Goal: Task Accomplishment & Management: Use online tool/utility

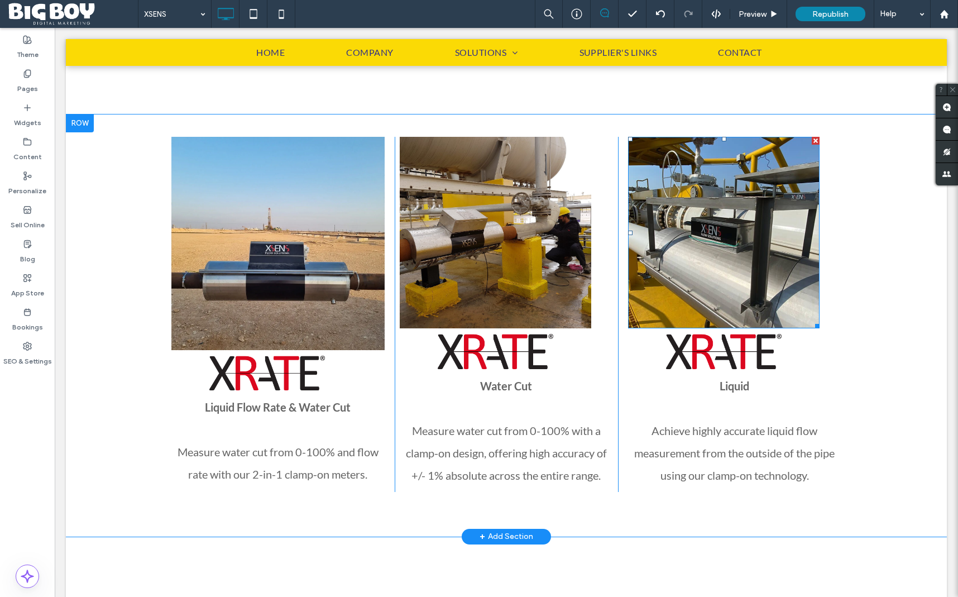
scroll to position [989, 0]
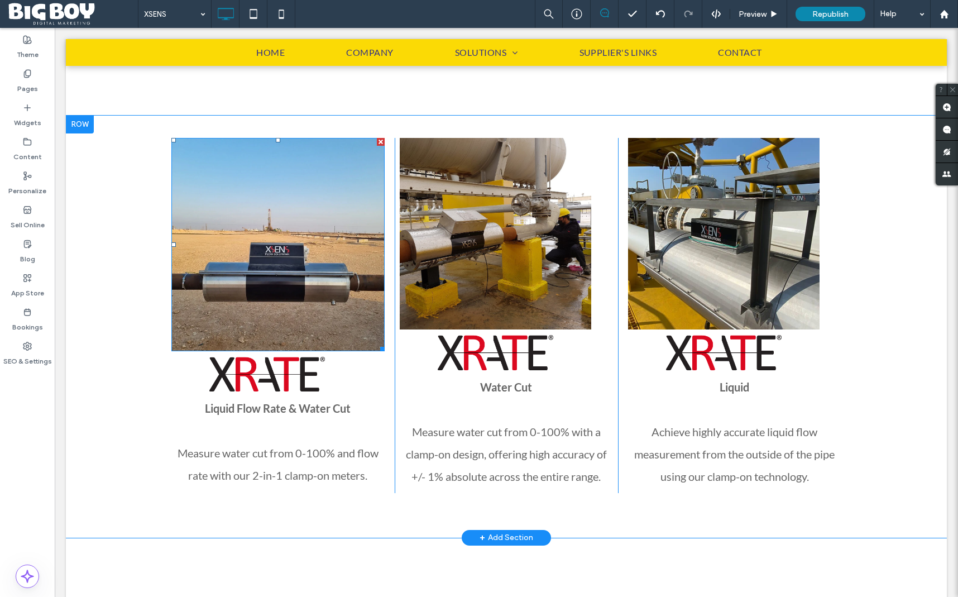
click at [337, 197] on img at bounding box center [277, 244] width 213 height 213
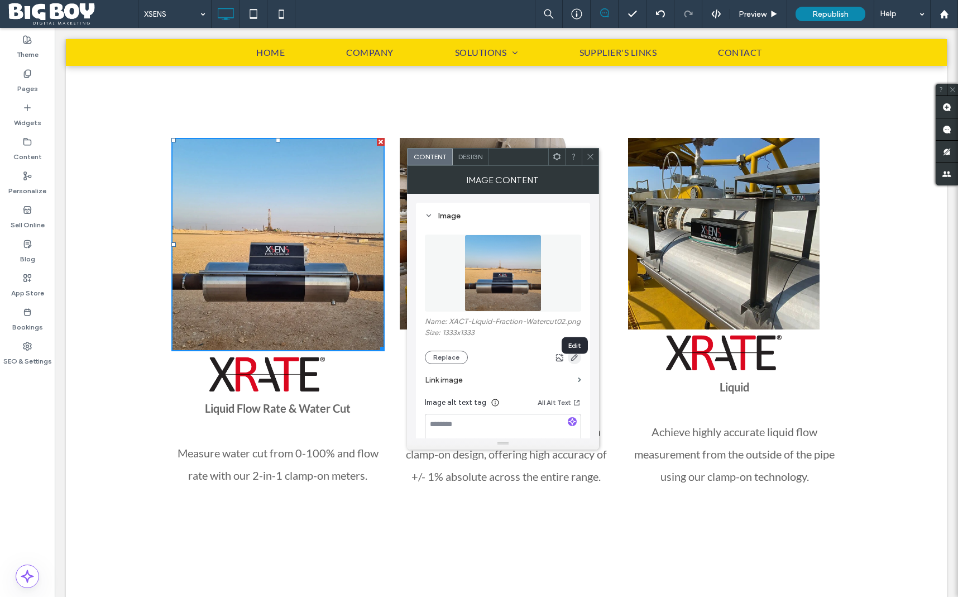
click at [576, 361] on use "button" at bounding box center [574, 357] width 7 height 7
click at [576, 362] on icon "button" at bounding box center [574, 357] width 9 height 9
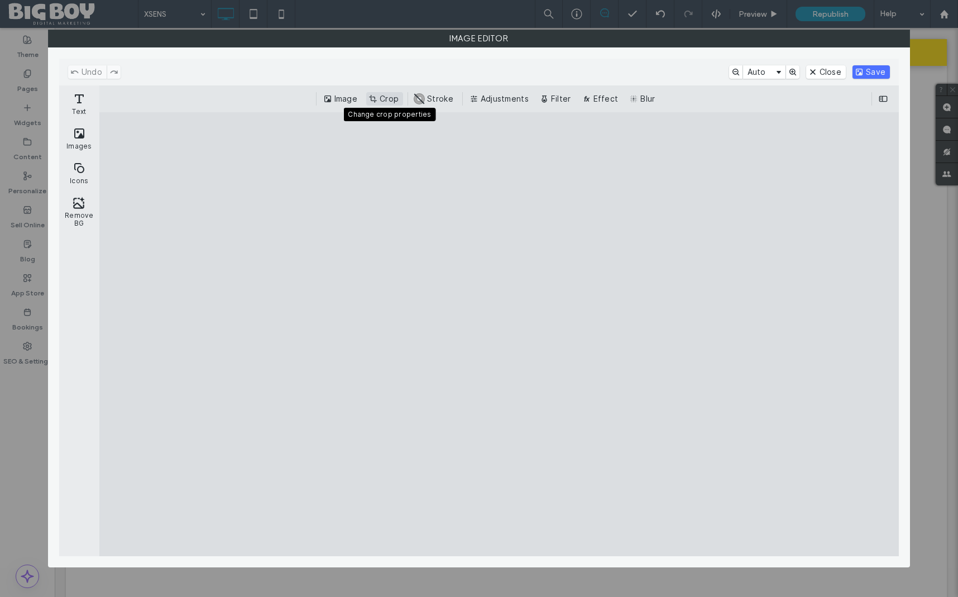
click at [386, 103] on button "Crop" at bounding box center [384, 98] width 37 height 13
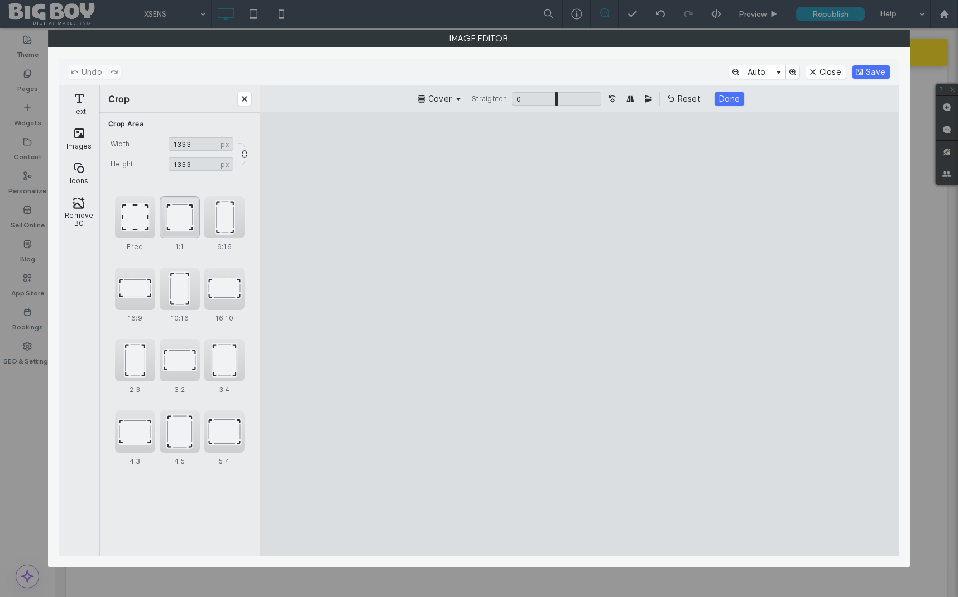
click at [167, 217] on div "1:1" at bounding box center [180, 217] width 40 height 42
click at [875, 69] on button "Save" at bounding box center [871, 71] width 37 height 13
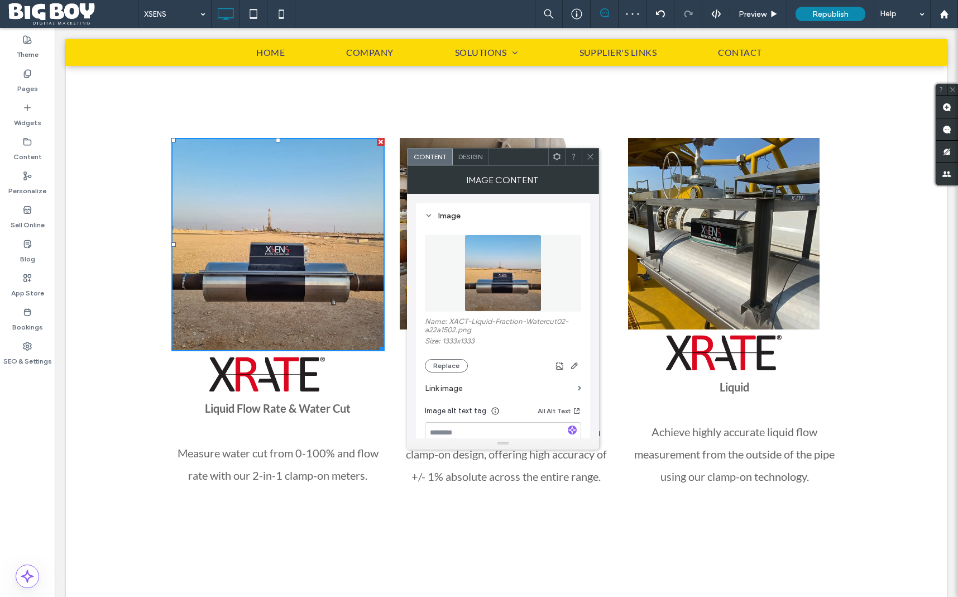
click at [591, 155] on use at bounding box center [590, 157] width 6 height 6
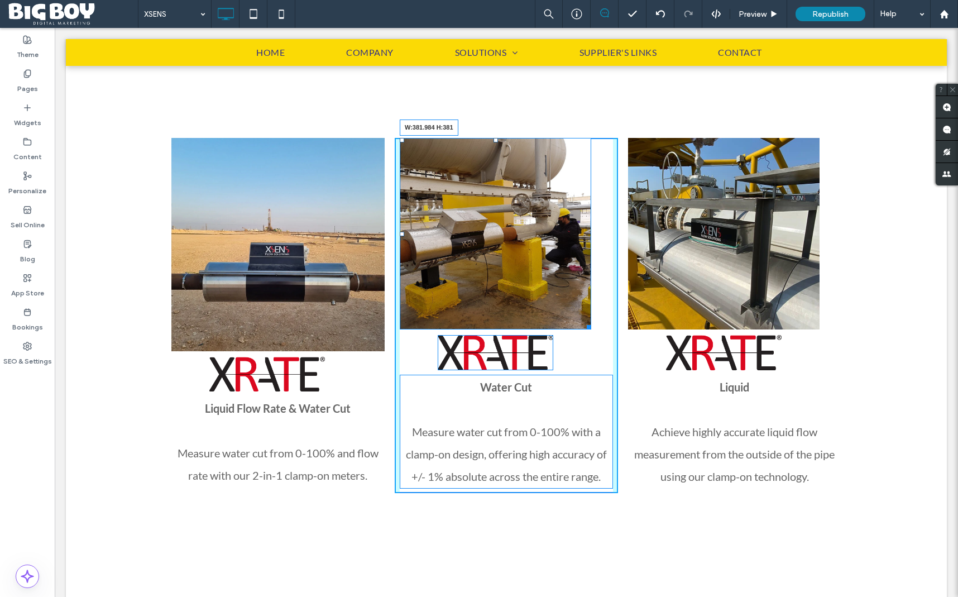
drag, startPoint x: 587, startPoint y: 326, endPoint x: 610, endPoint y: 340, distance: 27.1
click at [591, 329] on div "W:381.984 H:381" at bounding box center [496, 234] width 192 height 192
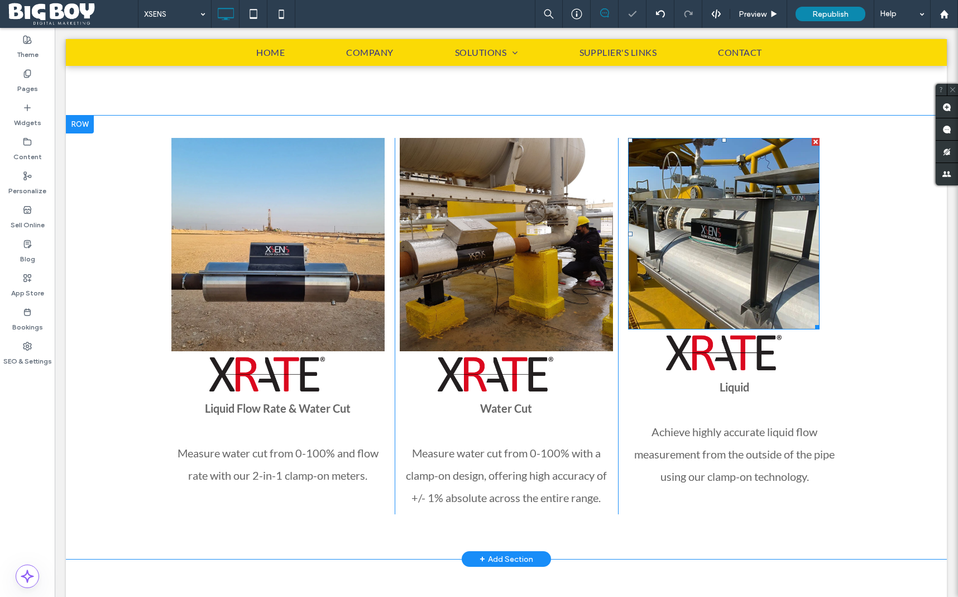
click at [800, 298] on img at bounding box center [724, 234] width 192 height 192
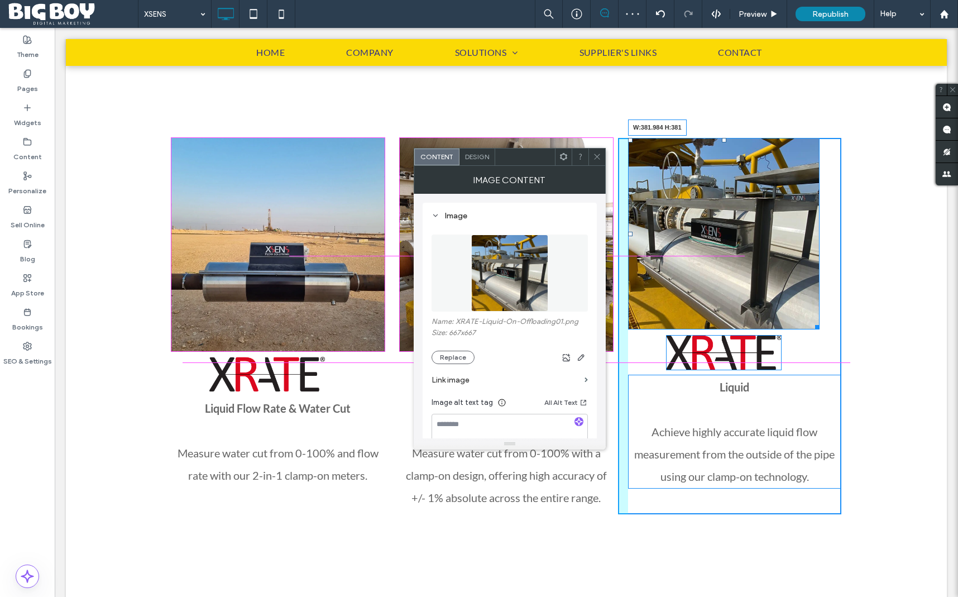
drag, startPoint x: 817, startPoint y: 328, endPoint x: 843, endPoint y: 347, distance: 32.3
click at [843, 347] on div "Click To Paste Click To Paste Liquid Flow Rate & Water Cut Measure water cut fr…" at bounding box center [506, 338] width 881 height 444
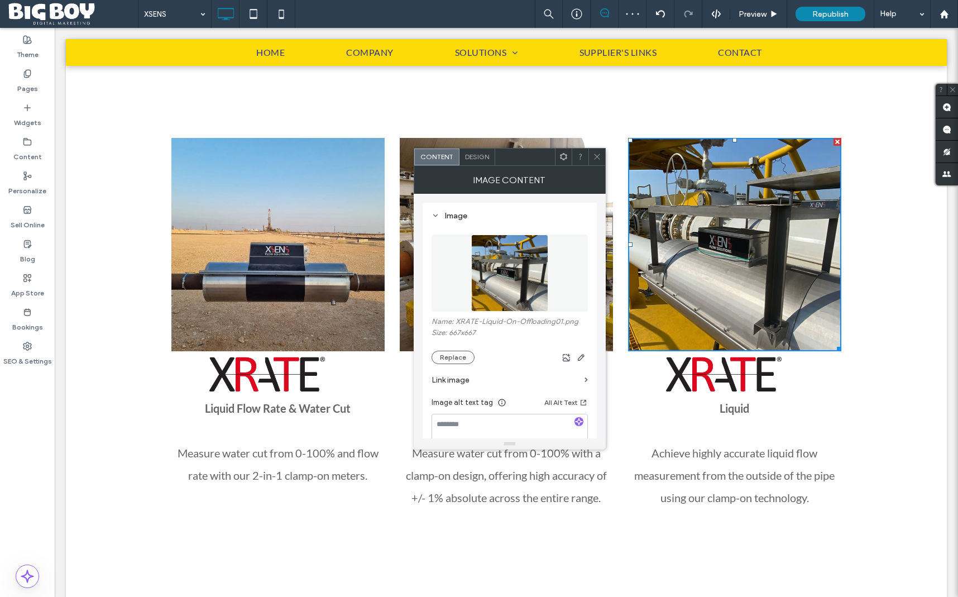
click at [870, 338] on div "Click To Paste Click To Paste Liquid Flow Rate & Water Cut Measure water cut fr…" at bounding box center [506, 338] width 881 height 444
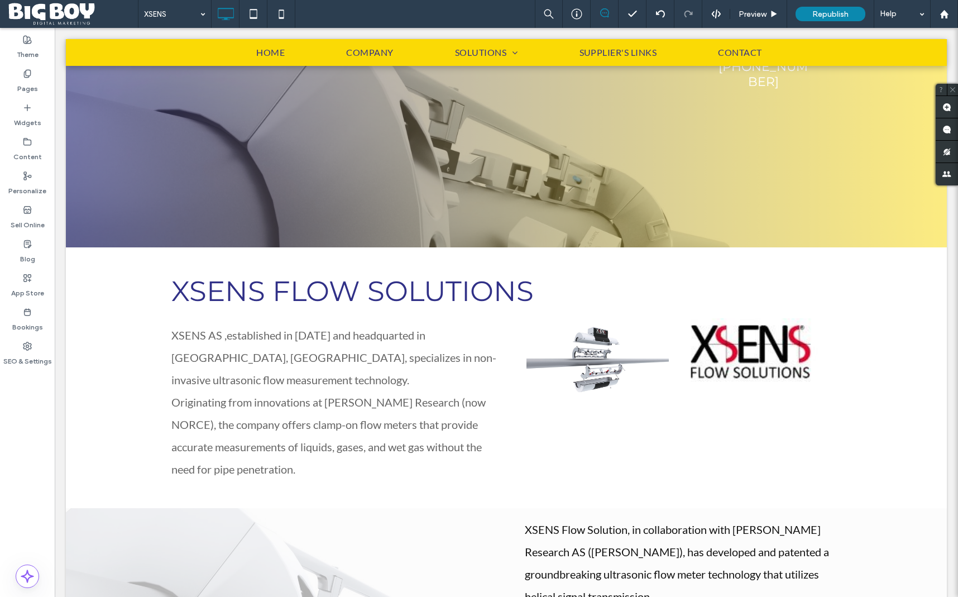
scroll to position [0, 0]
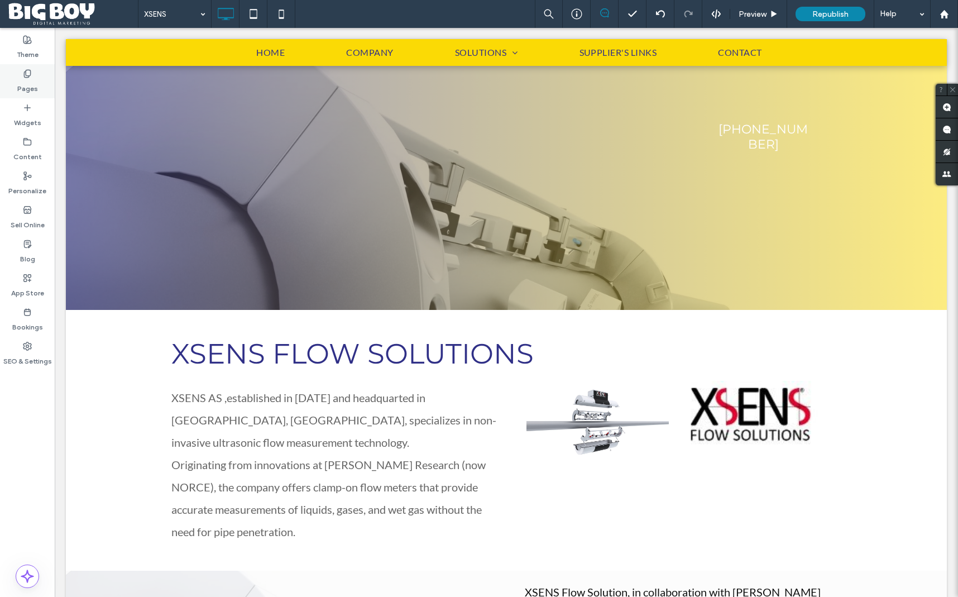
click at [32, 79] on label "Pages" at bounding box center [27, 86] width 21 height 16
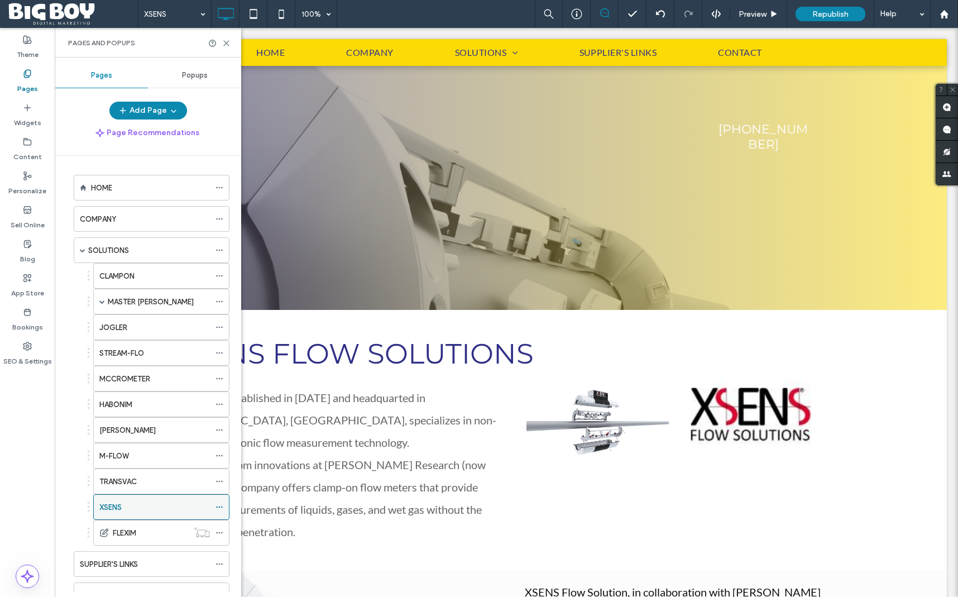
click at [218, 507] on icon at bounding box center [220, 507] width 8 height 8
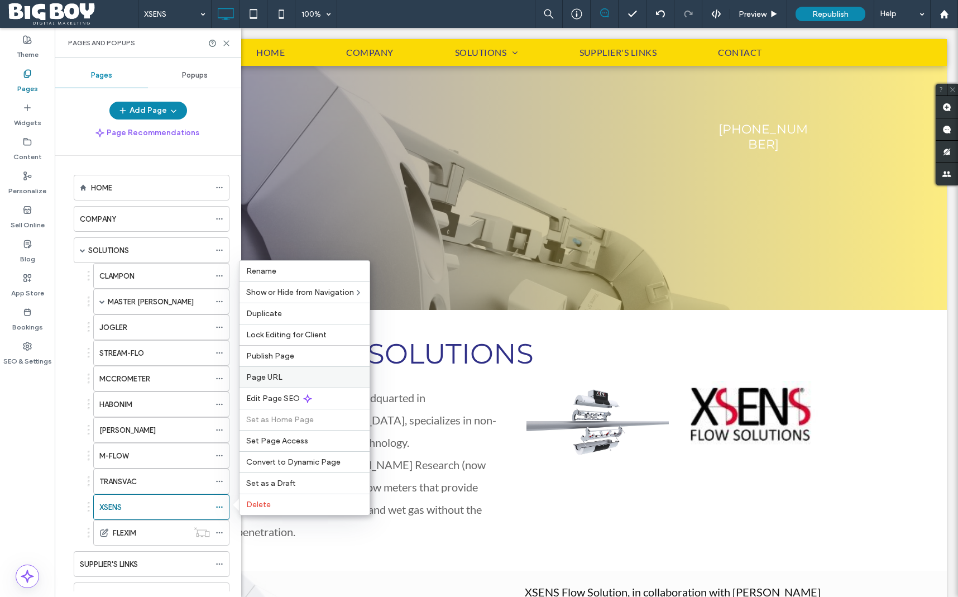
click at [288, 378] on label "Page URL" at bounding box center [304, 376] width 117 height 9
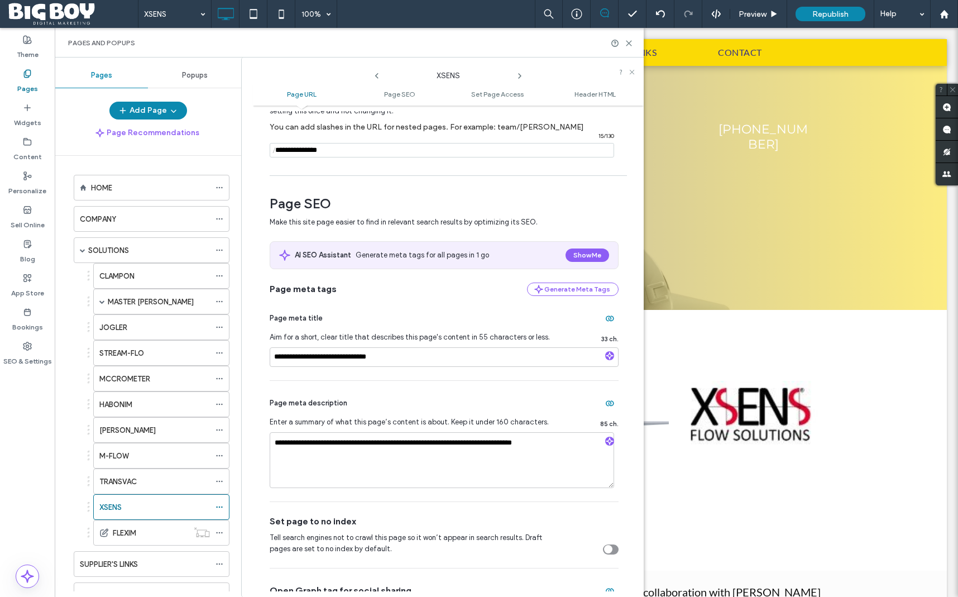
scroll to position [80, 0]
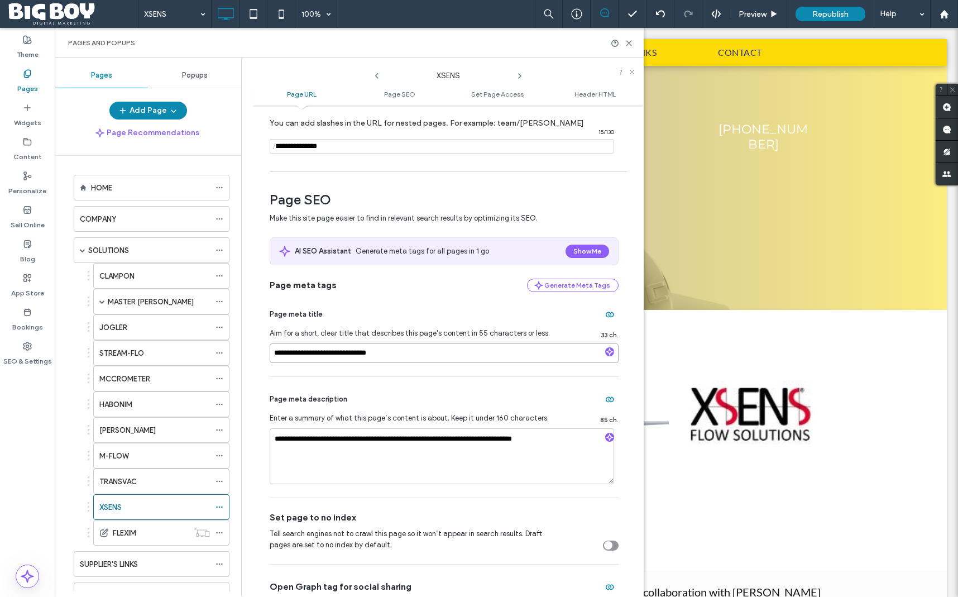
click at [397, 354] on input "**********" at bounding box center [444, 353] width 349 height 20
drag, startPoint x: 397, startPoint y: 354, endPoint x: 274, endPoint y: 353, distance: 123.4
click at [274, 353] on input "**********" at bounding box center [444, 353] width 349 height 20
paste input
type input "**********"
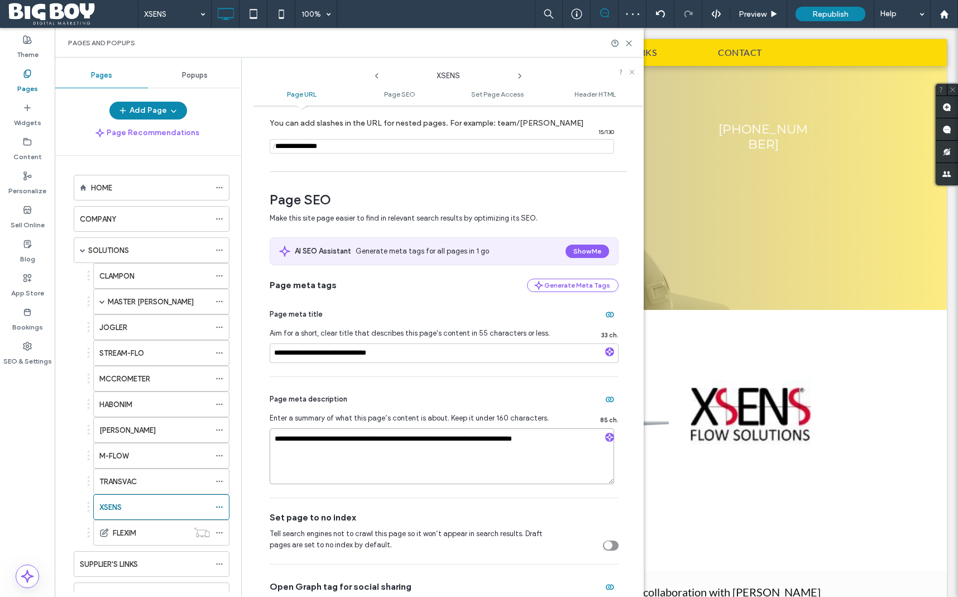
paste textarea
type textarea "**********"
click at [135, 479] on label "TRANSVAC" at bounding box center [117, 482] width 37 height 20
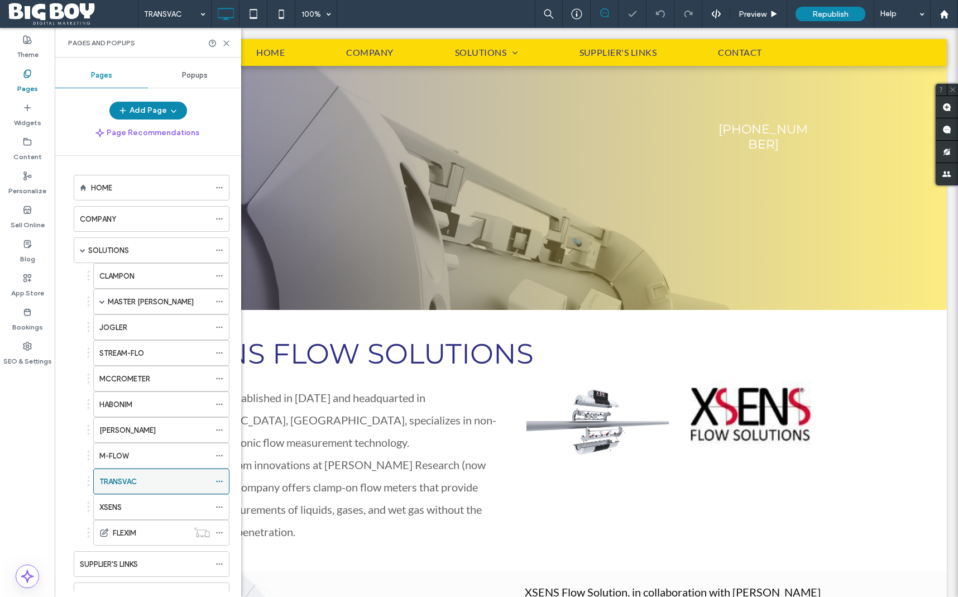
click at [220, 481] on icon at bounding box center [220, 481] width 8 height 8
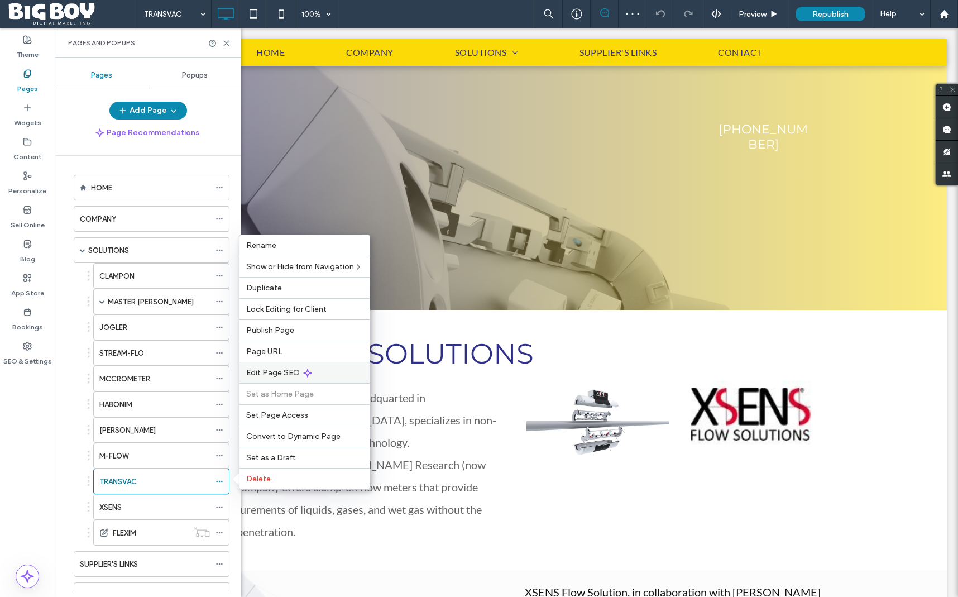
click at [304, 375] on icon at bounding box center [307, 373] width 9 height 9
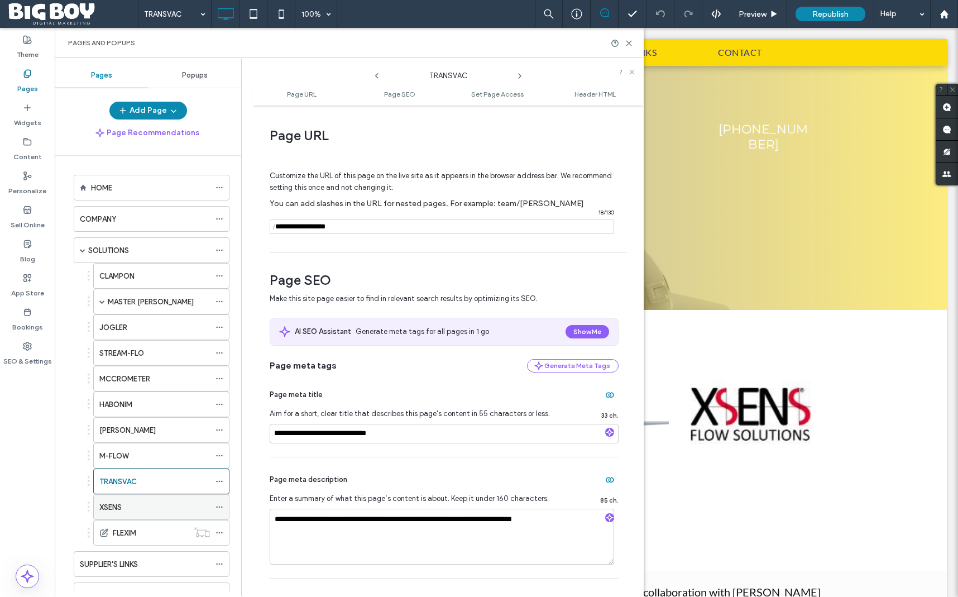
click at [157, 505] on div "XSENS" at bounding box center [154, 507] width 111 height 12
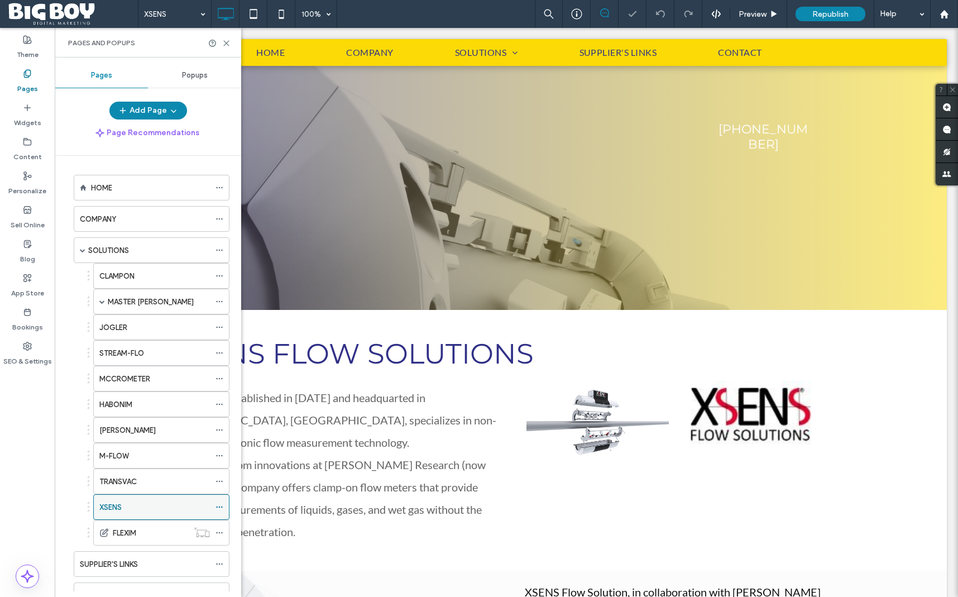
click at [219, 508] on icon at bounding box center [220, 507] width 8 height 8
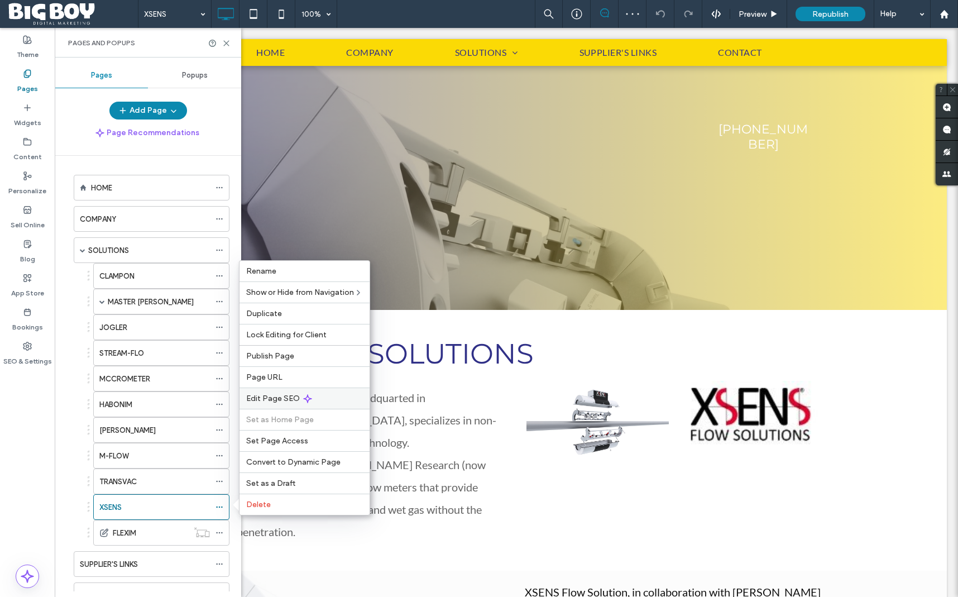
click at [303, 401] on icon at bounding box center [307, 398] width 9 height 9
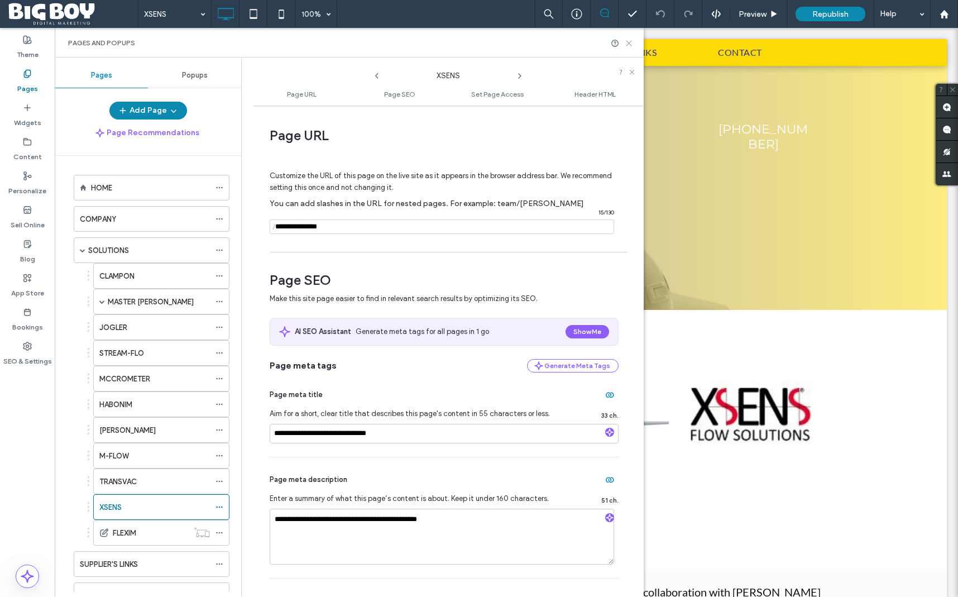
click at [629, 44] on icon at bounding box center [629, 43] width 8 height 8
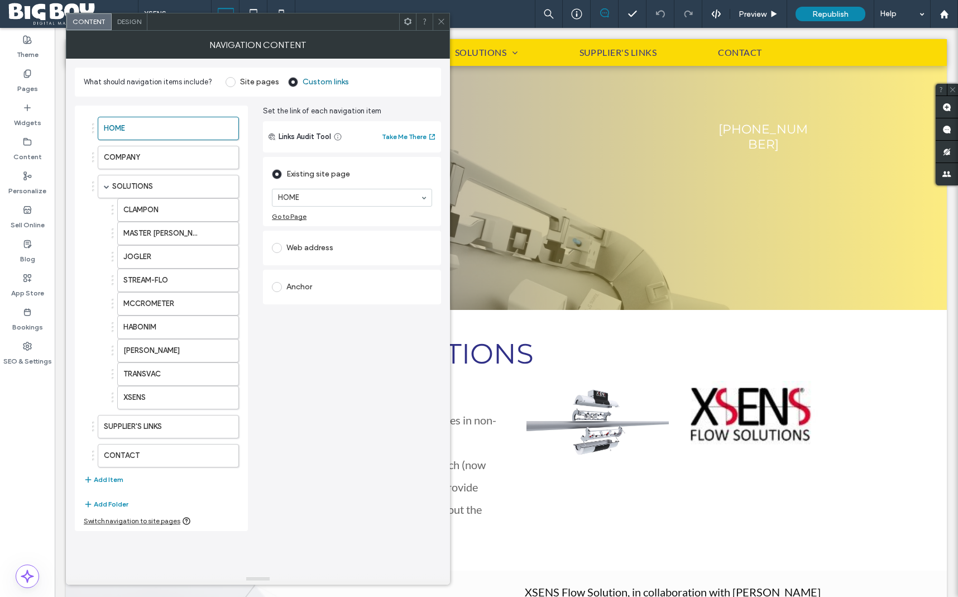
click at [444, 23] on icon at bounding box center [441, 21] width 8 height 8
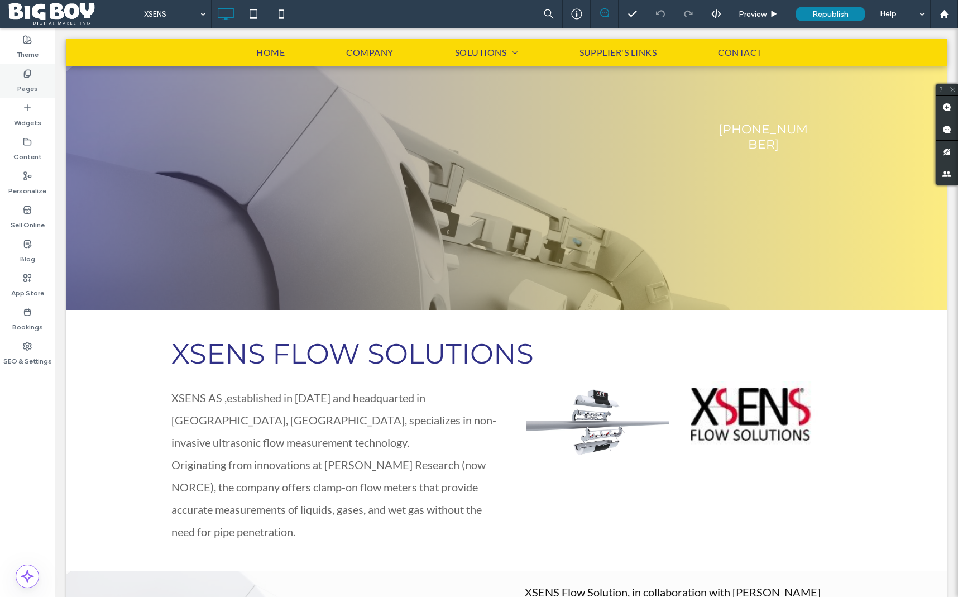
click at [39, 80] on div "Pages" at bounding box center [27, 81] width 55 height 34
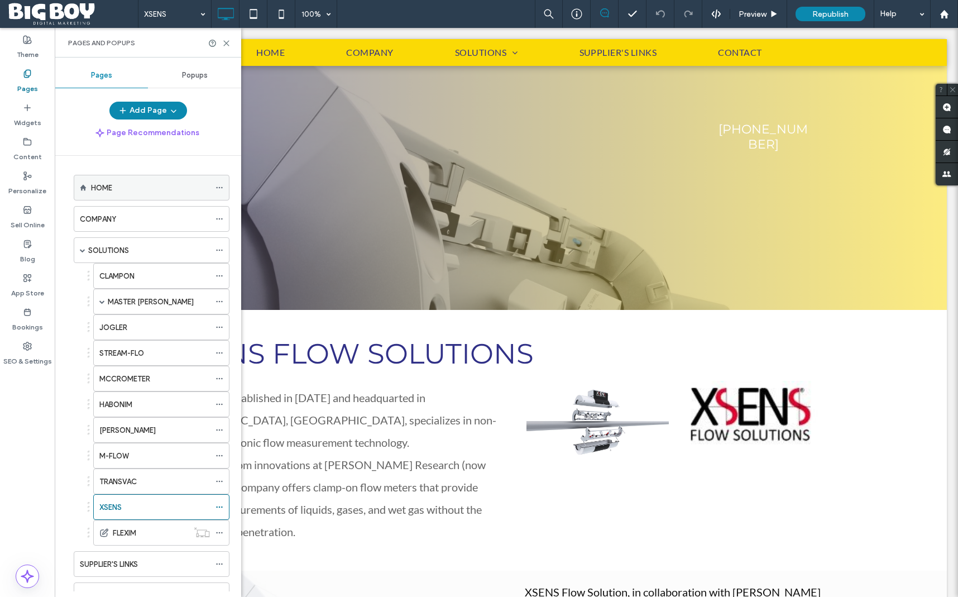
click at [120, 183] on div "HOME" at bounding box center [150, 188] width 119 height 12
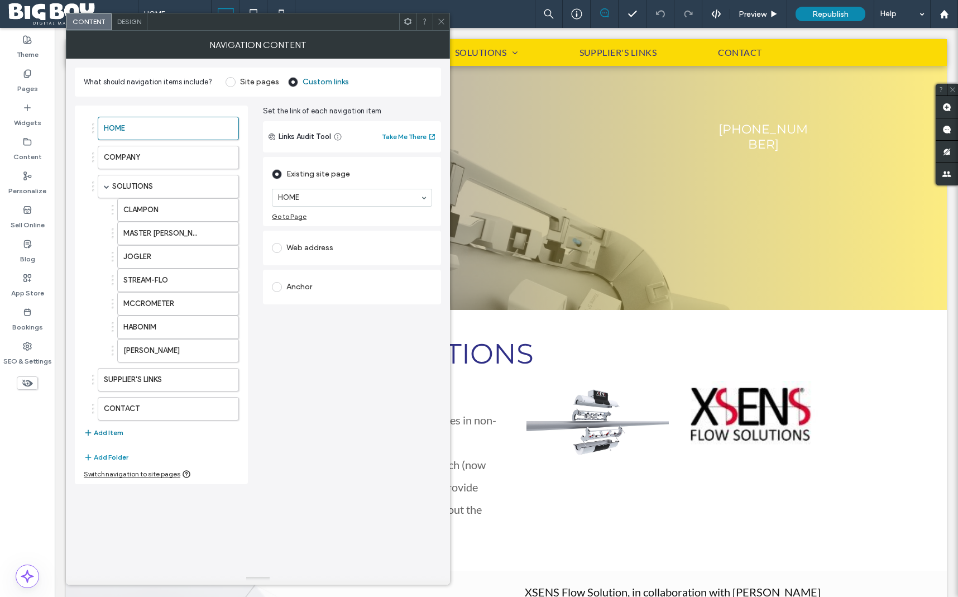
click at [113, 434] on button "Add Item" at bounding box center [104, 432] width 40 height 13
click at [103, 461] on button "Add Item" at bounding box center [104, 461] width 40 height 13
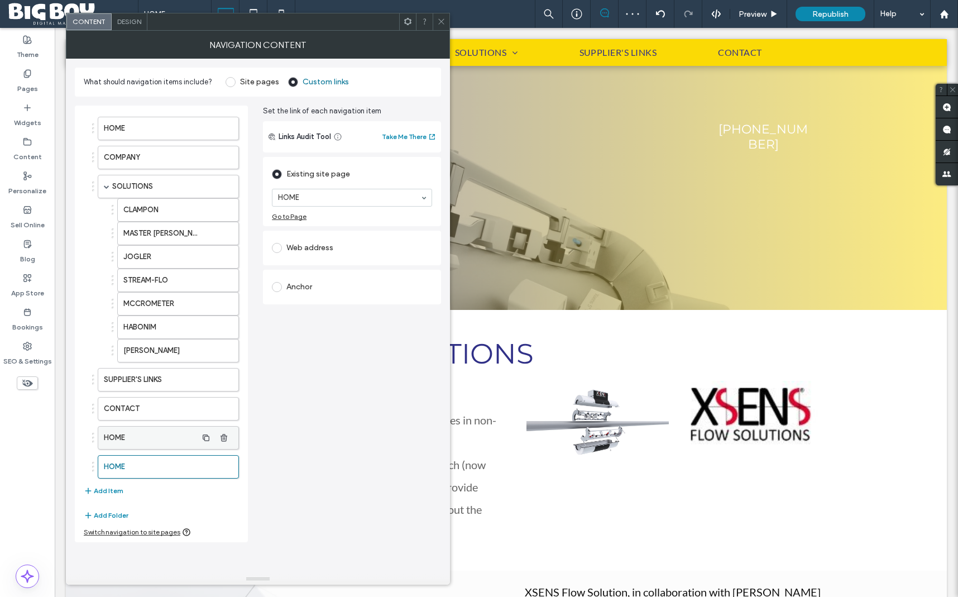
click at [168, 437] on label "HOME" at bounding box center [150, 438] width 93 height 22
click at [134, 470] on label "HOME" at bounding box center [150, 467] width 93 height 22
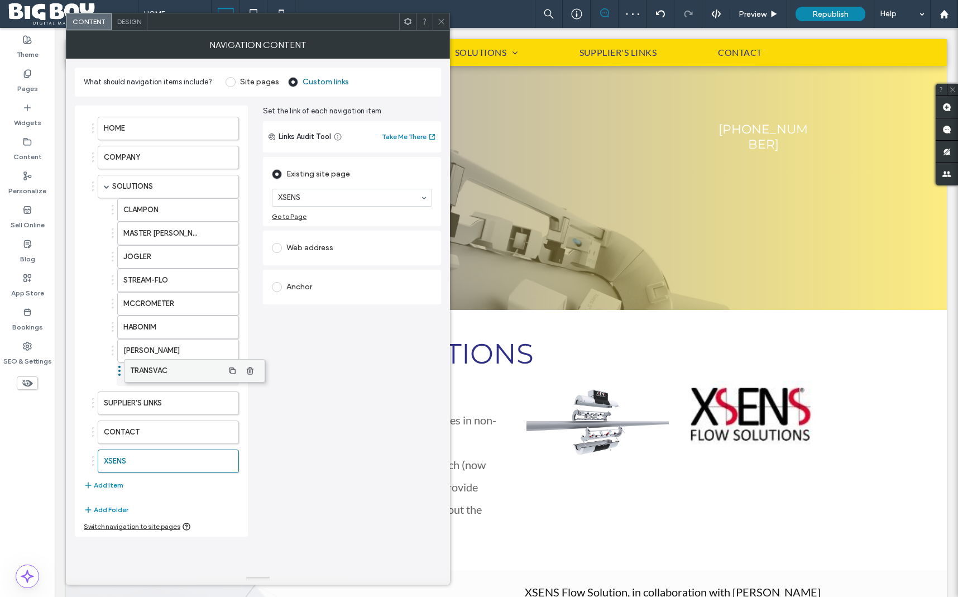
drag, startPoint x: 142, startPoint y: 417, endPoint x: 166, endPoint y: 369, distance: 54.2
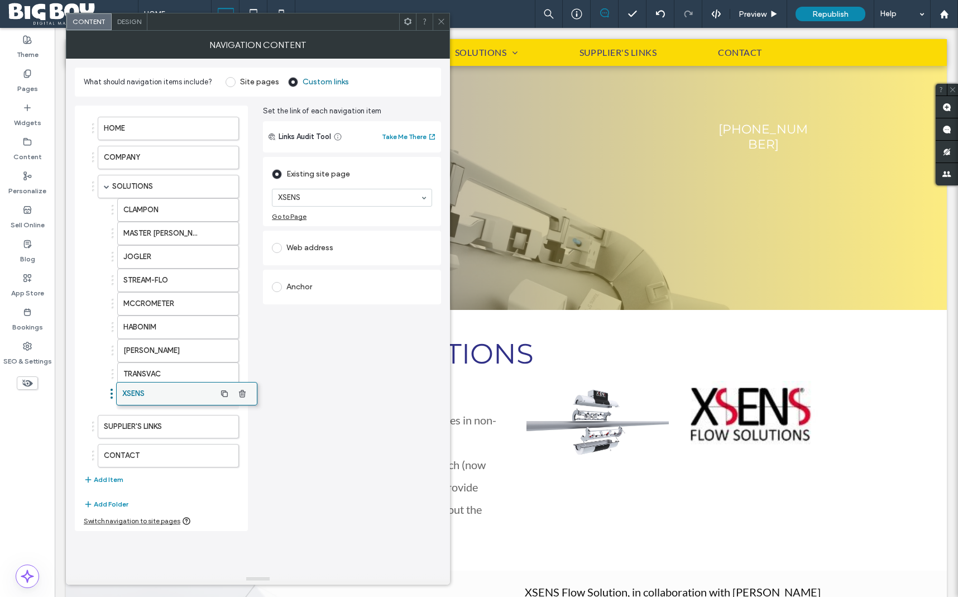
drag, startPoint x: 137, startPoint y: 458, endPoint x: 156, endPoint y: 395, distance: 66.4
click at [440, 22] on icon at bounding box center [441, 21] width 8 height 8
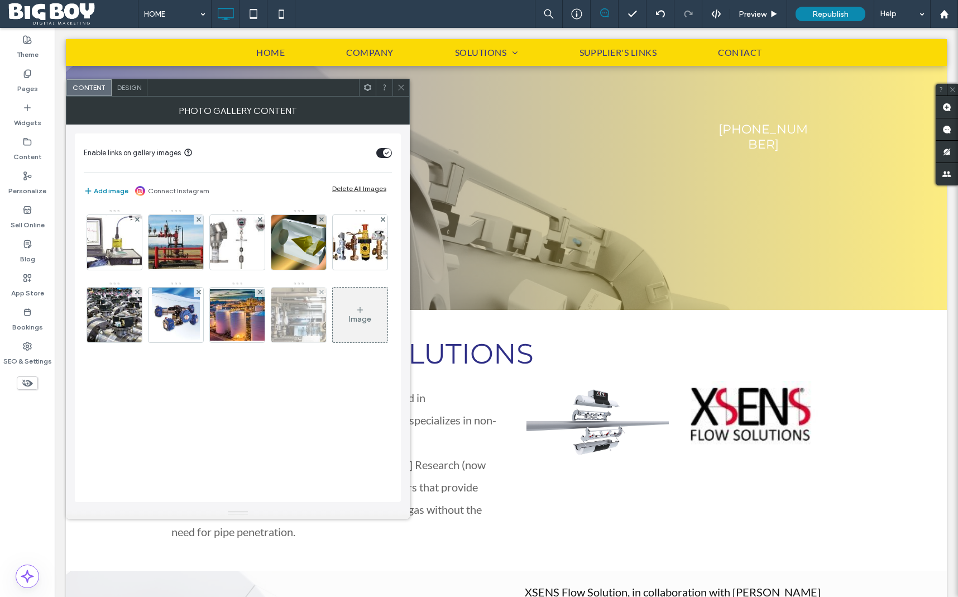
click at [295, 322] on img at bounding box center [298, 315] width 83 height 55
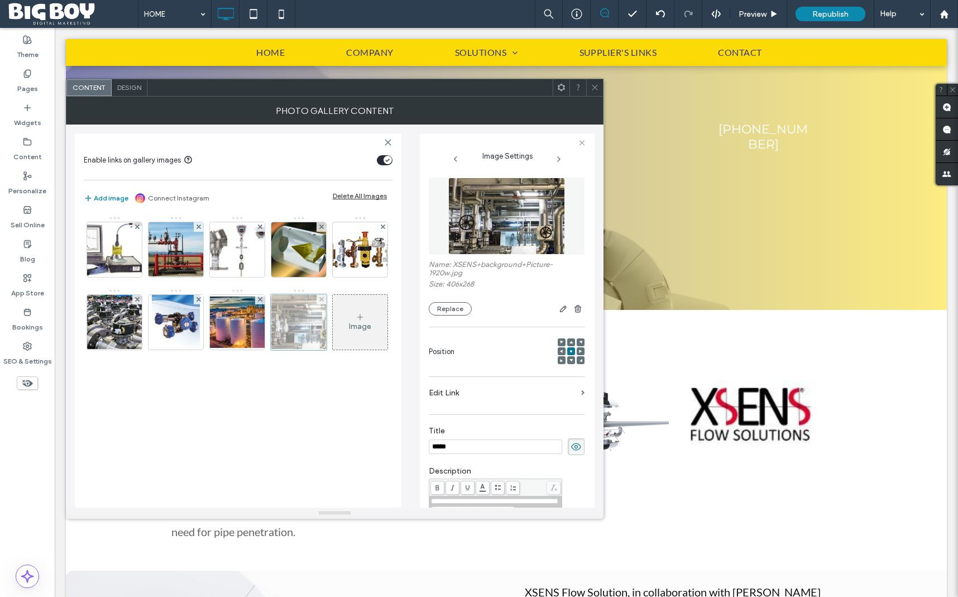
scroll to position [0, 0]
click at [302, 321] on div at bounding box center [299, 322] width 56 height 56
click at [537, 391] on label "Edit Link" at bounding box center [503, 393] width 148 height 21
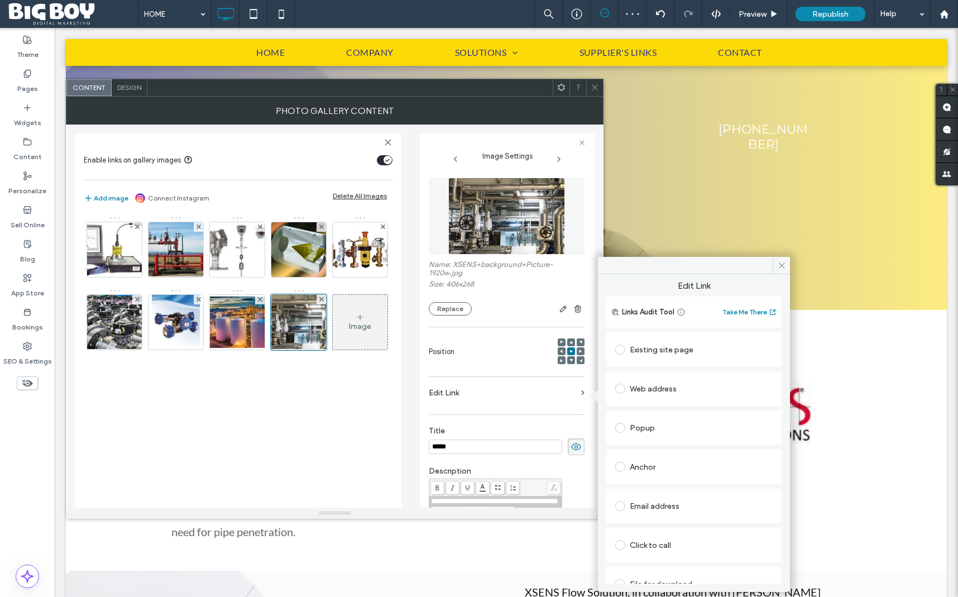
click at [649, 350] on div "Existing site page" at bounding box center [693, 350] width 157 height 18
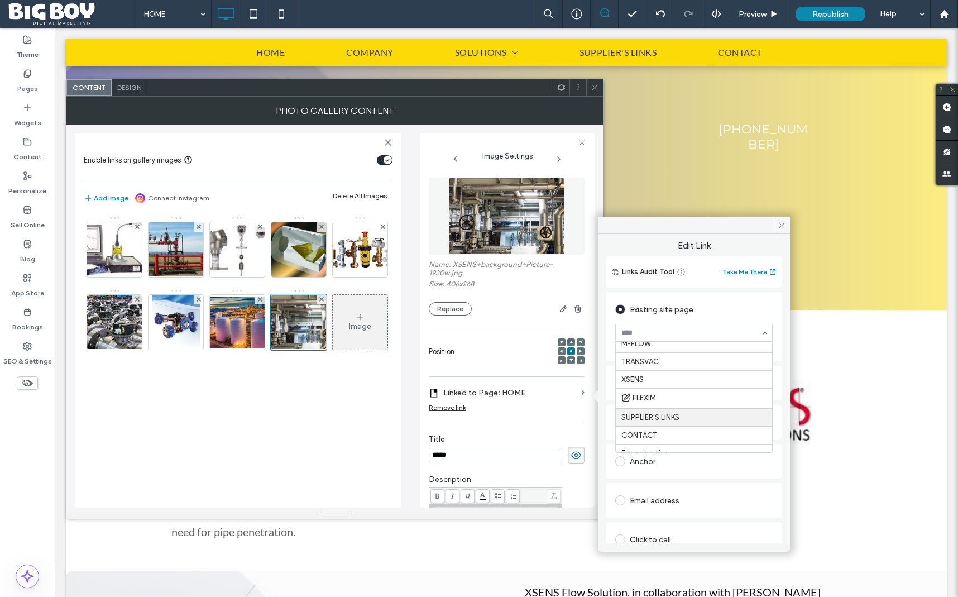
scroll to position [202, 0]
click at [783, 226] on icon at bounding box center [782, 225] width 8 height 8
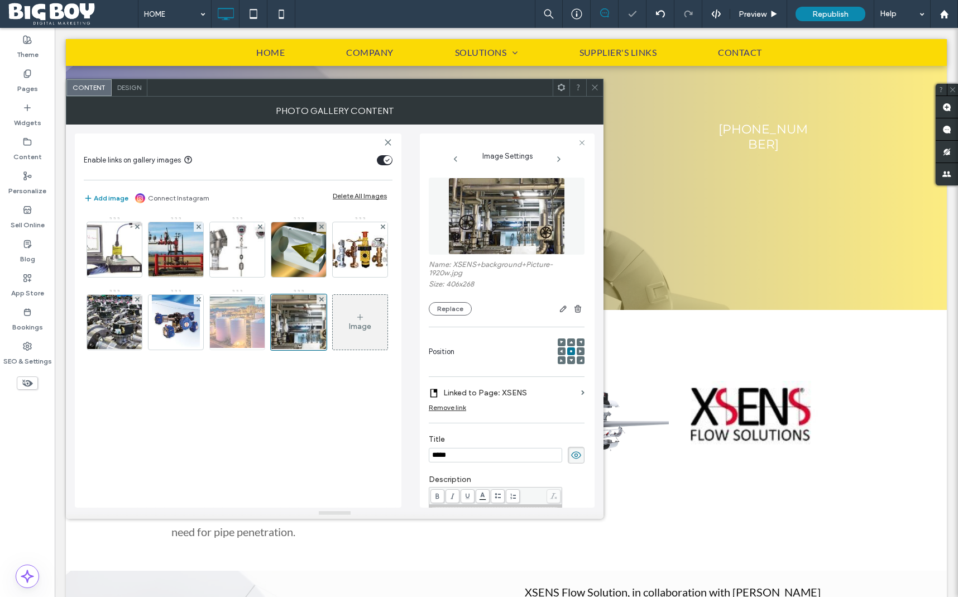
click at [243, 322] on img at bounding box center [237, 322] width 89 height 51
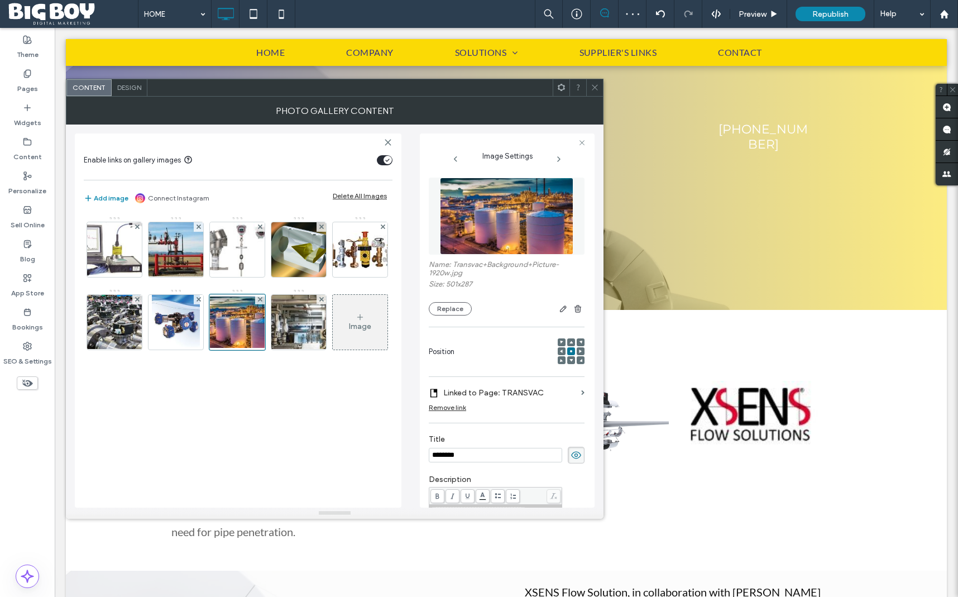
click at [557, 395] on label "Linked to Page: TRANSVAC" at bounding box center [509, 393] width 133 height 21
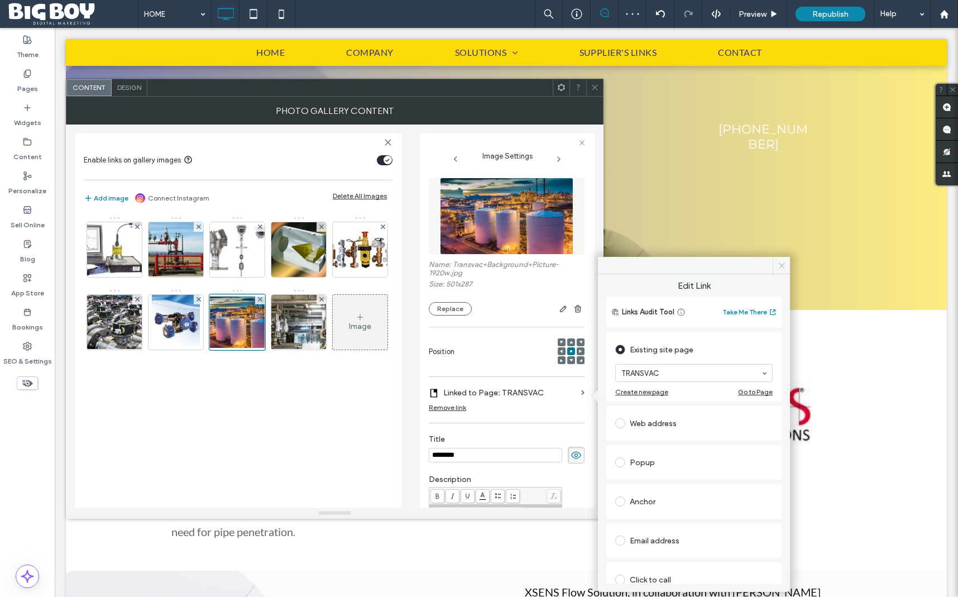
click at [782, 265] on icon at bounding box center [782, 265] width 8 height 8
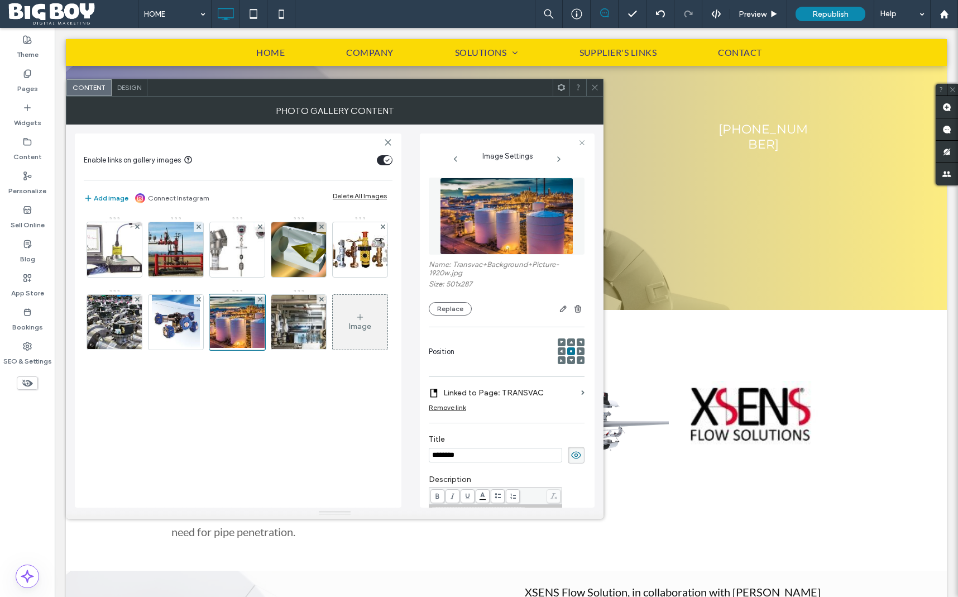
click at [596, 87] on icon at bounding box center [595, 87] width 8 height 8
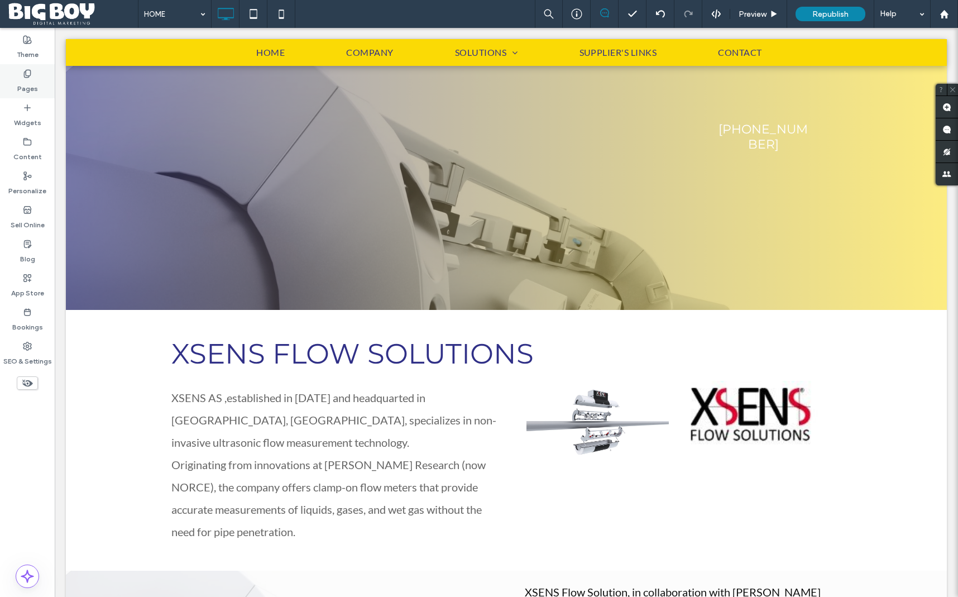
click at [31, 87] on label "Pages" at bounding box center [27, 86] width 21 height 16
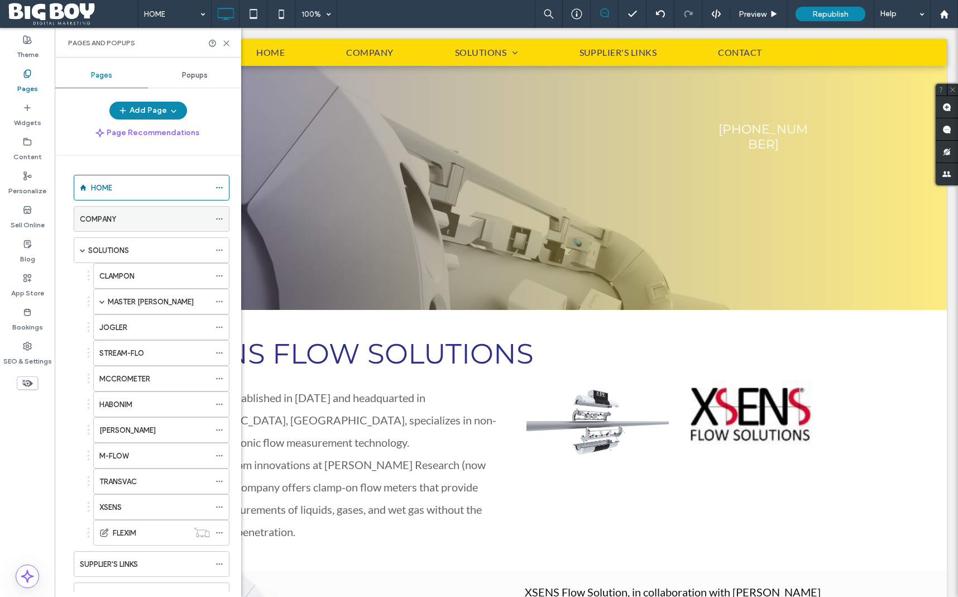
click at [145, 217] on div "COMPANY" at bounding box center [145, 219] width 130 height 12
click at [131, 250] on div "SOLUTIONS" at bounding box center [149, 251] width 122 height 12
click at [160, 186] on div "HOME" at bounding box center [150, 188] width 119 height 12
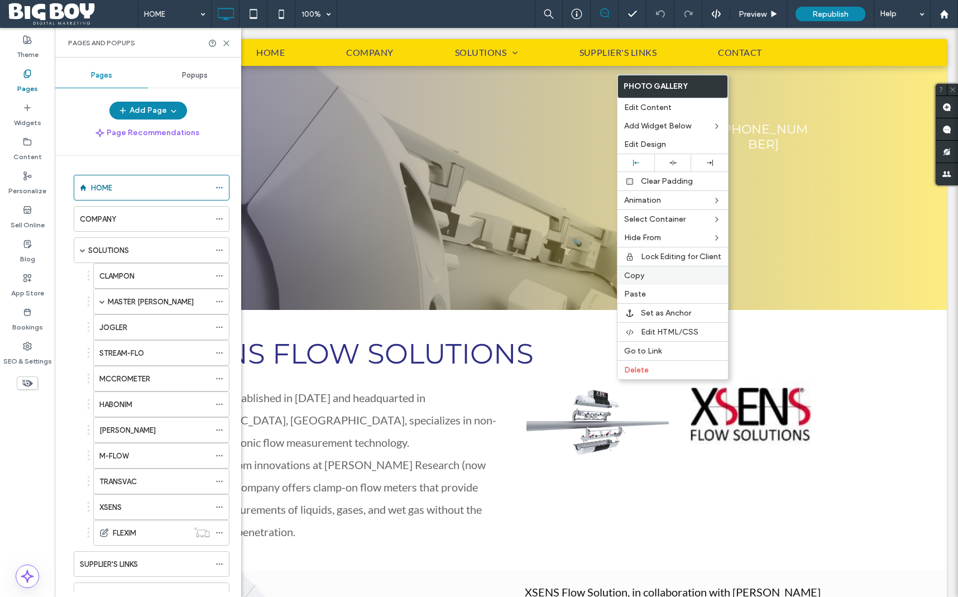
click at [645, 278] on label "Copy" at bounding box center [672, 275] width 97 height 9
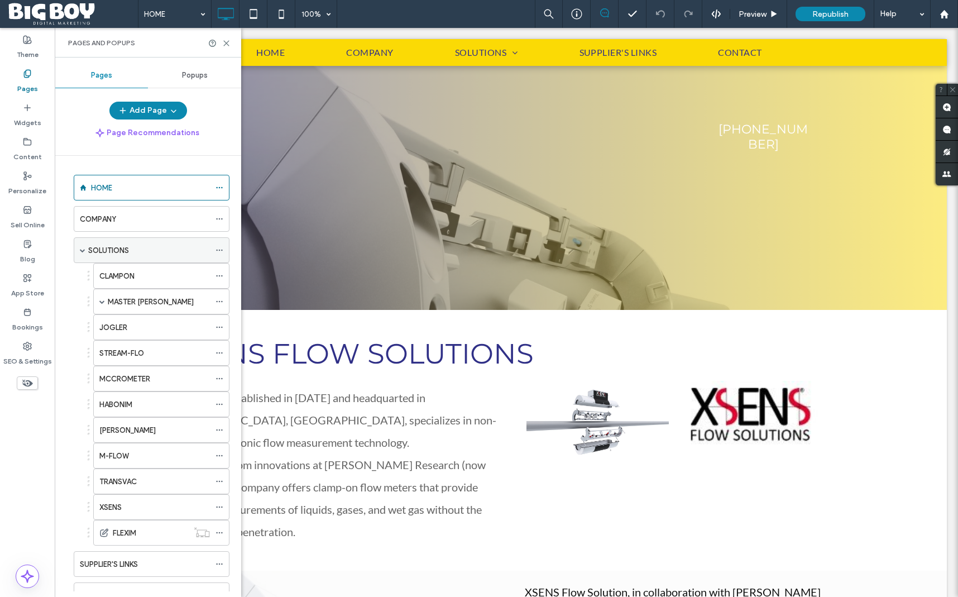
click at [106, 250] on label "SOLUTIONS" at bounding box center [108, 251] width 41 height 20
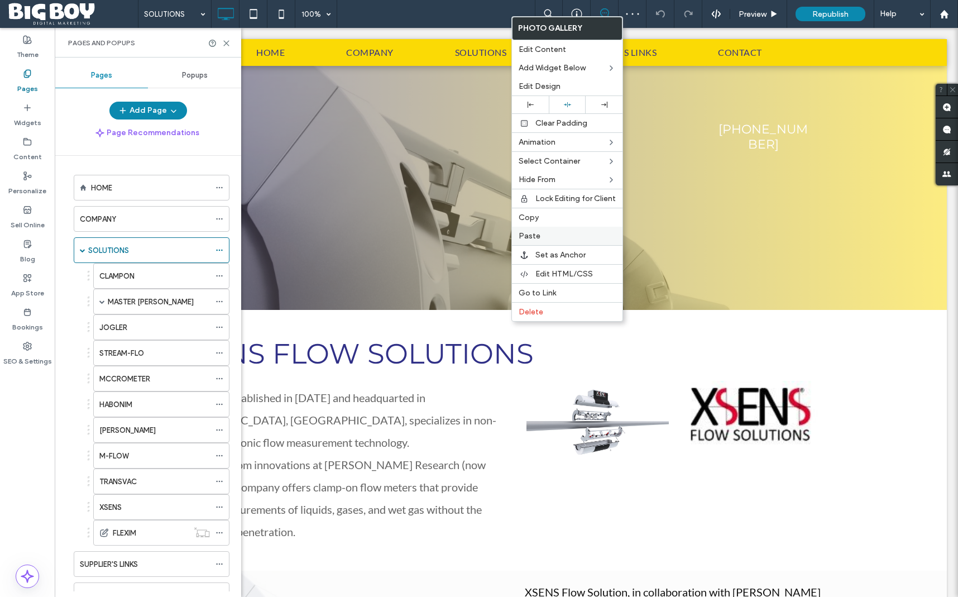
click at [544, 237] on label "Paste" at bounding box center [567, 235] width 97 height 9
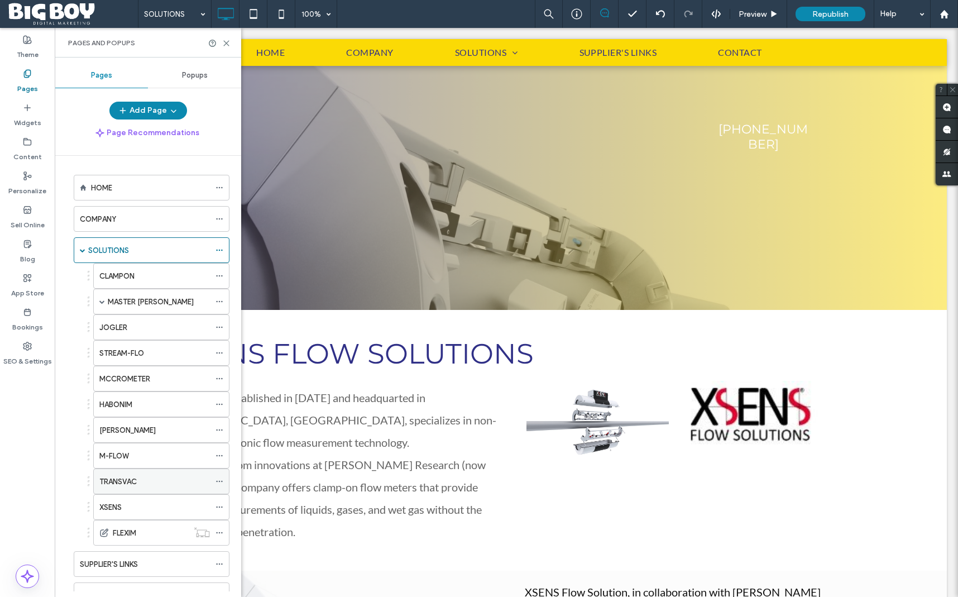
click at [132, 482] on label "TRANSVAC" at bounding box center [117, 482] width 37 height 20
click at [218, 481] on icon at bounding box center [220, 481] width 8 height 8
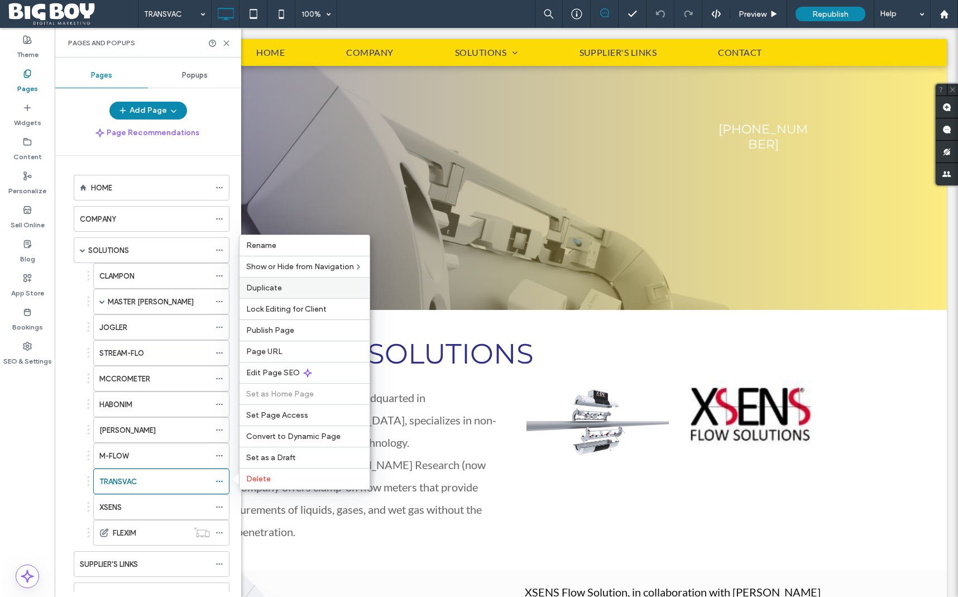
click at [264, 288] on span "Duplicate" at bounding box center [264, 287] width 36 height 9
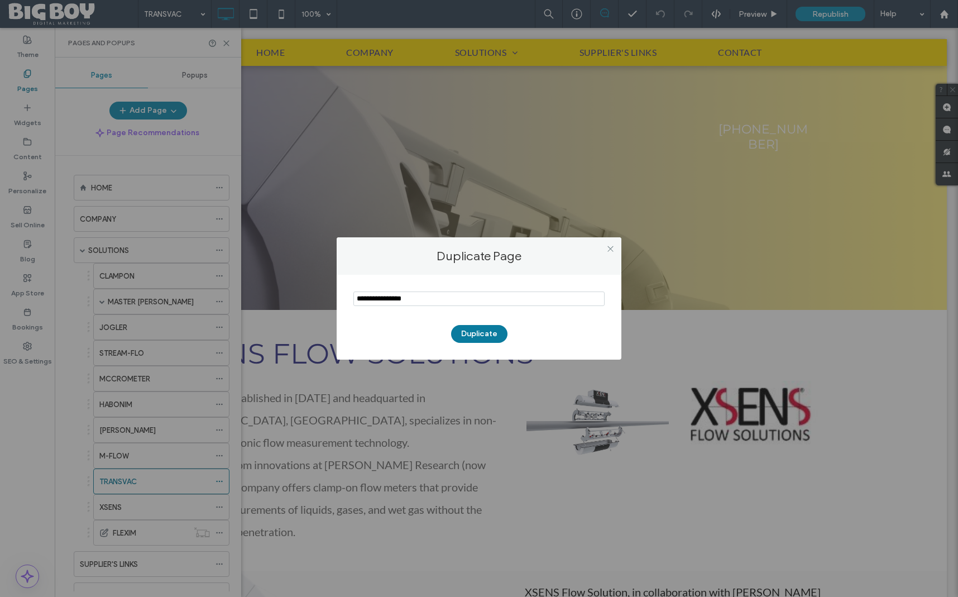
click at [474, 334] on button "Duplicate" at bounding box center [479, 334] width 56 height 18
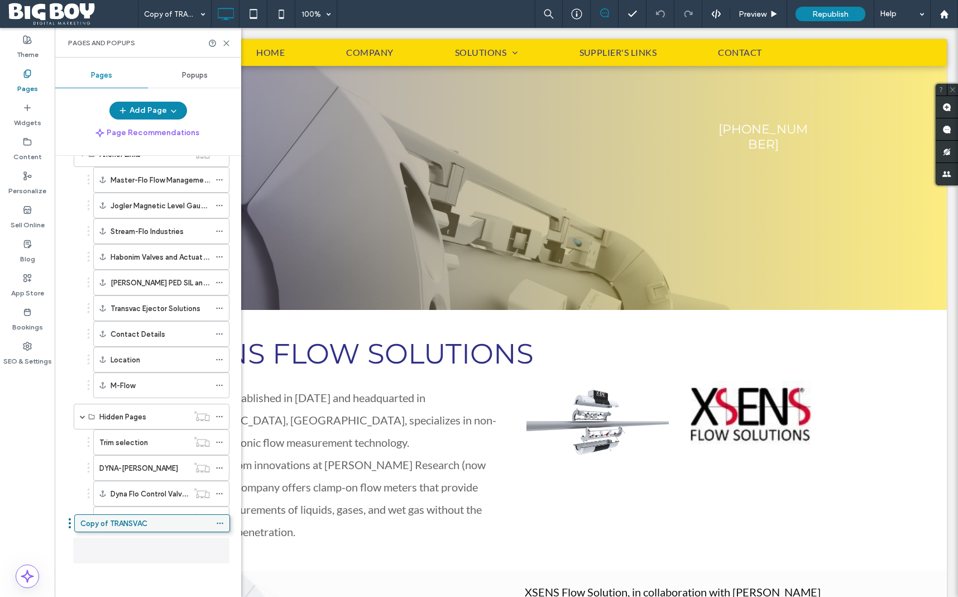
scroll to position [467, 0]
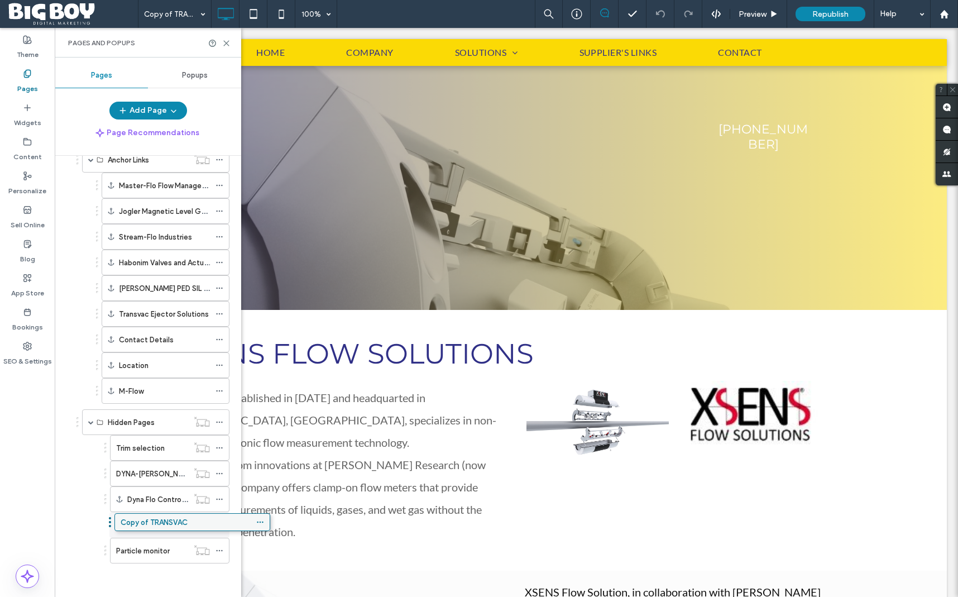
drag, startPoint x: 135, startPoint y: 549, endPoint x: 176, endPoint y: 525, distance: 47.6
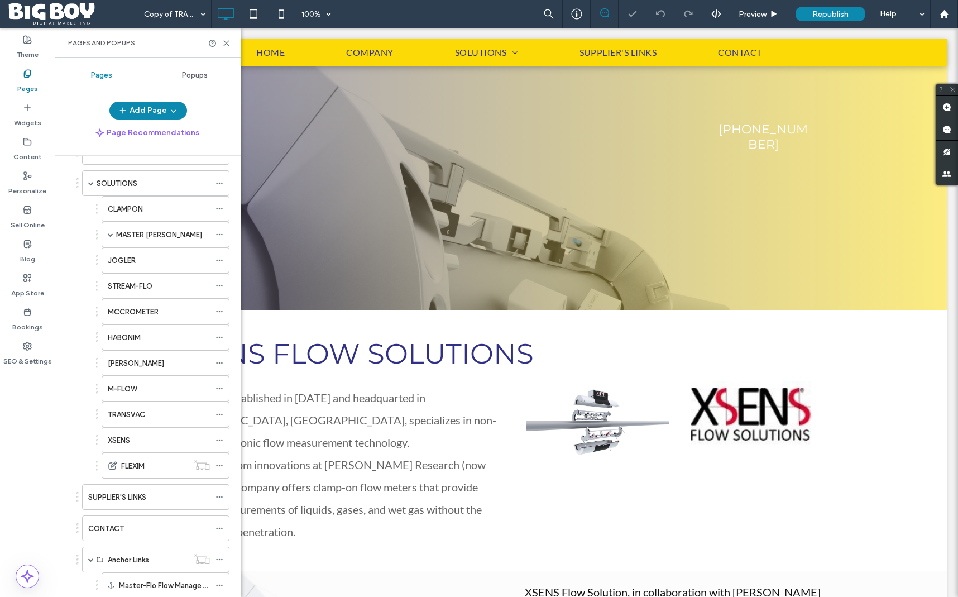
scroll to position [0, 0]
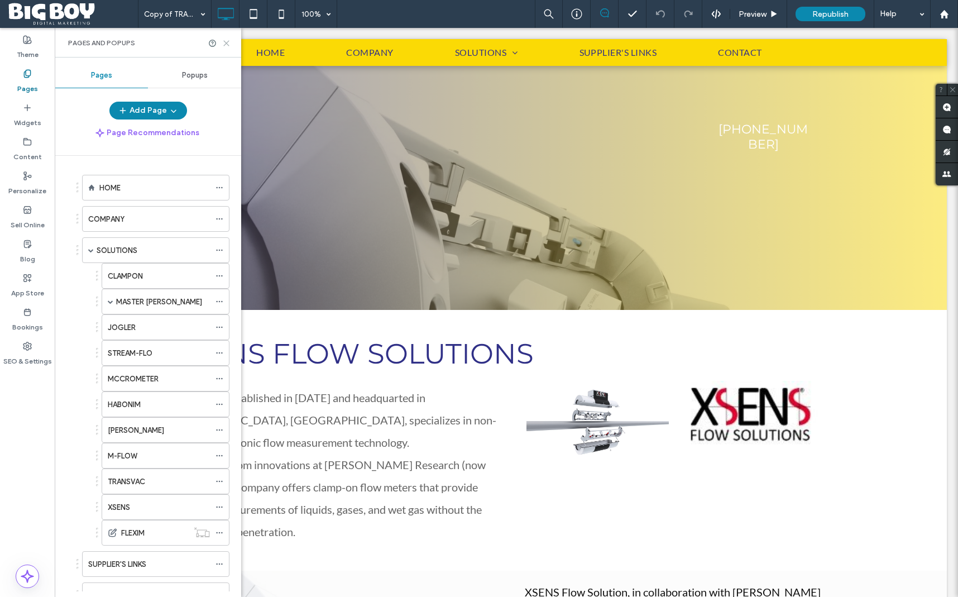
click at [228, 45] on use at bounding box center [226, 43] width 5 height 5
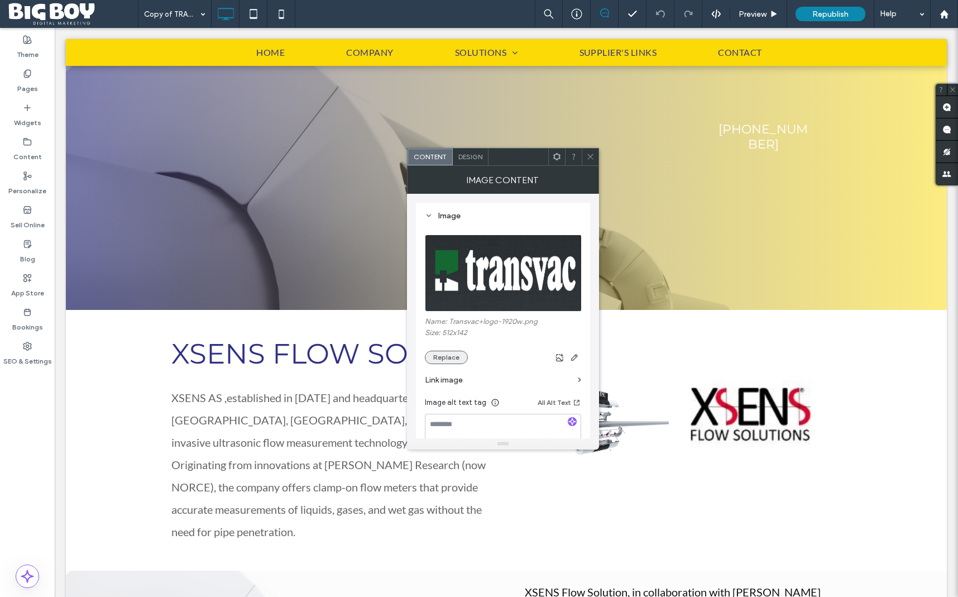
click at [444, 363] on button "Replace" at bounding box center [446, 357] width 43 height 13
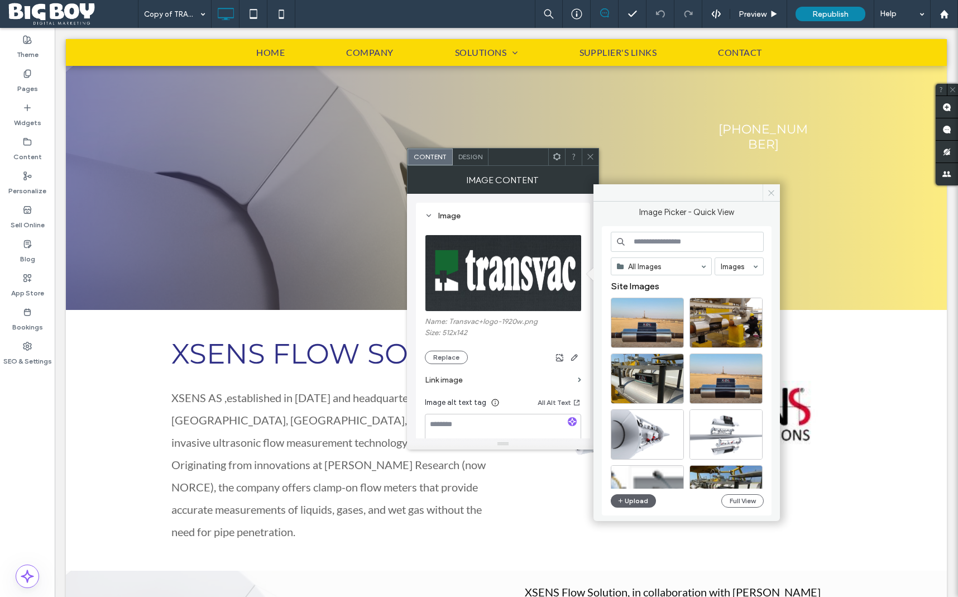
click at [773, 192] on icon at bounding box center [771, 193] width 8 height 8
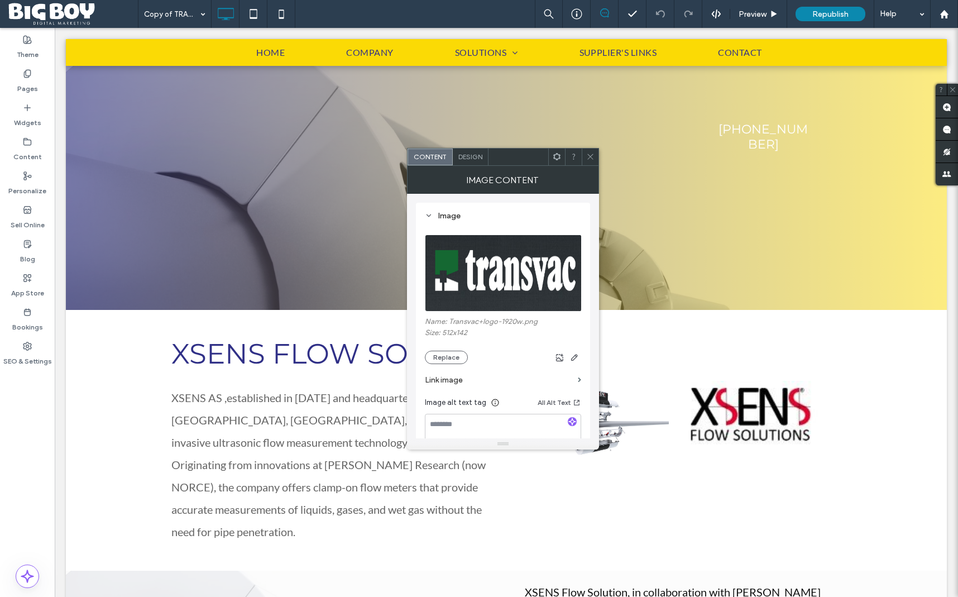
click at [594, 156] on icon at bounding box center [590, 156] width 8 height 8
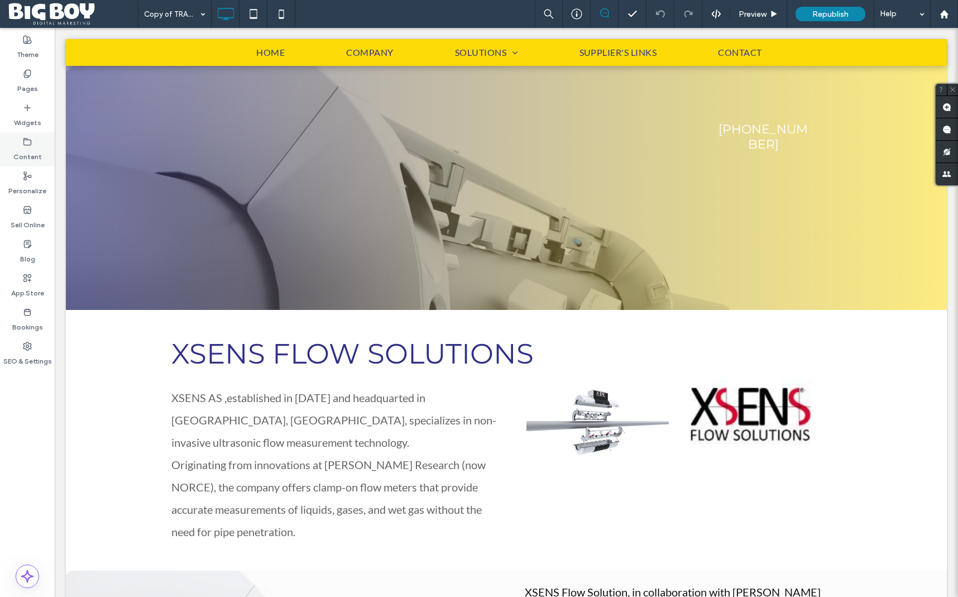
click at [27, 143] on icon at bounding box center [27, 141] width 9 height 9
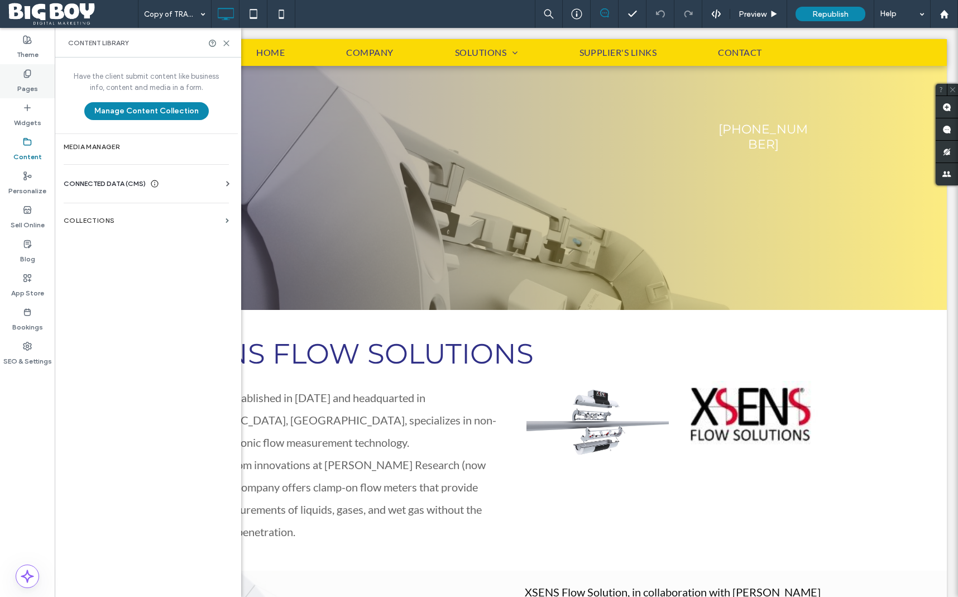
click at [30, 83] on label "Pages" at bounding box center [27, 86] width 21 height 16
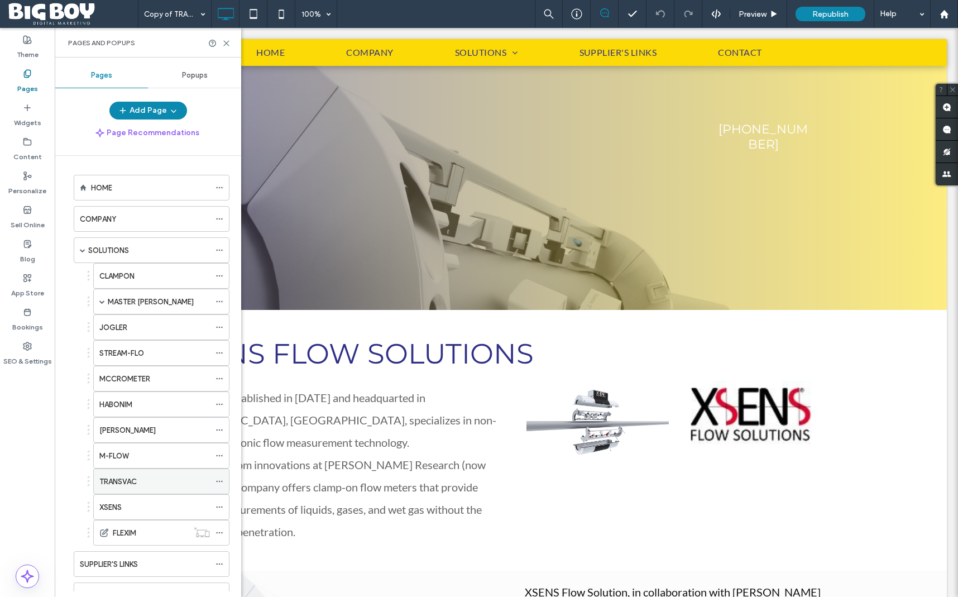
click at [141, 482] on div "TRANSVAC" at bounding box center [154, 482] width 111 height 12
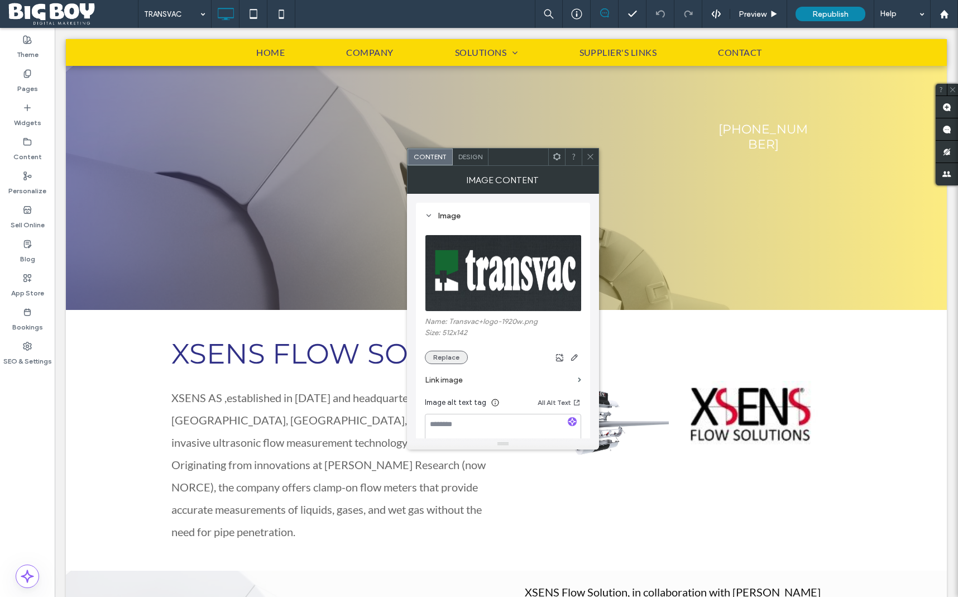
click at [453, 361] on button "Replace" at bounding box center [446, 357] width 43 height 13
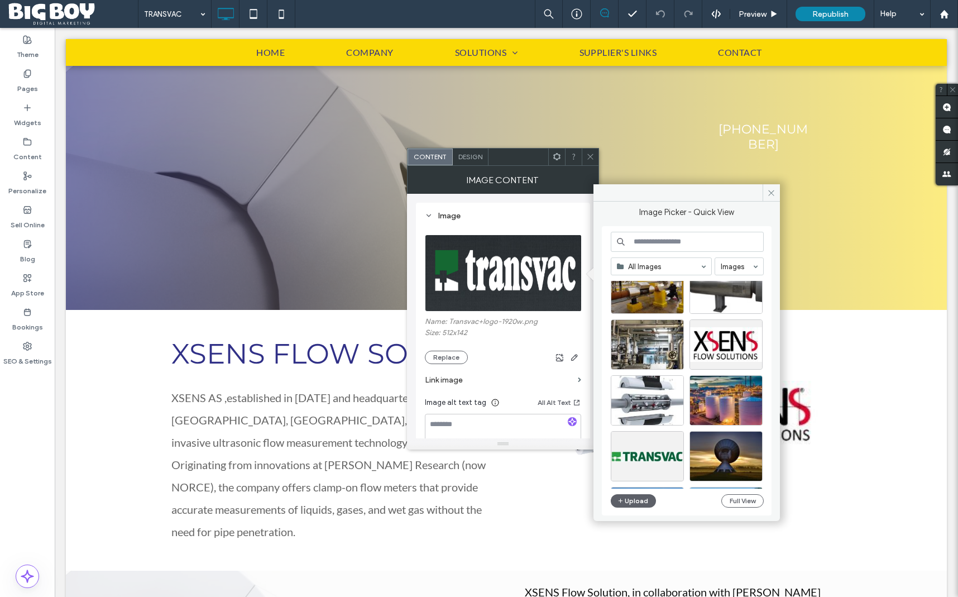
scroll to position [388, 0]
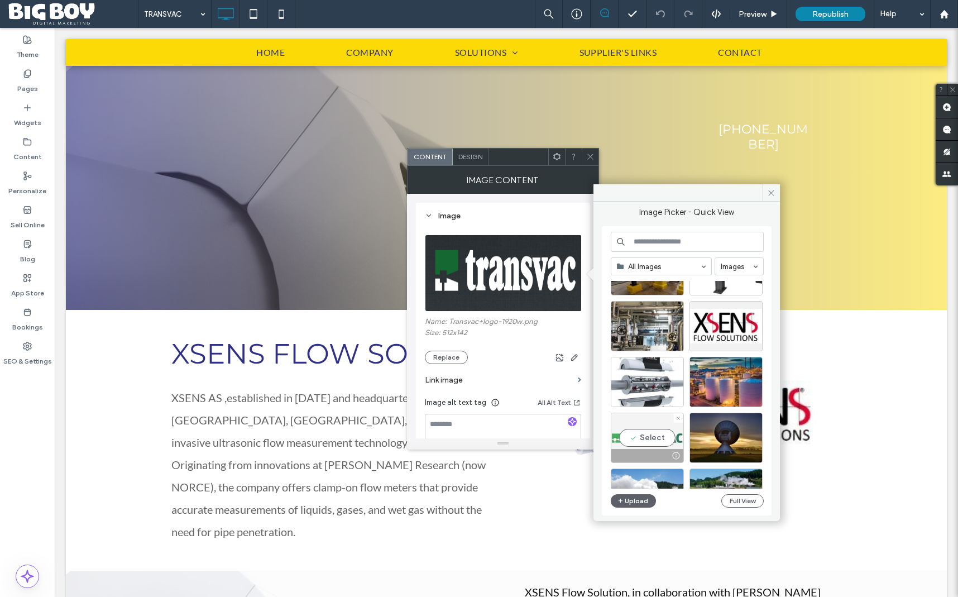
click at [650, 437] on div "Select" at bounding box center [647, 438] width 73 height 50
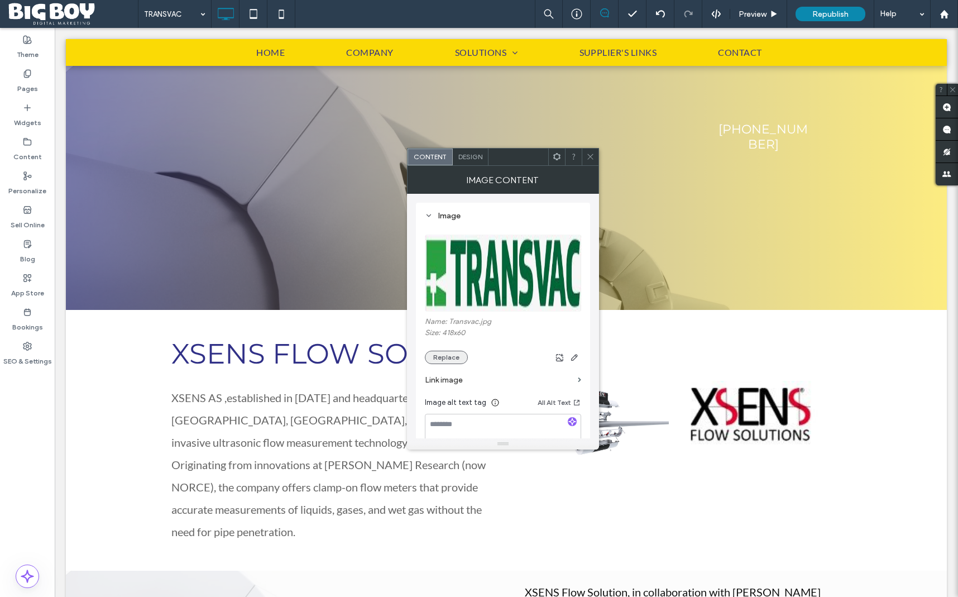
click at [452, 353] on button "Replace" at bounding box center [446, 357] width 43 height 13
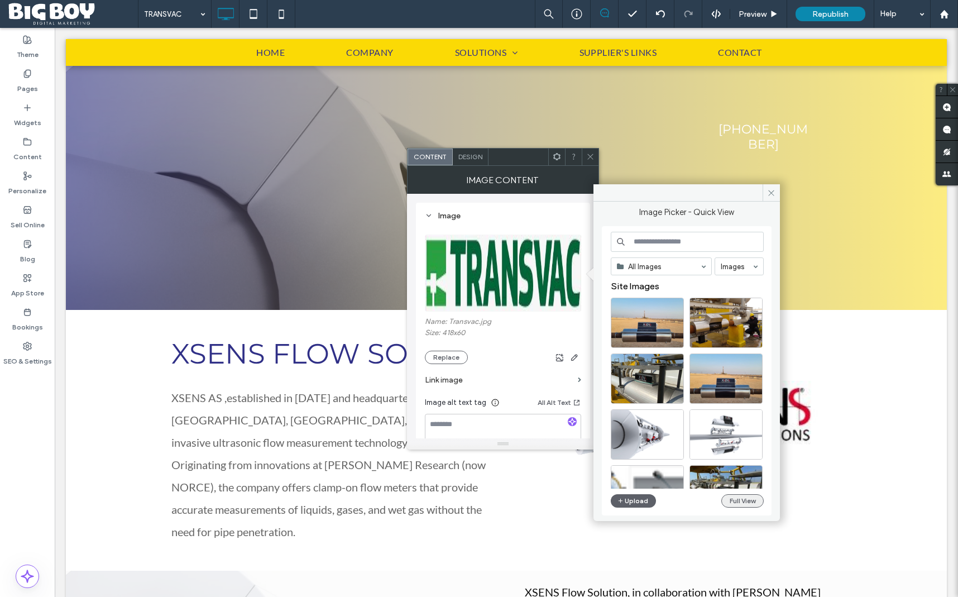
click at [740, 495] on button "Full View" at bounding box center [742, 500] width 42 height 13
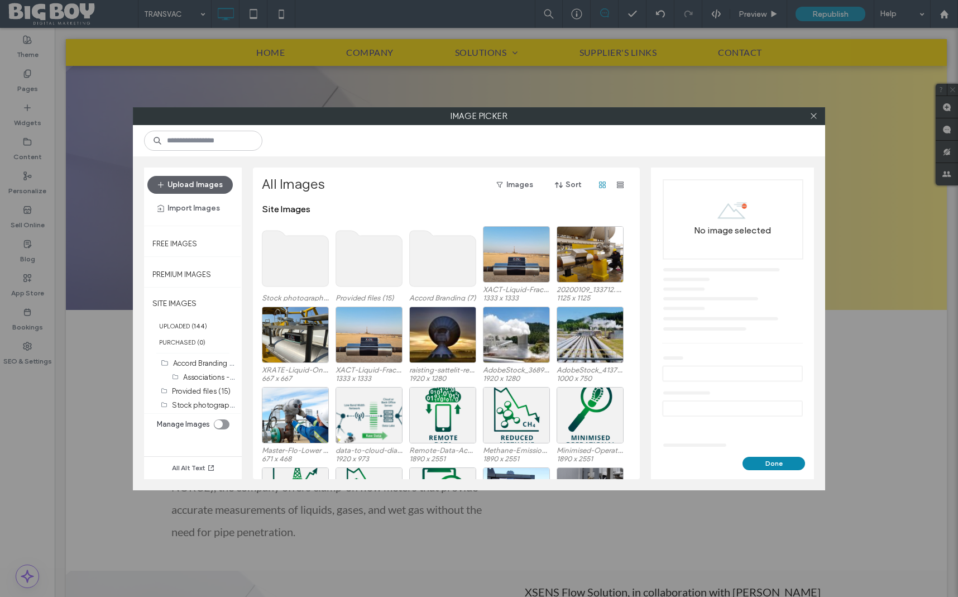
click at [346, 260] on use at bounding box center [369, 259] width 66 height 56
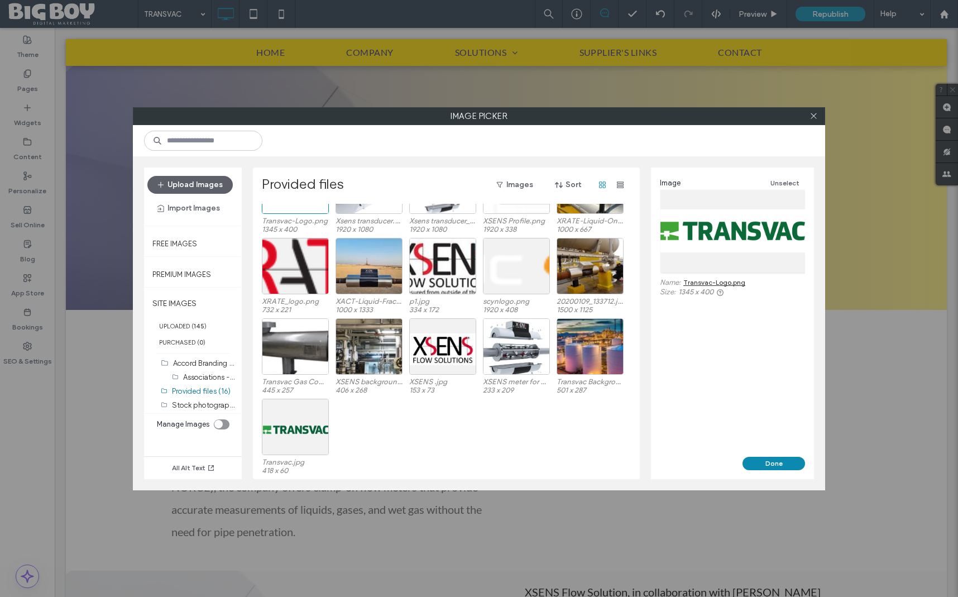
scroll to position [0, 0]
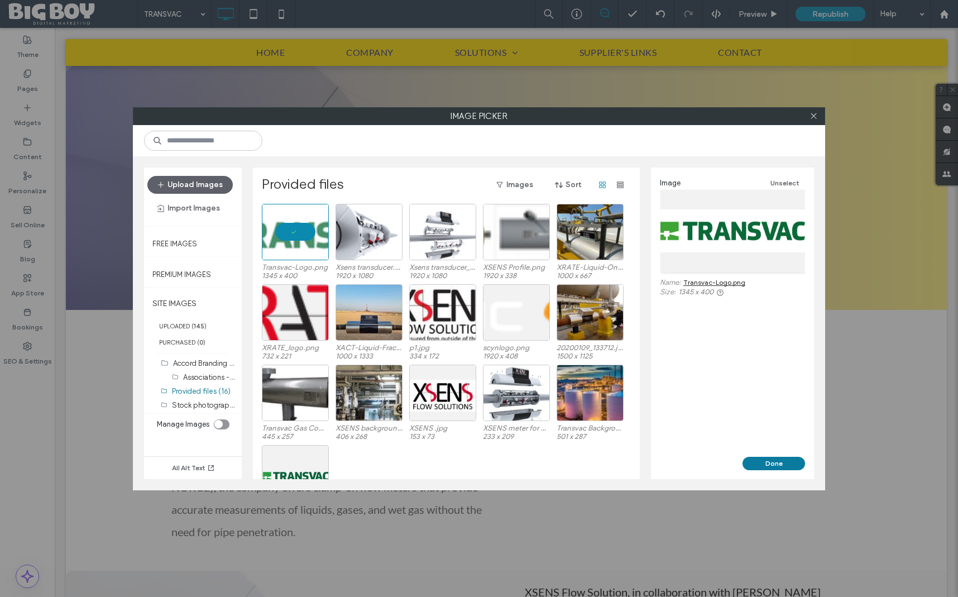
click at [769, 463] on button "Done" at bounding box center [774, 463] width 63 height 13
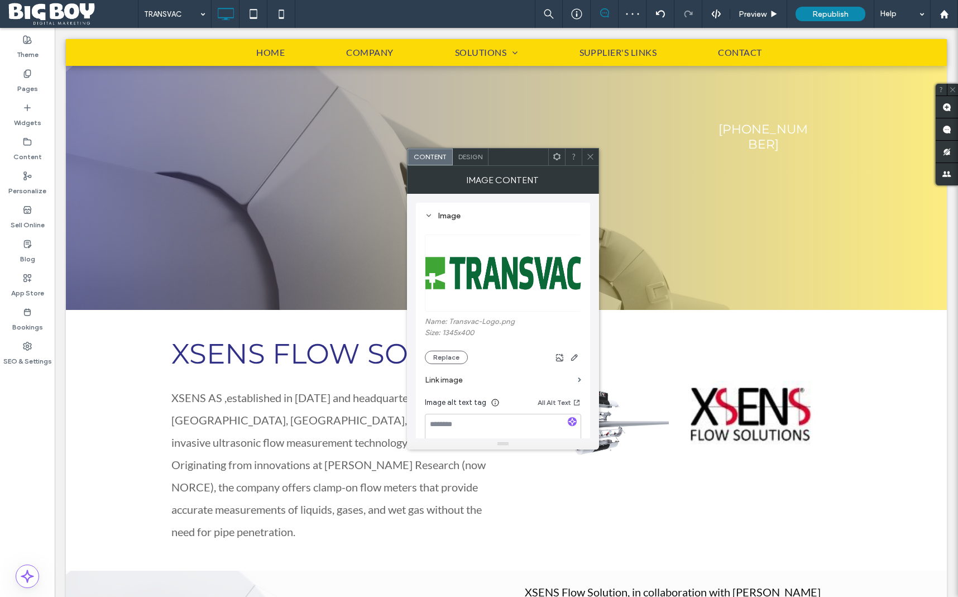
click at [590, 155] on icon at bounding box center [590, 156] width 8 height 8
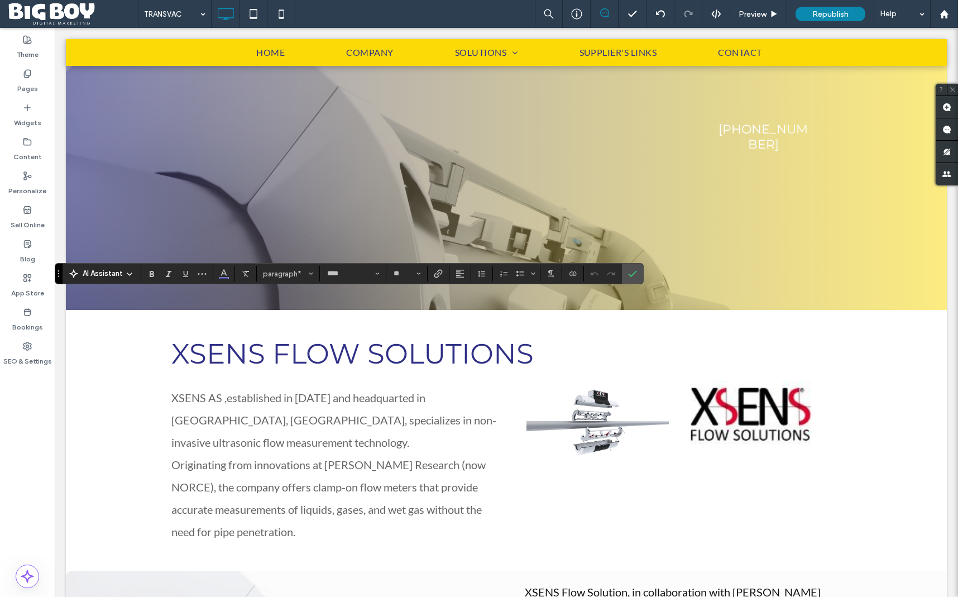
type input "**"
click at [282, 275] on span "paragraph*" at bounding box center [285, 274] width 44 height 8
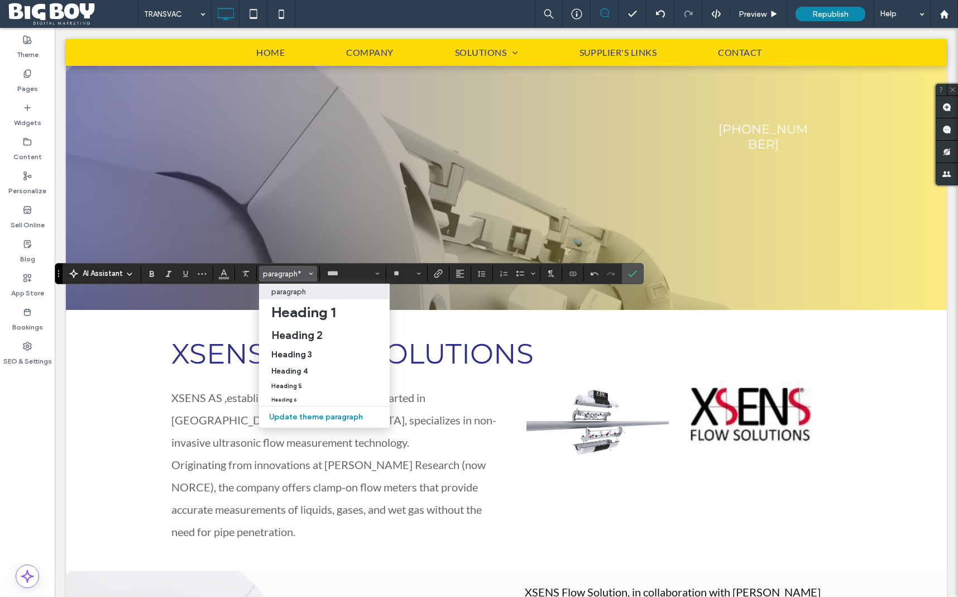
click at [294, 291] on p "paragraph" at bounding box center [288, 292] width 35 height 8
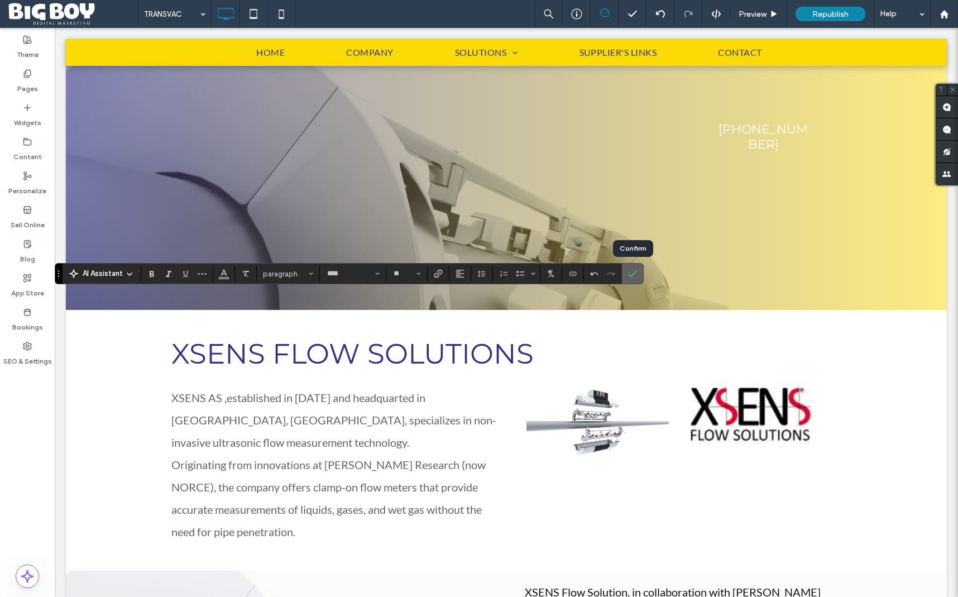
click at [633, 275] on use "Confirm" at bounding box center [633, 273] width 9 height 7
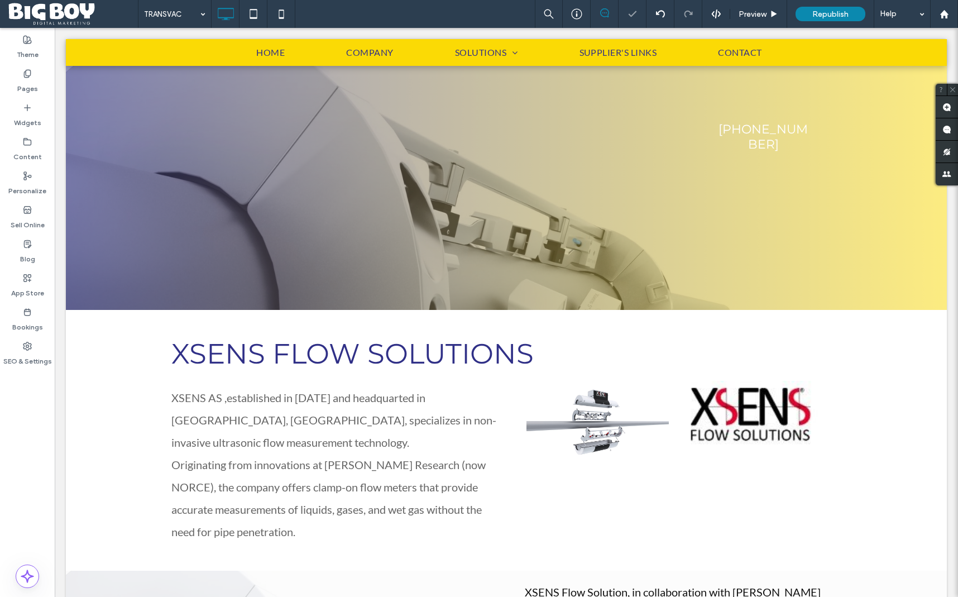
type input "****"
type input "**"
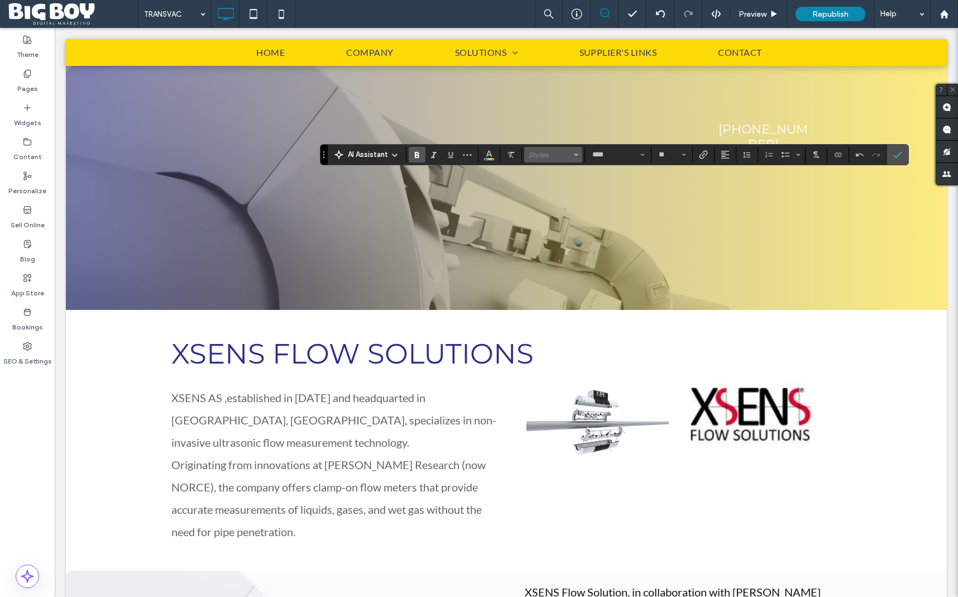
click at [528, 157] on span "Styles" at bounding box center [550, 155] width 44 height 8
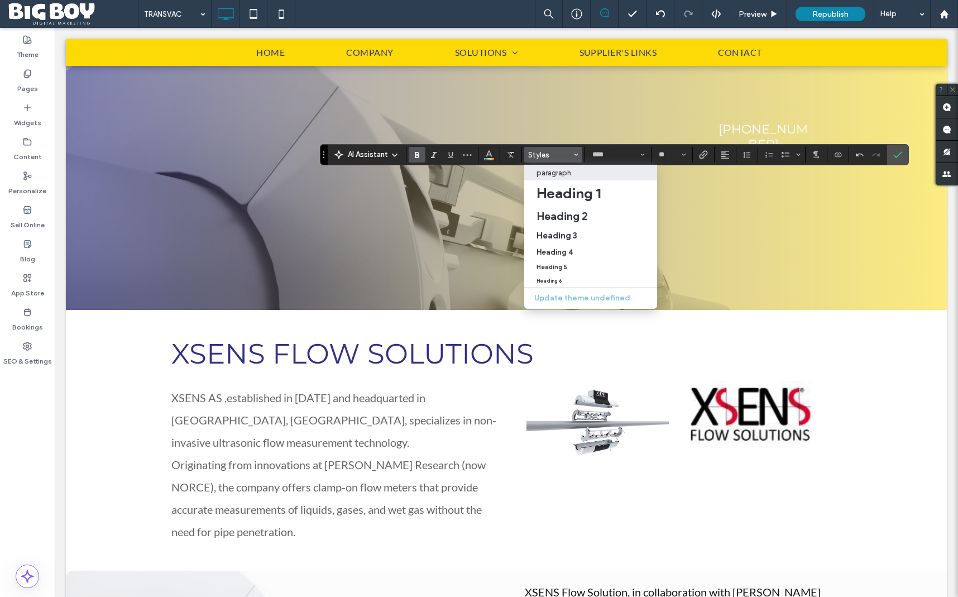
click at [545, 178] on label "paragraph" at bounding box center [590, 173] width 133 height 16
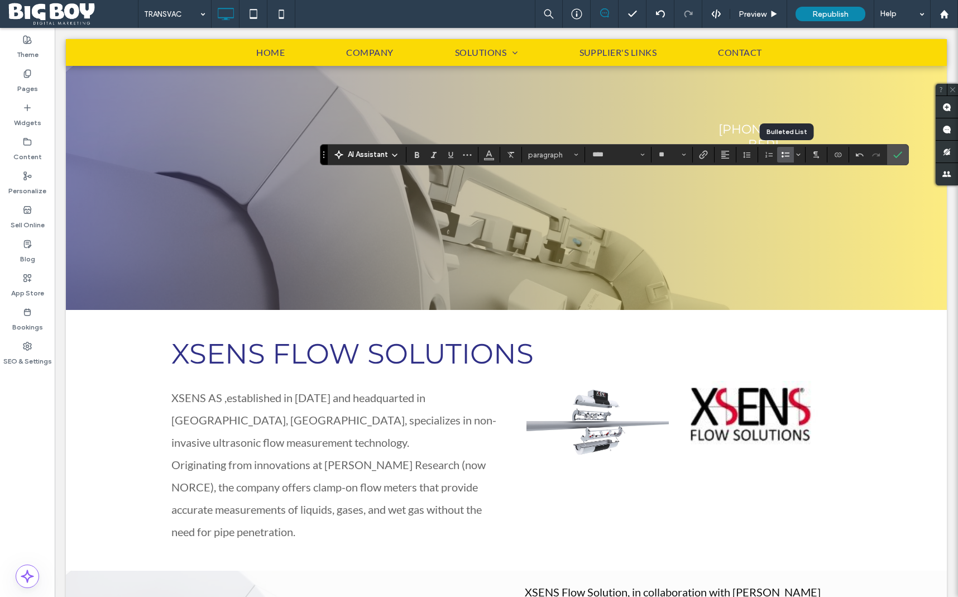
click at [794, 156] on label "Bulleted List" at bounding box center [785, 155] width 17 height 16
click at [796, 156] on icon "Bulleted list menu" at bounding box center [798, 154] width 7 height 7
click at [899, 157] on icon "Confirm" at bounding box center [897, 154] width 9 height 9
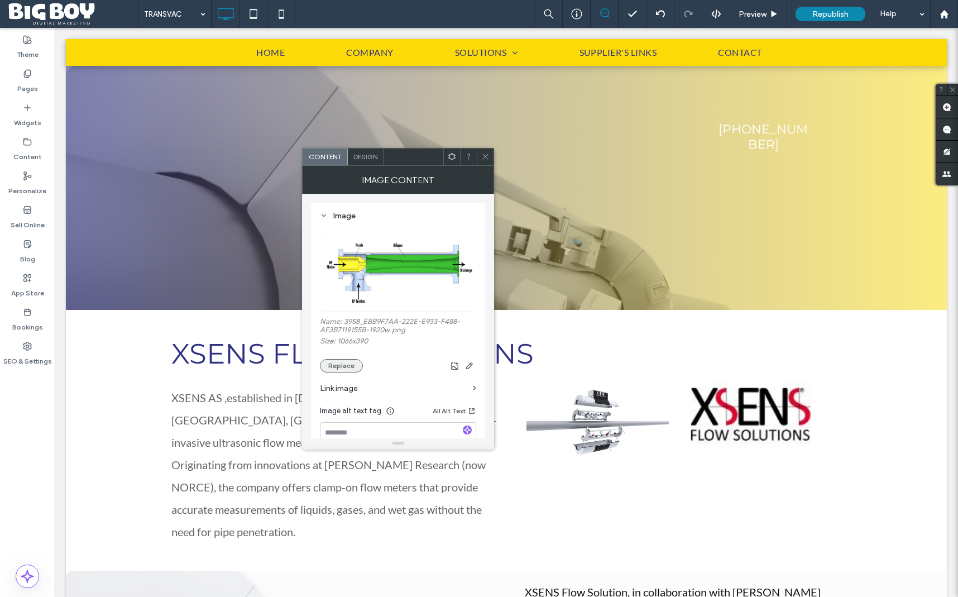
click at [343, 366] on button "Replace" at bounding box center [341, 365] width 43 height 13
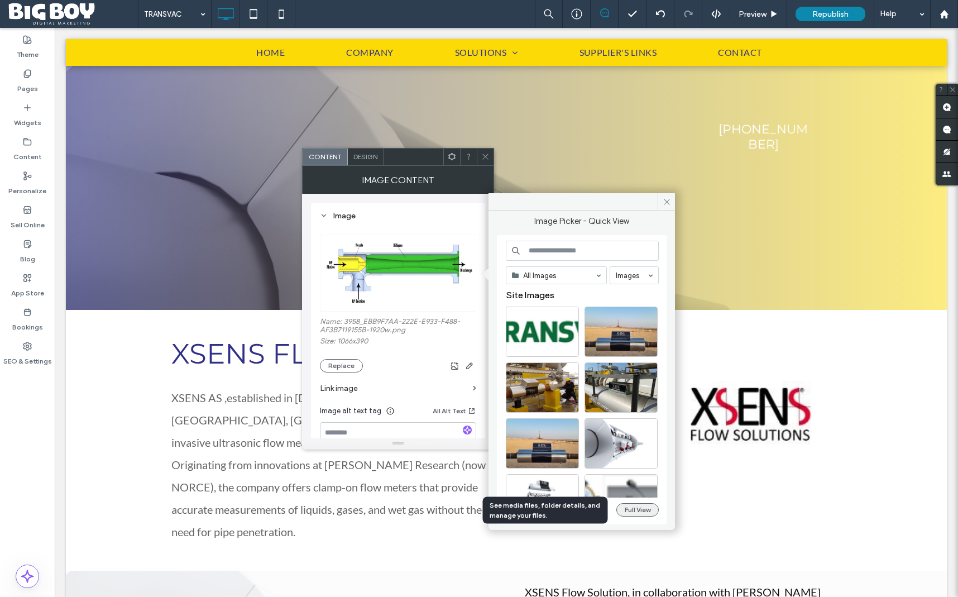
click at [644, 511] on button "Full View" at bounding box center [637, 509] width 42 height 13
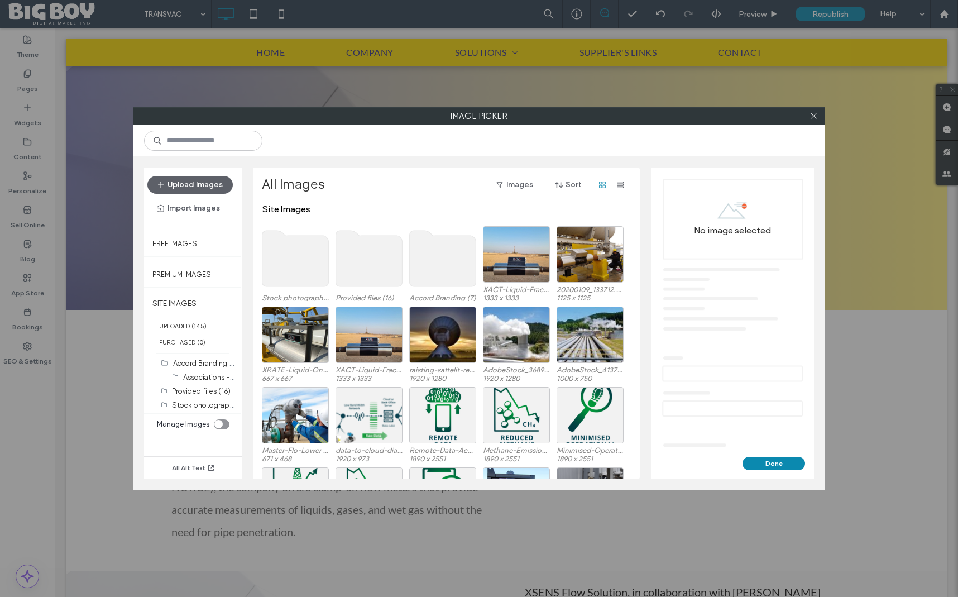
click at [373, 263] on use at bounding box center [369, 259] width 66 height 56
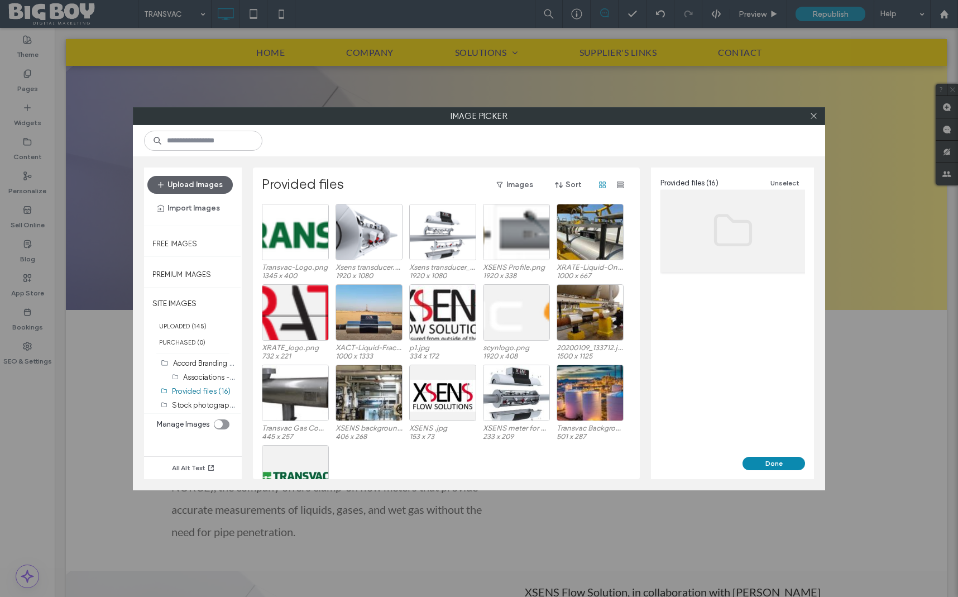
scroll to position [46, 0]
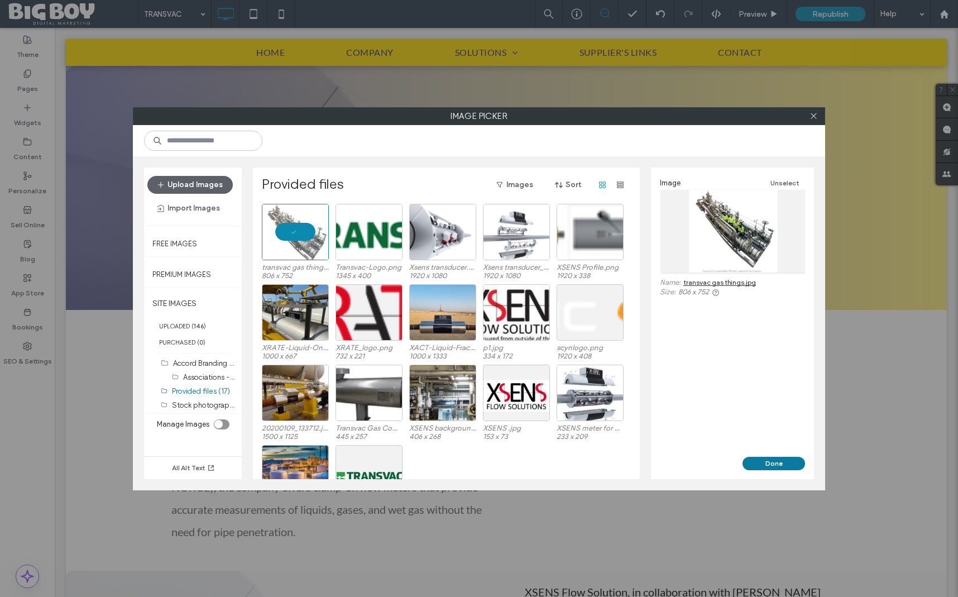
click at [783, 463] on button "Done" at bounding box center [774, 463] width 63 height 13
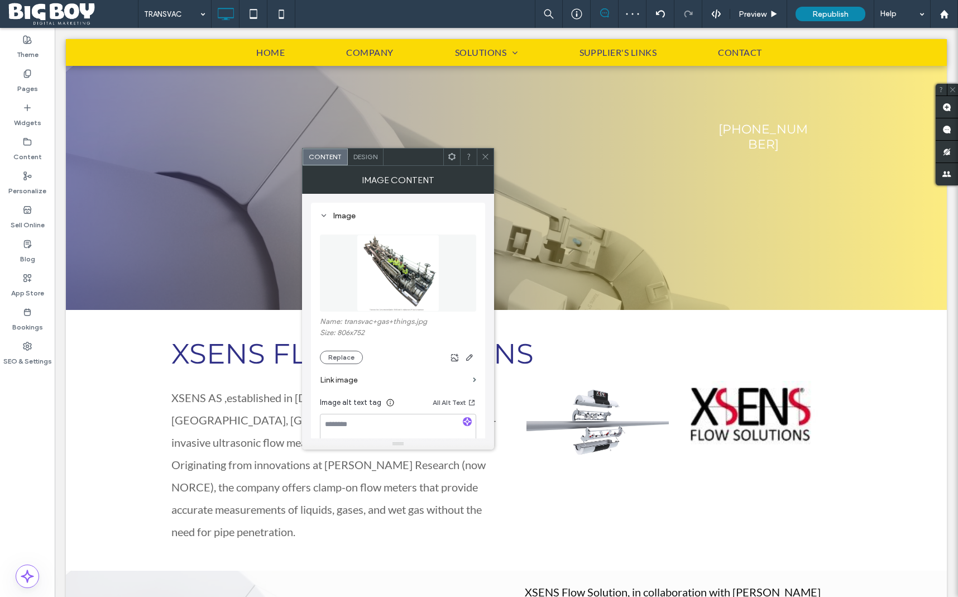
click at [487, 161] on span at bounding box center [485, 157] width 8 height 17
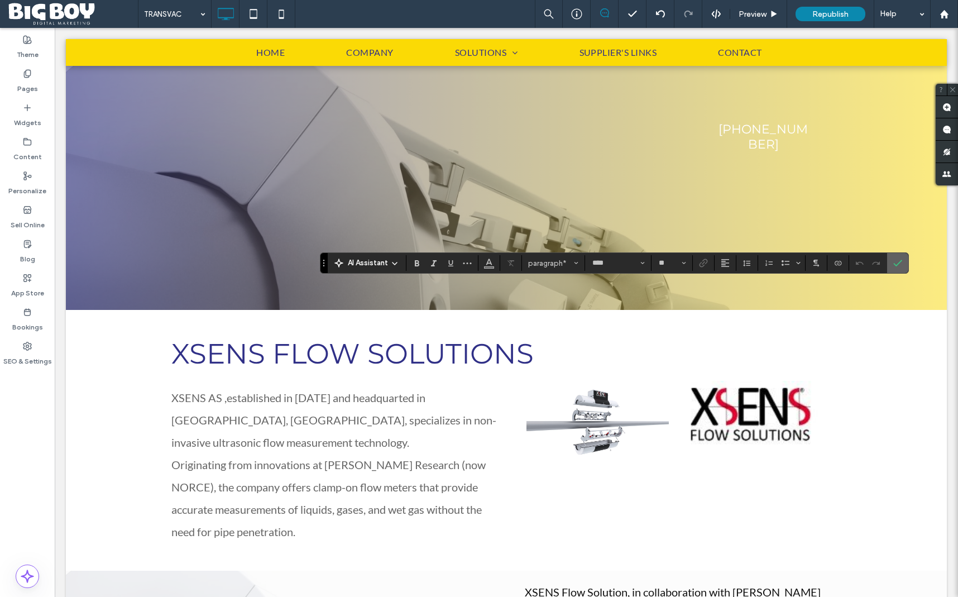
click at [898, 264] on use "Confirm" at bounding box center [897, 263] width 9 height 7
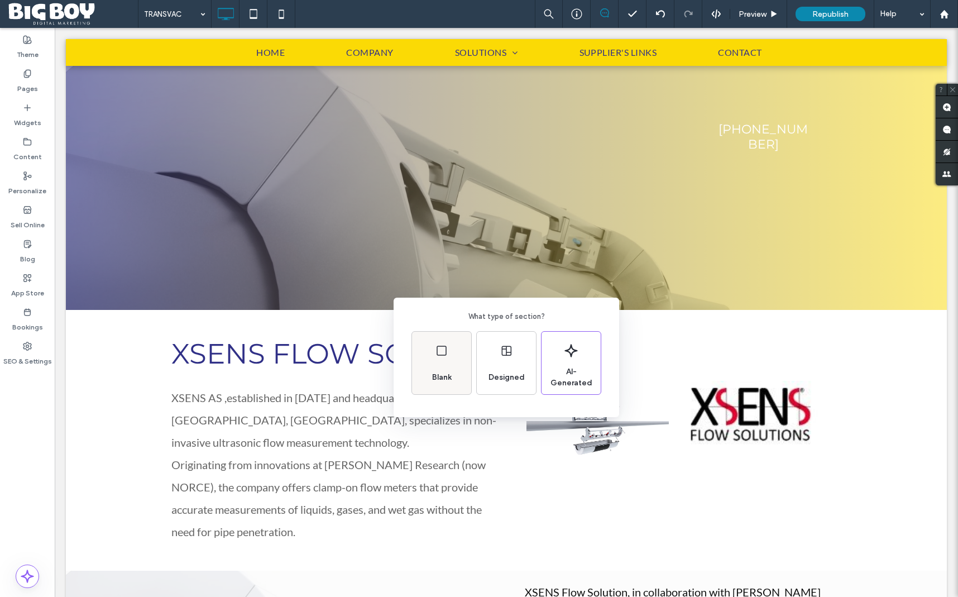
click at [461, 374] on div "Blank" at bounding box center [441, 363] width 59 height 63
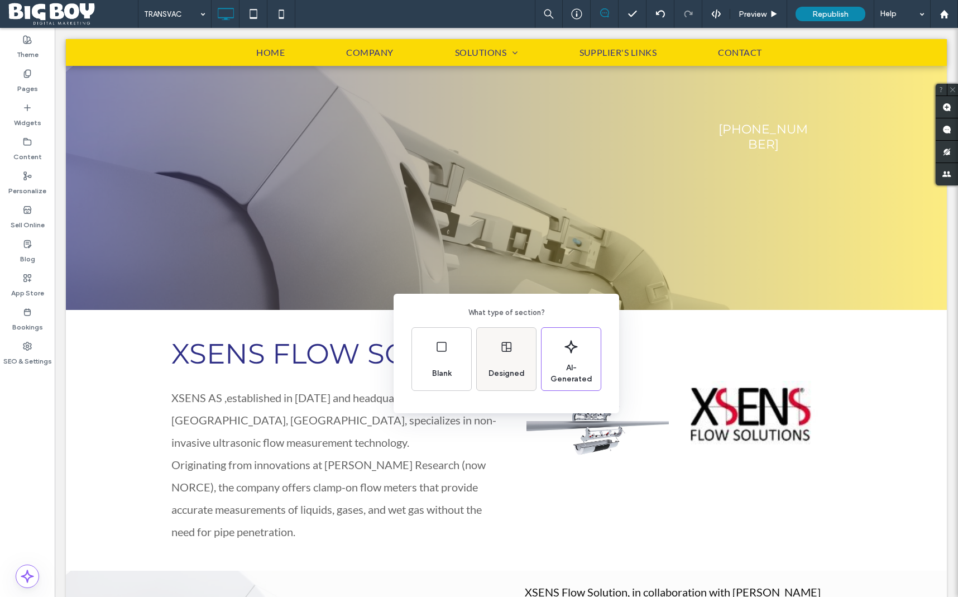
click at [511, 351] on icon at bounding box center [506, 346] width 13 height 13
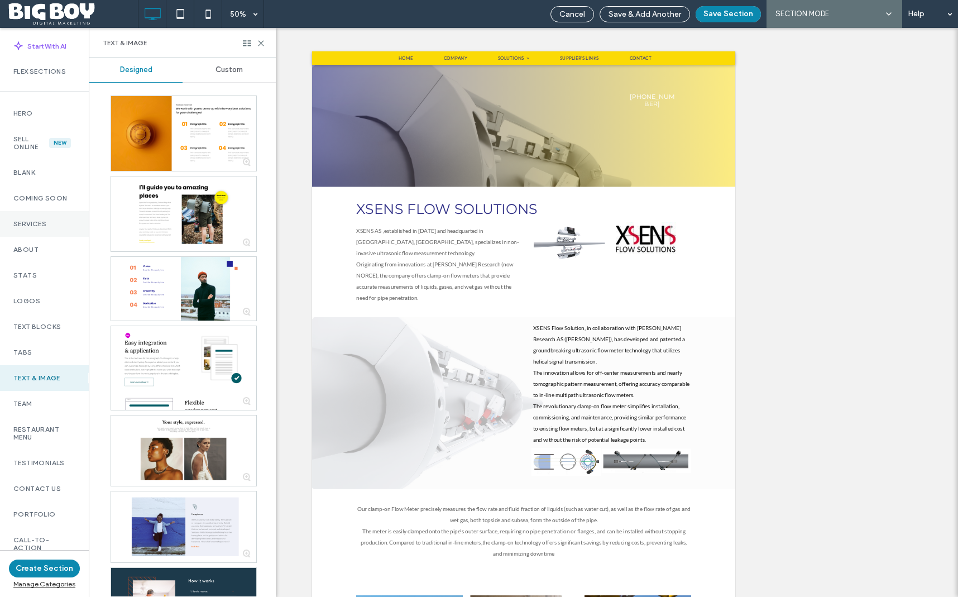
click at [46, 223] on label "Services" at bounding box center [44, 224] width 62 height 8
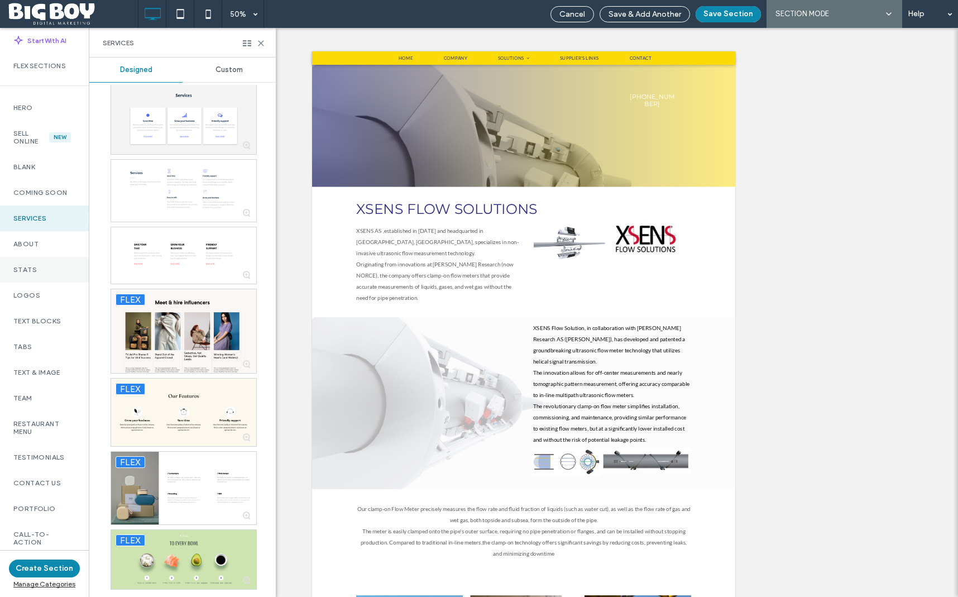
scroll to position [0, 0]
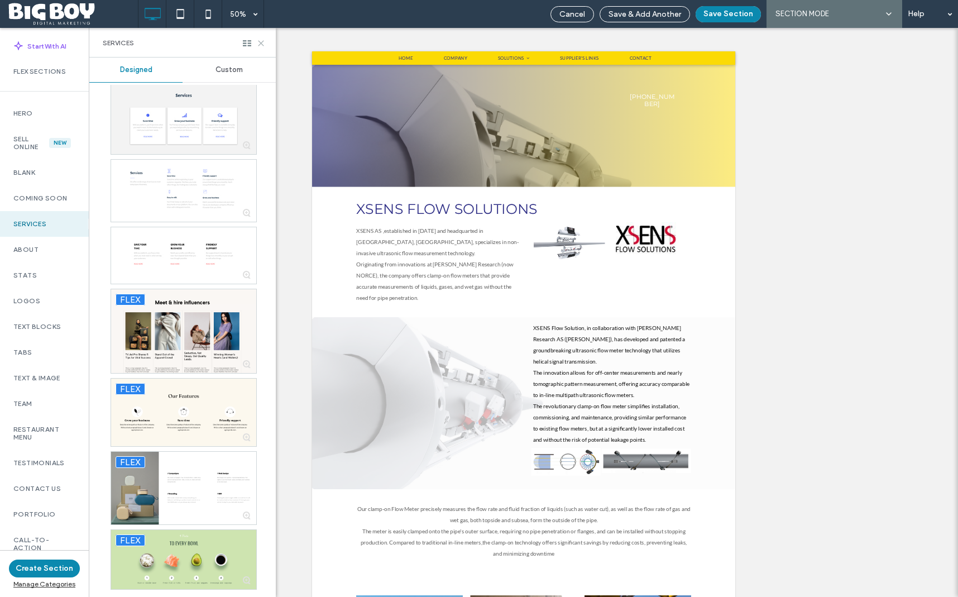
click at [262, 46] on icon at bounding box center [261, 43] width 8 height 8
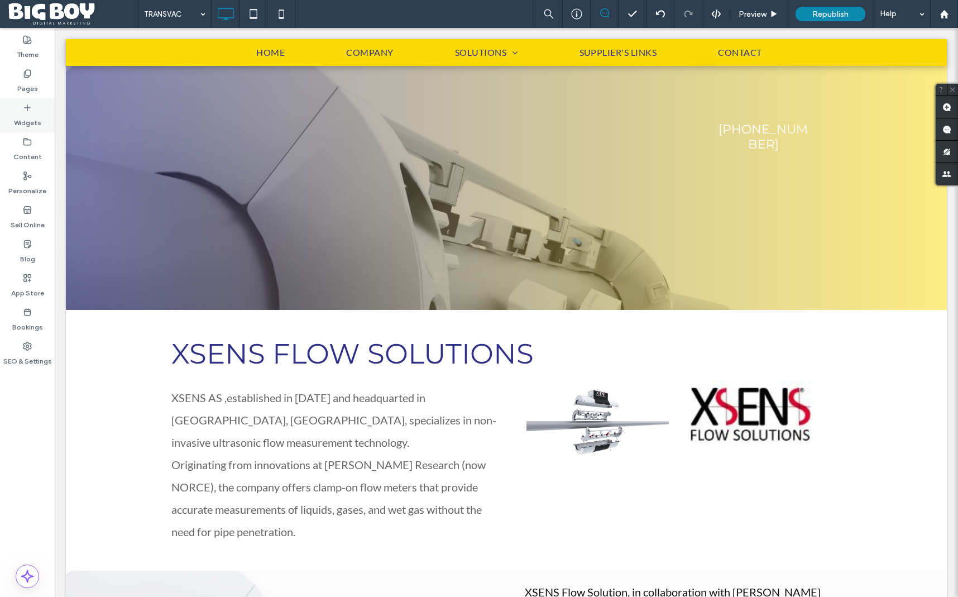
click at [34, 130] on div "Widgets" at bounding box center [27, 115] width 55 height 34
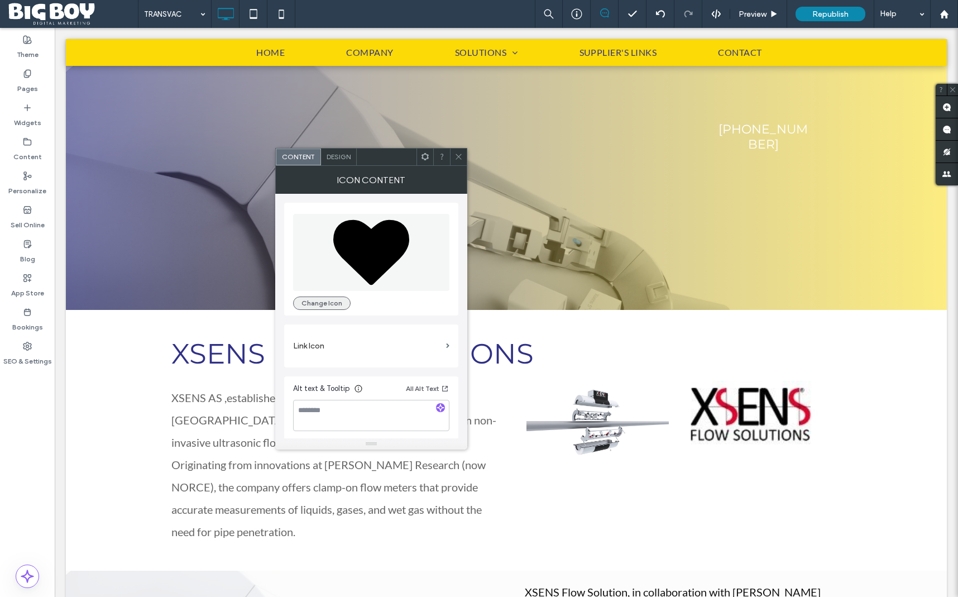
click at [319, 304] on button "Change Icon" at bounding box center [322, 303] width 58 height 13
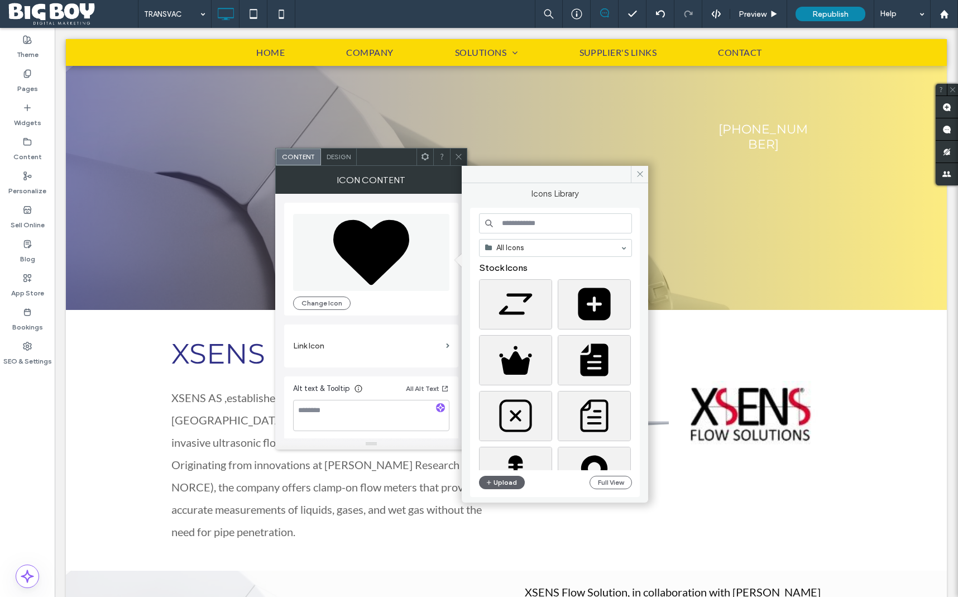
click at [514, 220] on input at bounding box center [555, 223] width 153 height 20
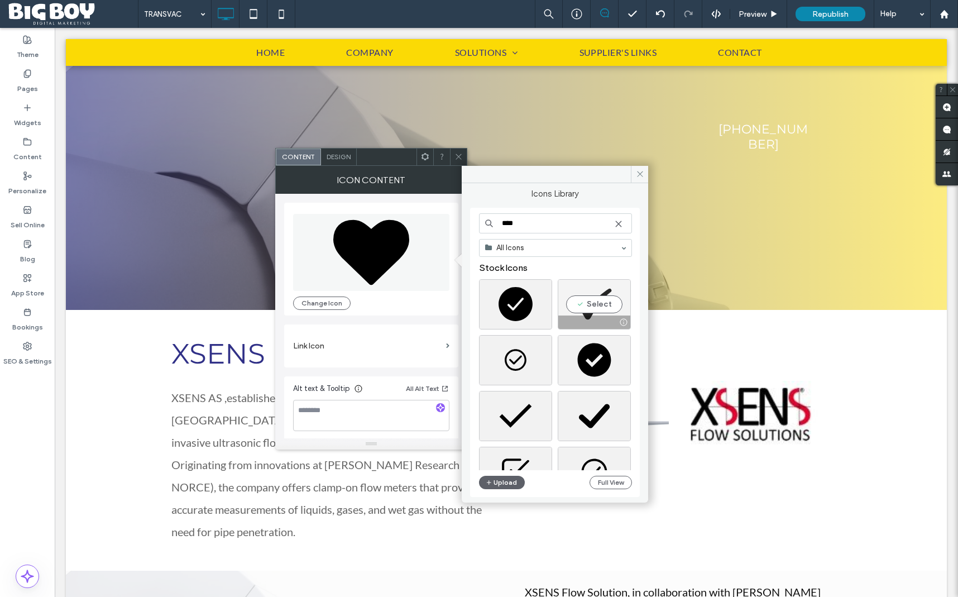
type input "****"
click at [586, 317] on div at bounding box center [594, 322] width 72 height 13
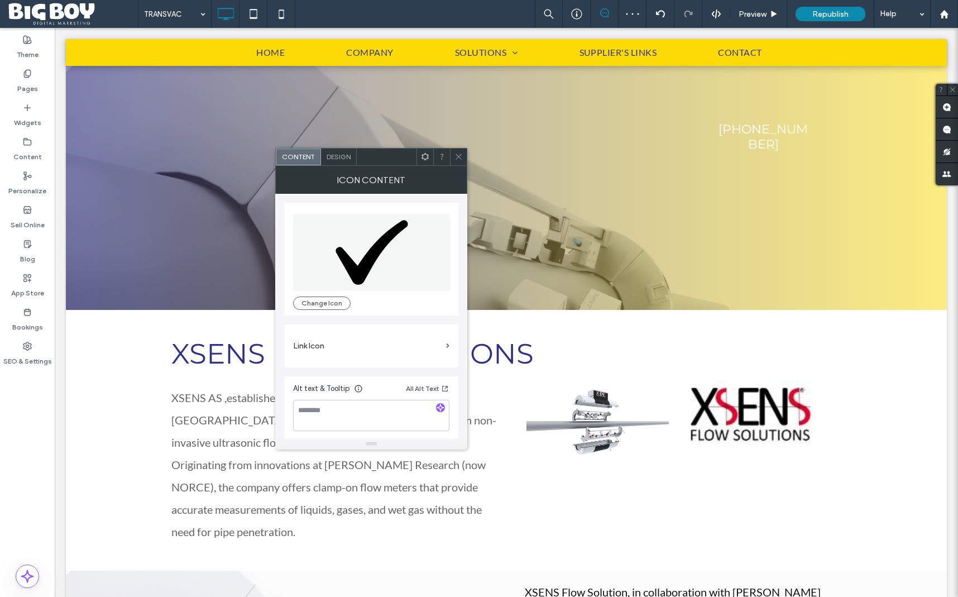
click at [343, 154] on span "Design" at bounding box center [339, 156] width 24 height 8
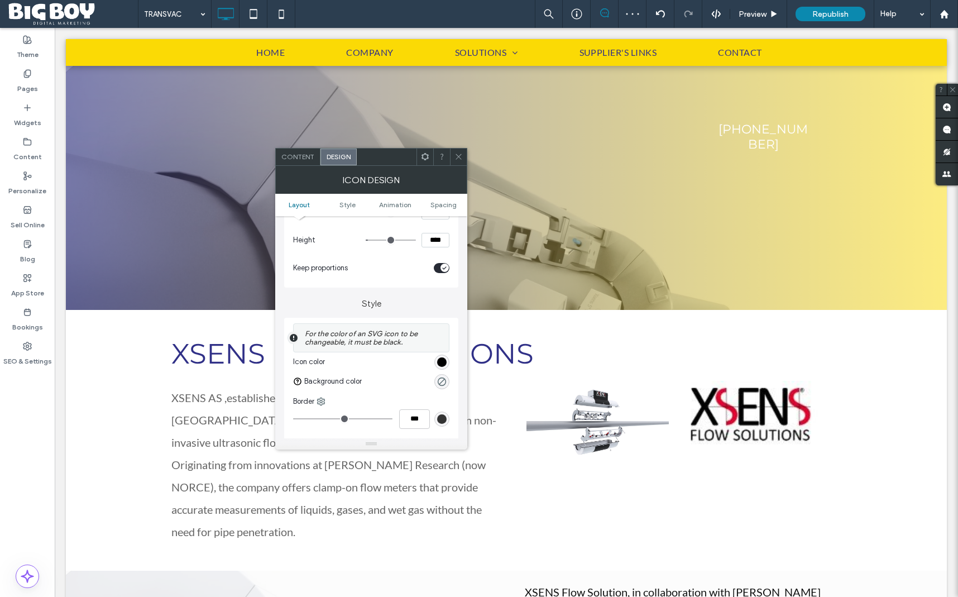
scroll to position [165, 0]
click at [440, 360] on div "rgb(0, 0, 0)" at bounding box center [441, 358] width 9 height 9
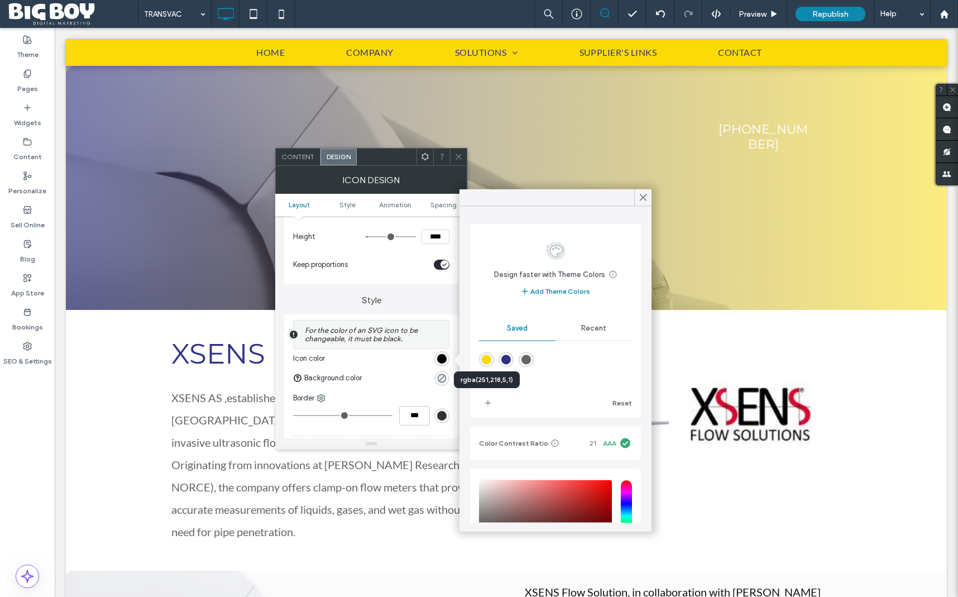
click at [486, 361] on div "rgba(251,218,5,1)" at bounding box center [486, 359] width 9 height 9
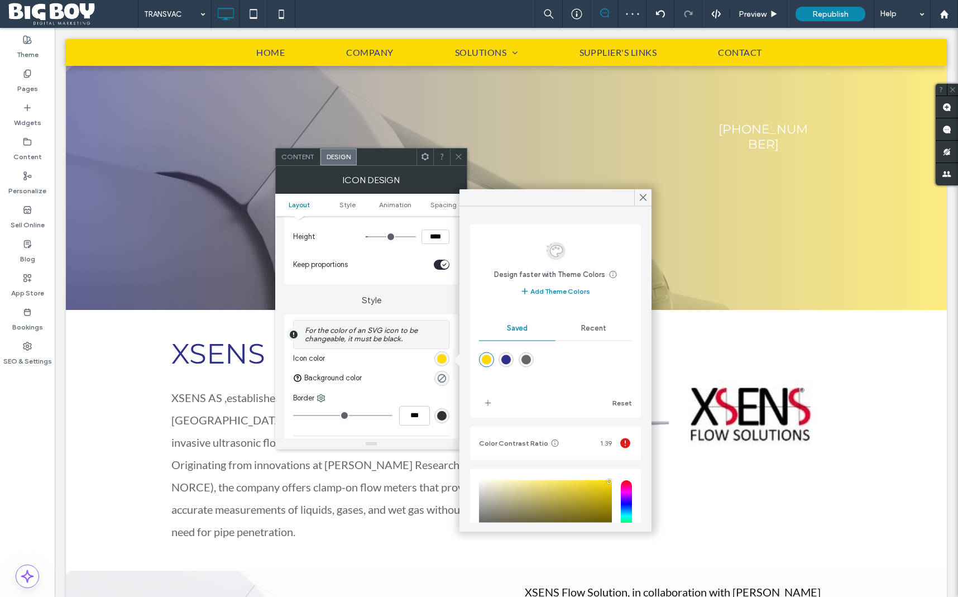
click at [506, 360] on div "rgba(48,48,135,1)" at bounding box center [505, 359] width 9 height 9
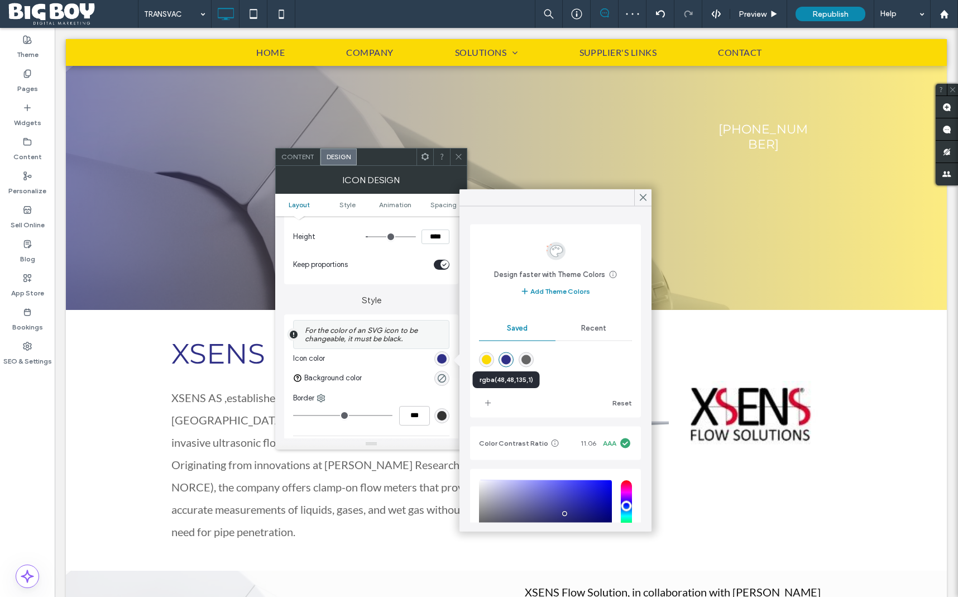
type input "*******"
click at [644, 196] on use at bounding box center [644, 197] width 6 height 6
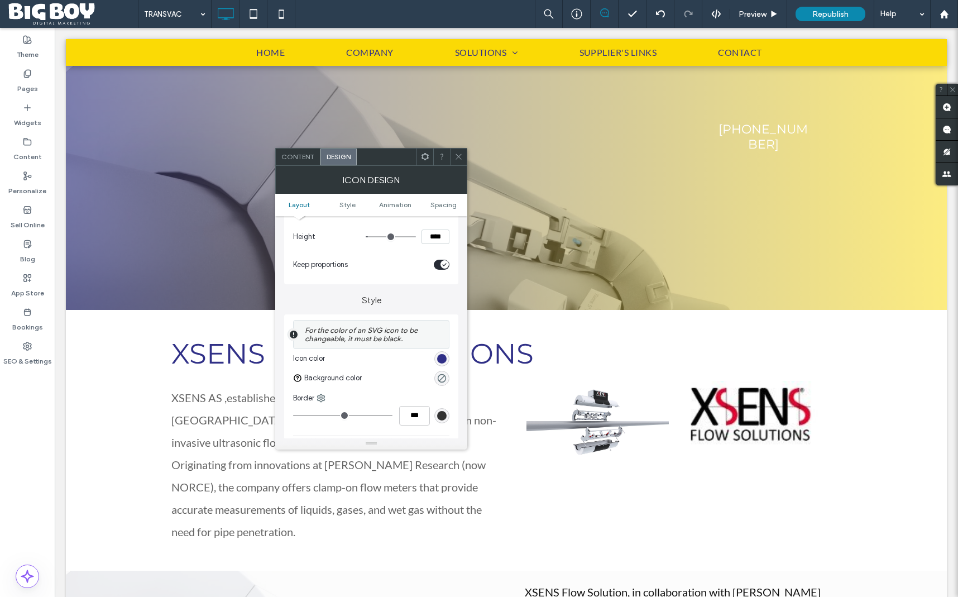
click at [458, 154] on icon at bounding box center [459, 156] width 8 height 8
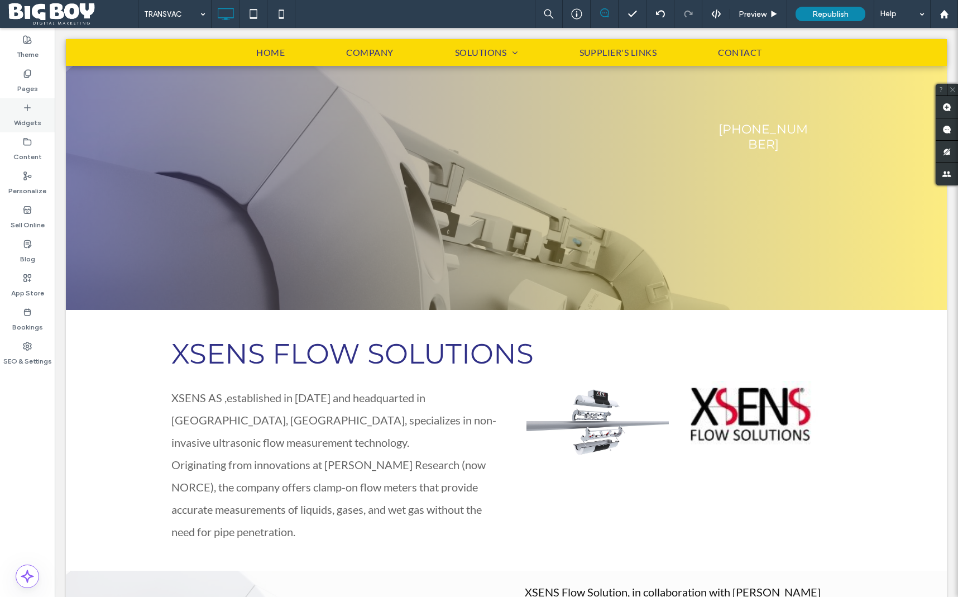
click at [26, 128] on div "Widgets" at bounding box center [27, 115] width 55 height 34
type input "****"
type input "**"
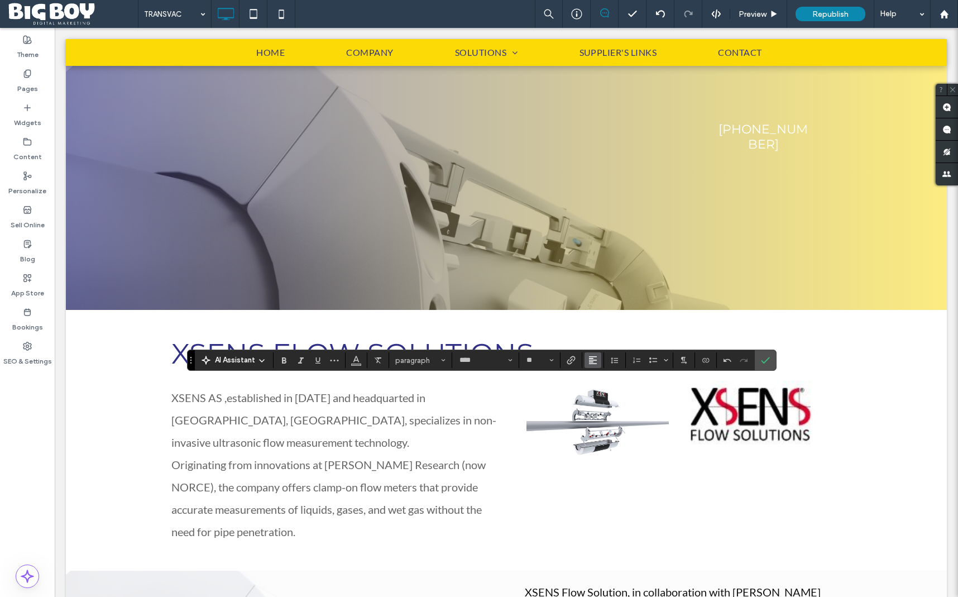
click at [590, 357] on icon "Alignment" at bounding box center [593, 360] width 9 height 9
click at [605, 395] on icon "ui.textEditor.alignment.center" at bounding box center [601, 394] width 9 height 9
click at [768, 361] on icon "Confirm" at bounding box center [765, 360] width 9 height 9
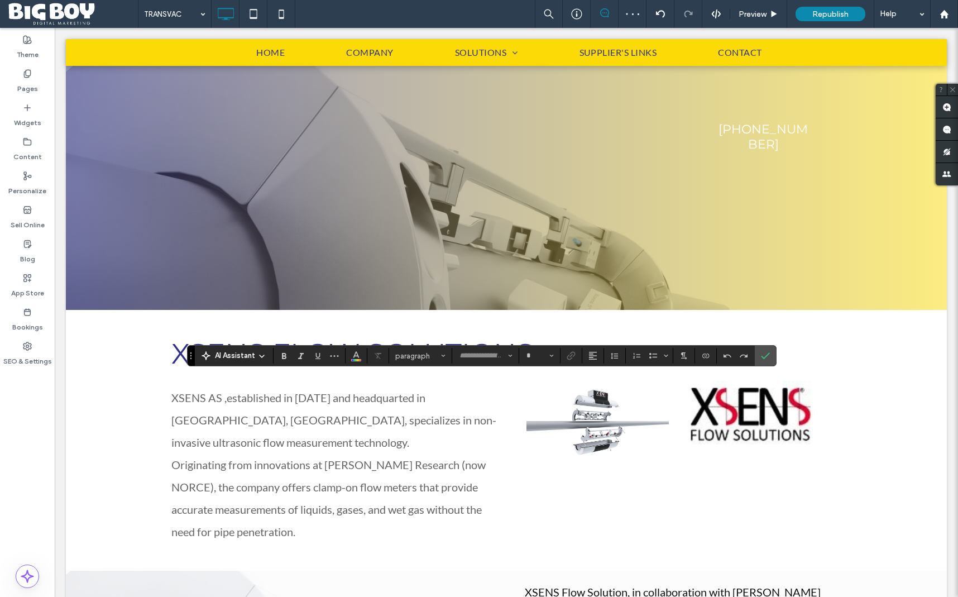
type input "****"
type input "**"
click at [352, 357] on icon "Color" at bounding box center [356, 354] width 9 height 9
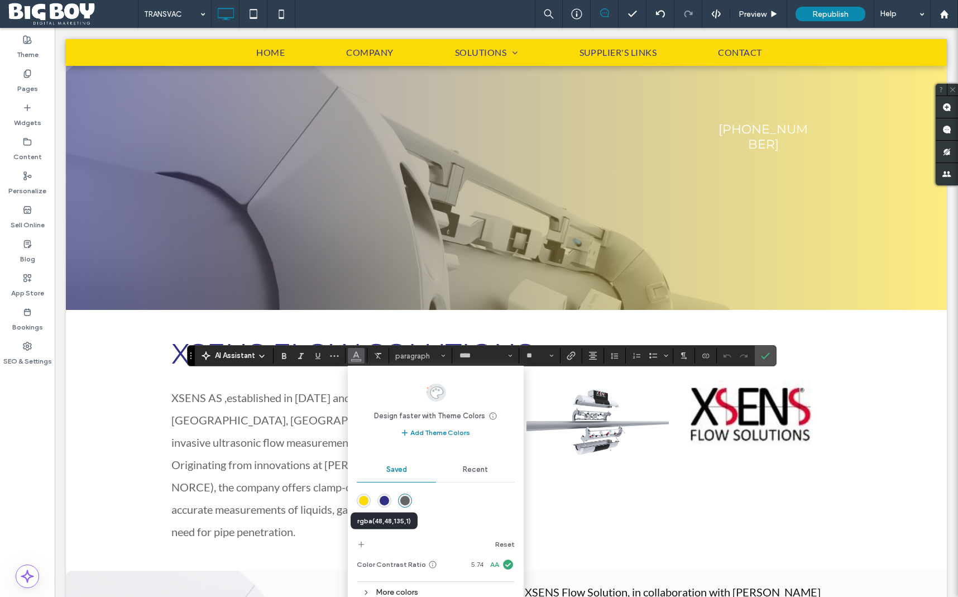
click at [386, 501] on div "rgba(48,48,135,1)" at bounding box center [384, 500] width 9 height 9
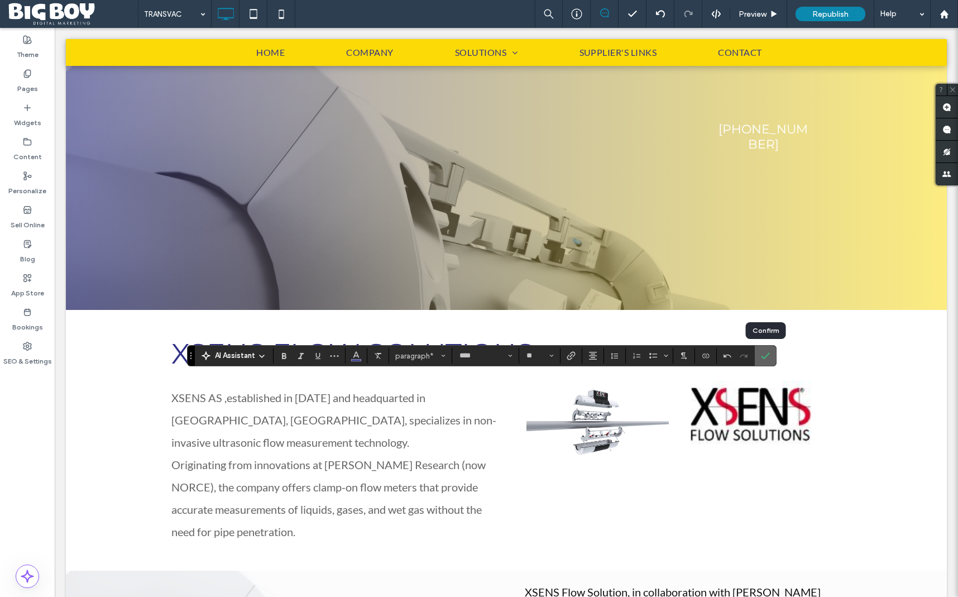
click at [765, 356] on icon "Confirm" at bounding box center [765, 355] width 9 height 9
click at [287, 359] on icon "Bold" at bounding box center [284, 355] width 9 height 9
click at [768, 361] on span "Confirm" at bounding box center [765, 355] width 9 height 19
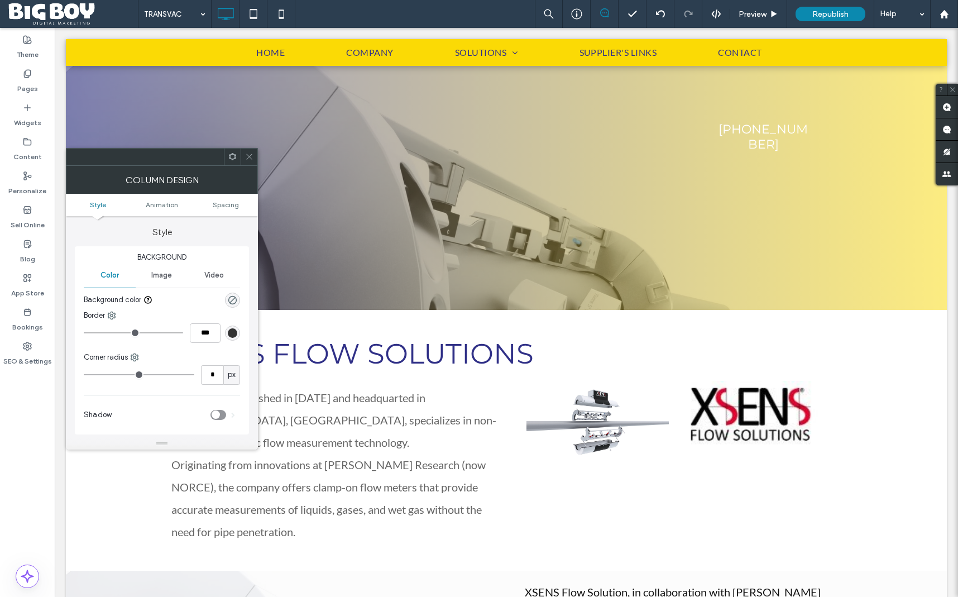
click at [235, 158] on use at bounding box center [232, 156] width 7 height 7
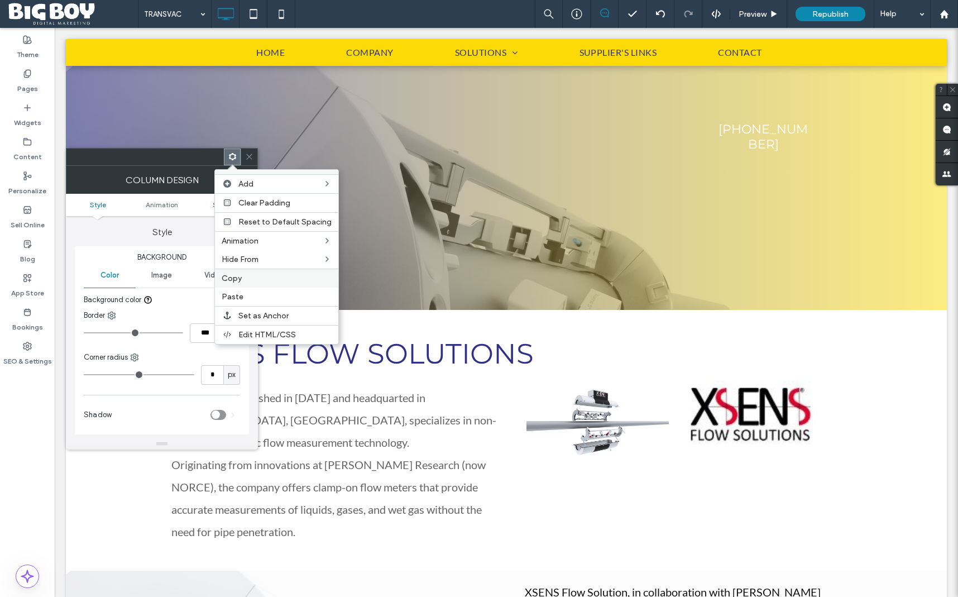
click at [232, 276] on span "Copy" at bounding box center [232, 278] width 20 height 9
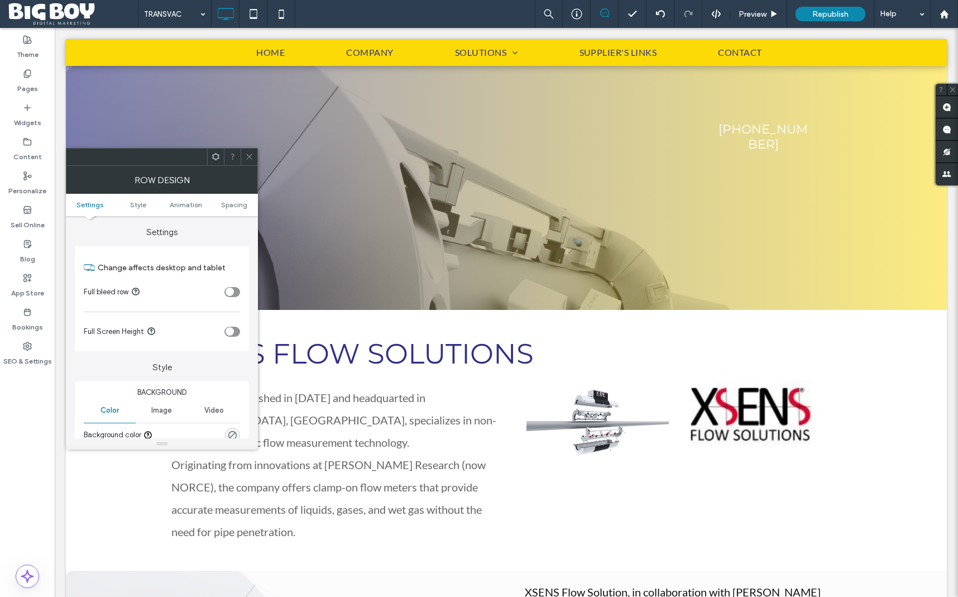
click at [216, 155] on icon at bounding box center [216, 156] width 8 height 8
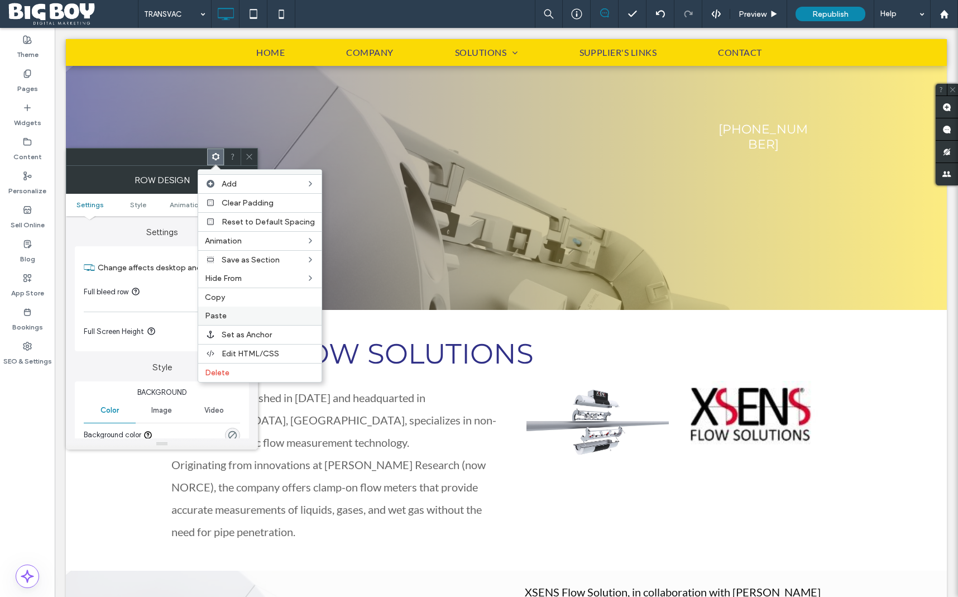
click at [228, 311] on label "Paste" at bounding box center [260, 315] width 110 height 9
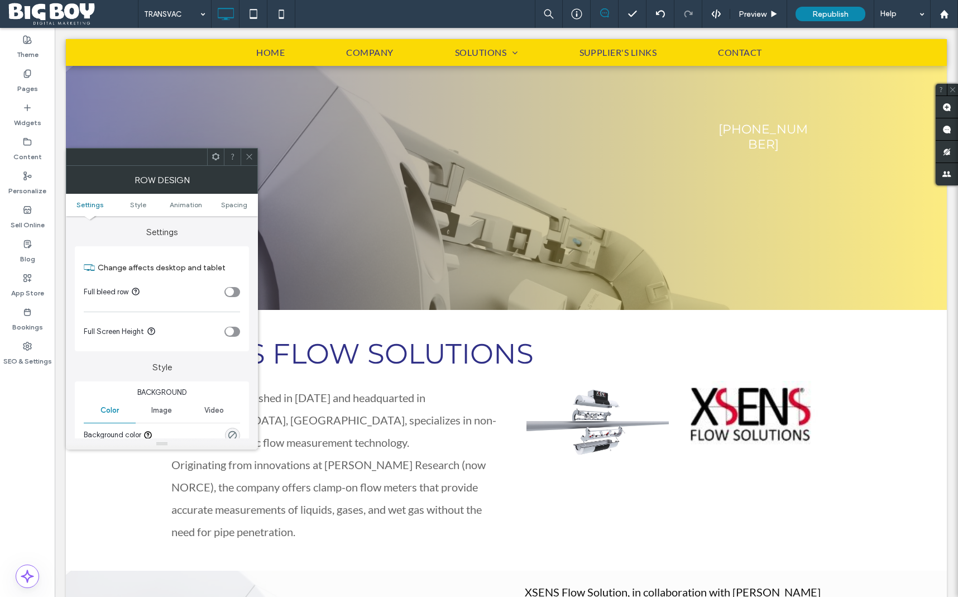
click at [217, 162] on span at bounding box center [216, 157] width 8 height 17
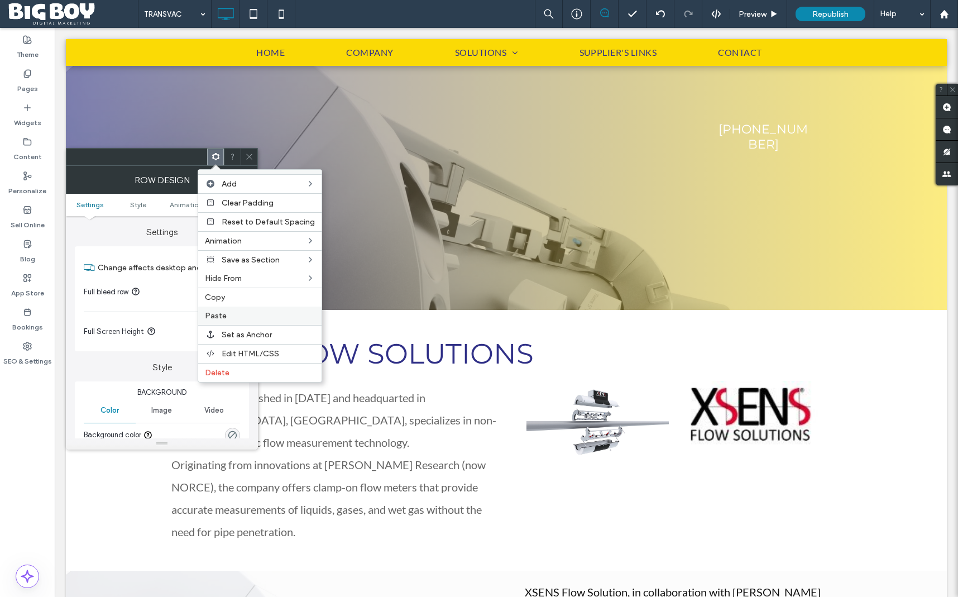
click at [232, 313] on label "Paste" at bounding box center [260, 315] width 110 height 9
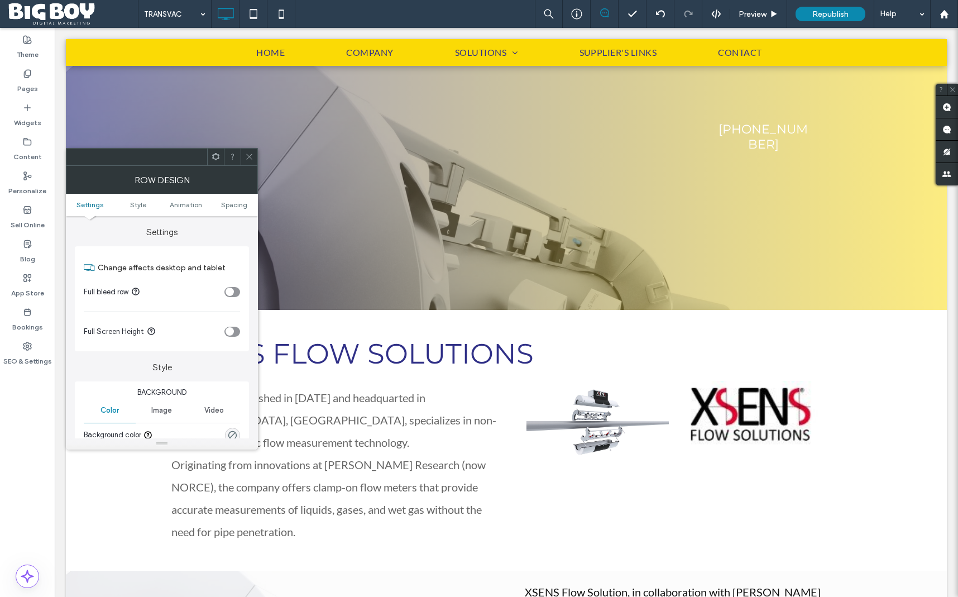
click at [213, 160] on icon at bounding box center [216, 156] width 8 height 8
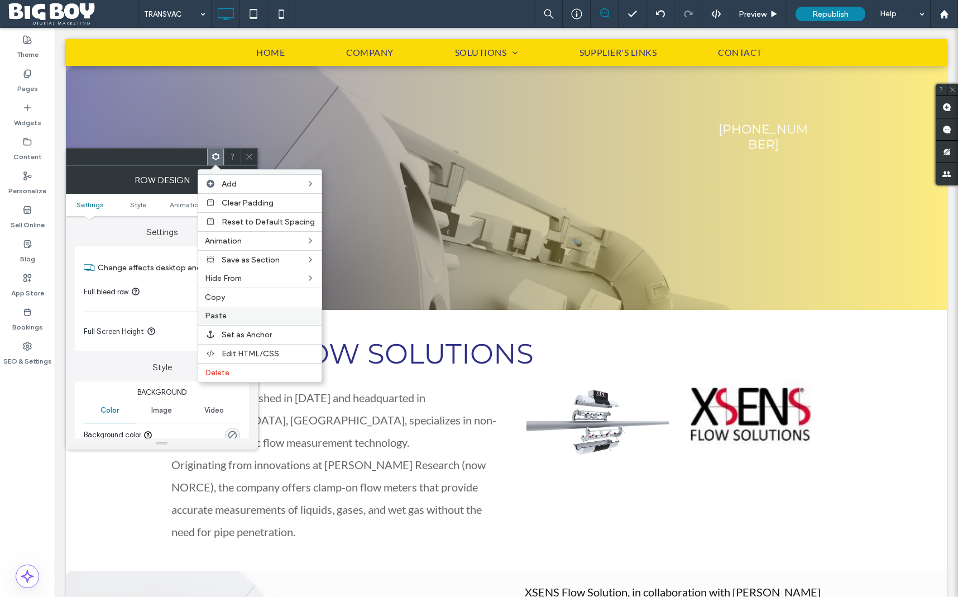
click at [224, 317] on span "Paste" at bounding box center [216, 315] width 22 height 9
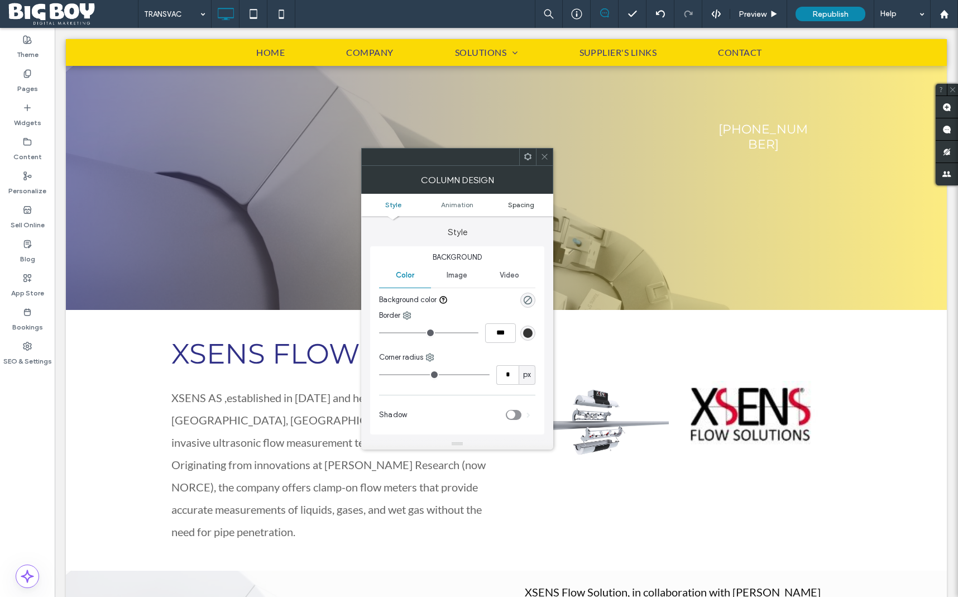
click at [527, 207] on span "Spacing" at bounding box center [521, 204] width 26 height 8
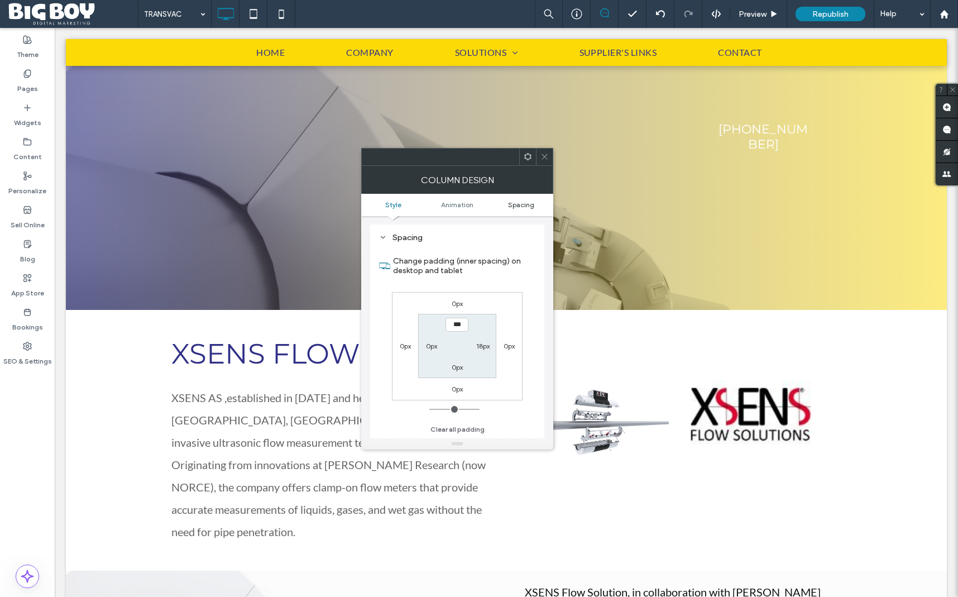
scroll to position [254, 0]
click at [479, 347] on label "18px" at bounding box center [482, 346] width 13 height 8
type input "**"
type input "*"
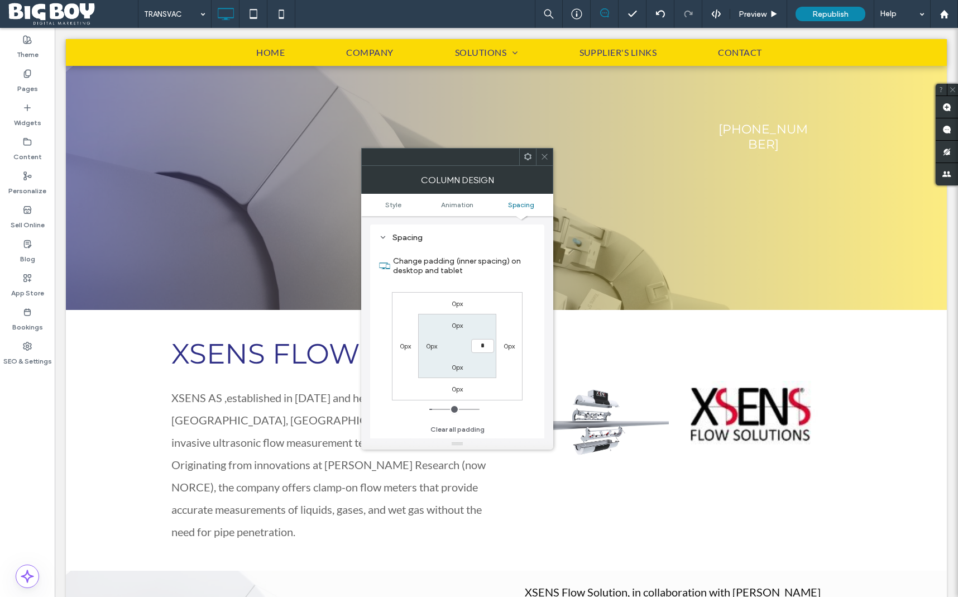
type input "***"
click at [456, 367] on label "0px" at bounding box center [457, 367] width 11 height 8
drag, startPoint x: 546, startPoint y: 156, endPoint x: 530, endPoint y: 161, distance: 17.0
click at [546, 156] on icon at bounding box center [545, 156] width 8 height 8
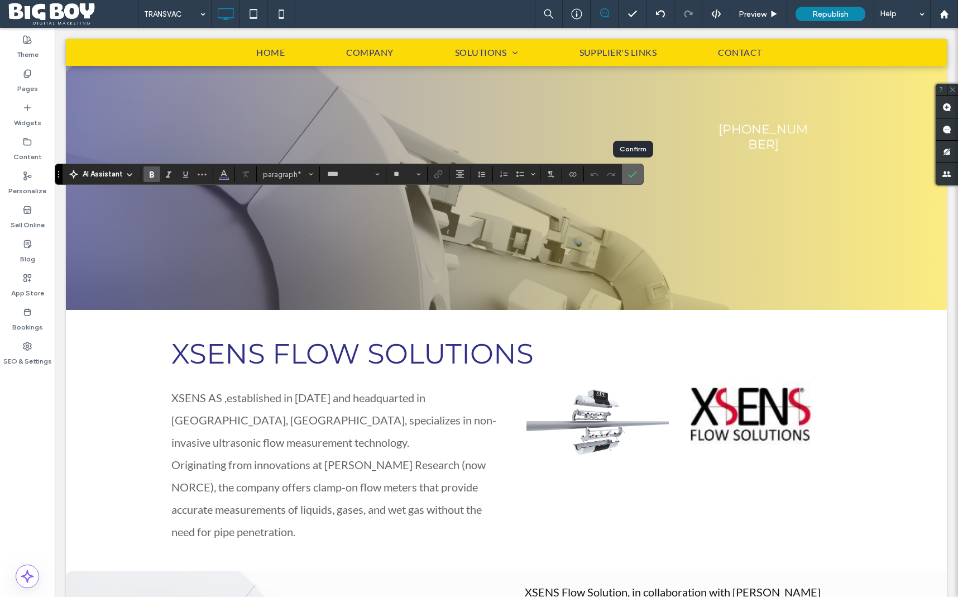
click at [635, 178] on icon "Confirm" at bounding box center [632, 174] width 9 height 9
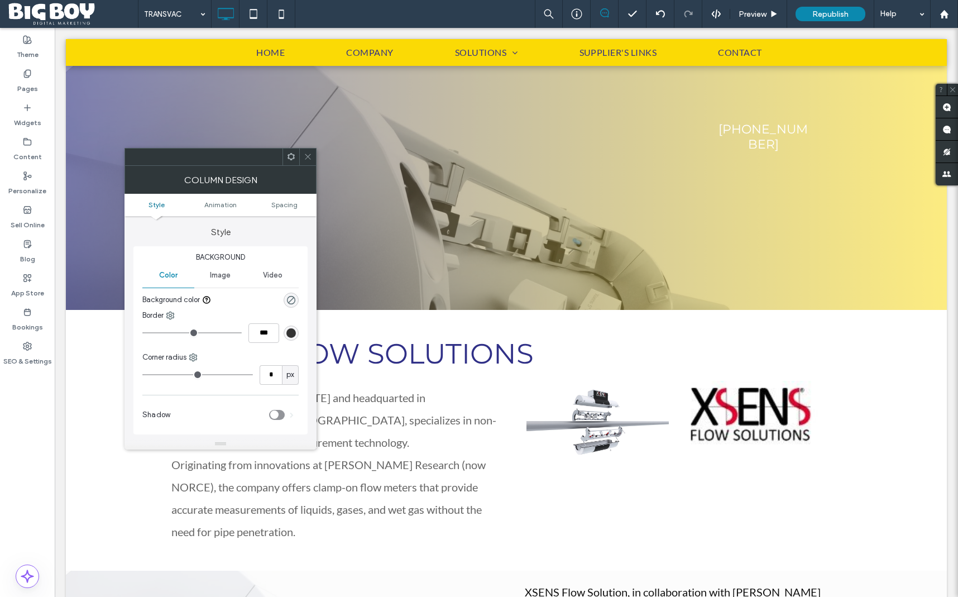
click at [292, 157] on icon at bounding box center [291, 156] width 8 height 8
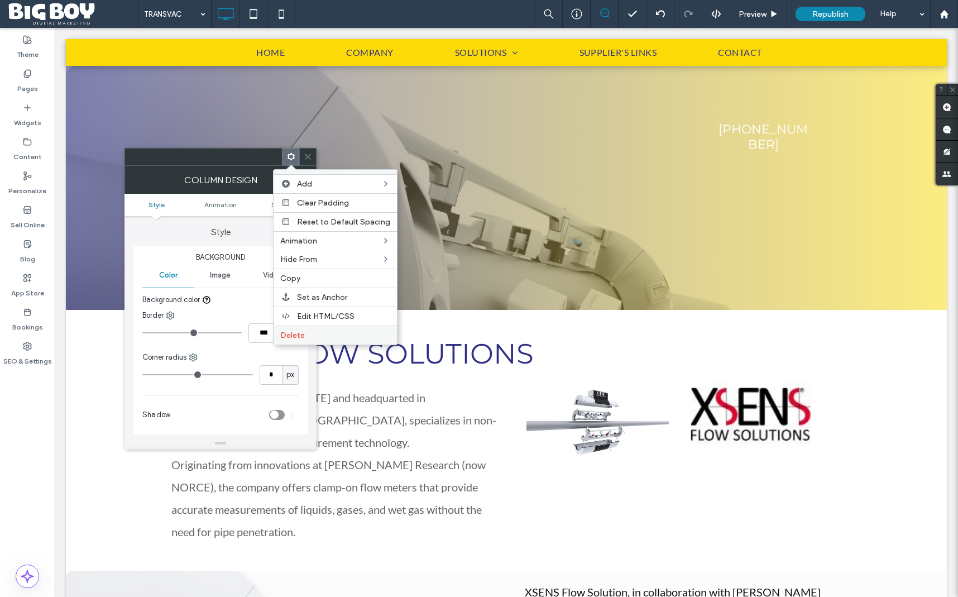
click at [354, 329] on div "Delete" at bounding box center [335, 335] width 123 height 19
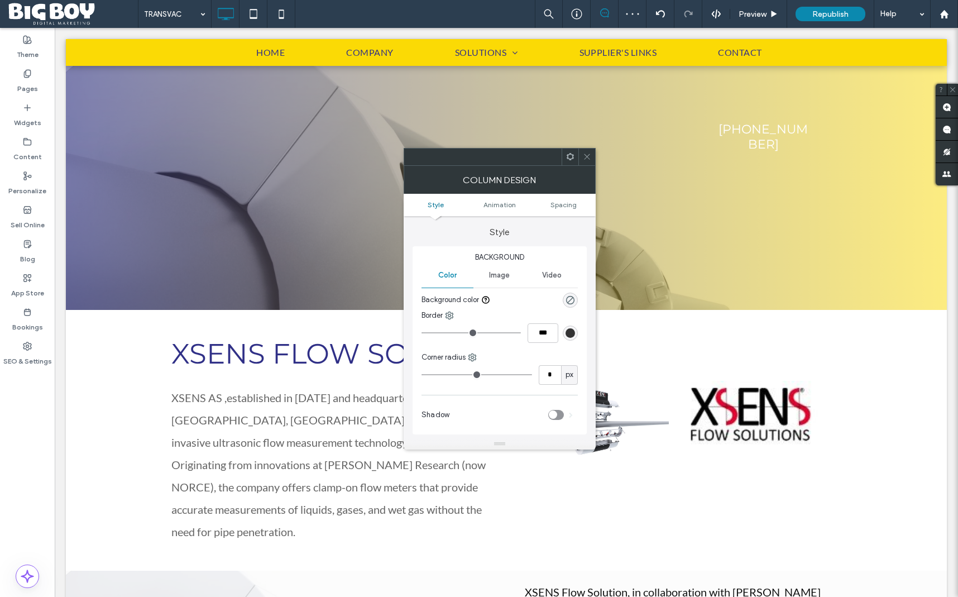
click at [591, 156] on div at bounding box center [587, 157] width 17 height 17
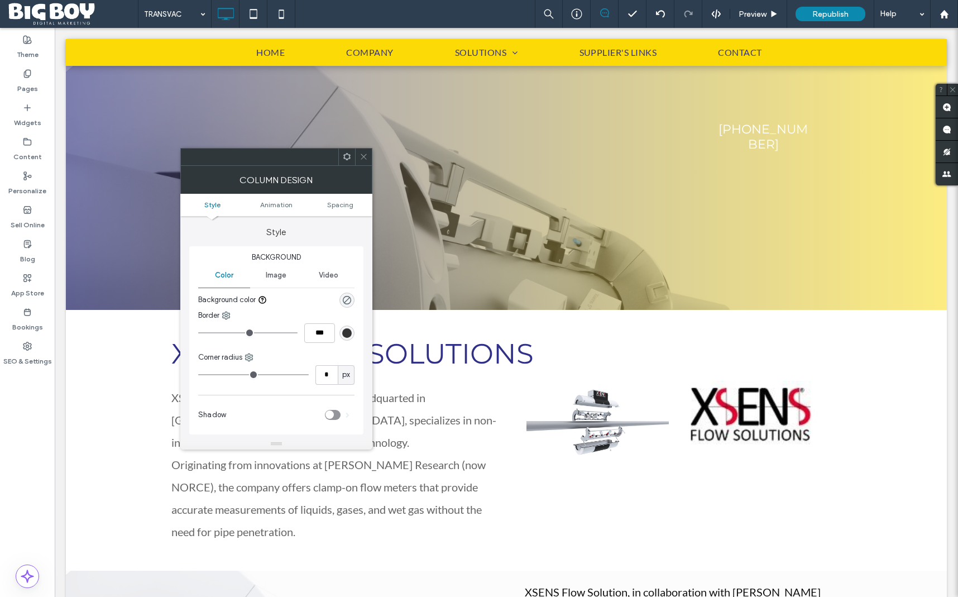
click at [348, 159] on use at bounding box center [346, 156] width 7 height 7
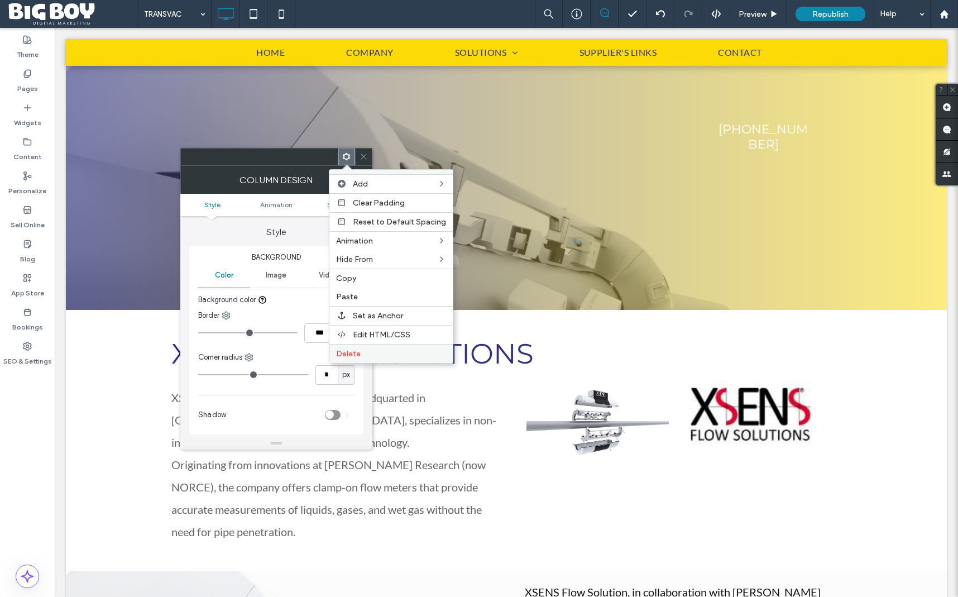
click at [397, 352] on label "Delete" at bounding box center [391, 353] width 110 height 9
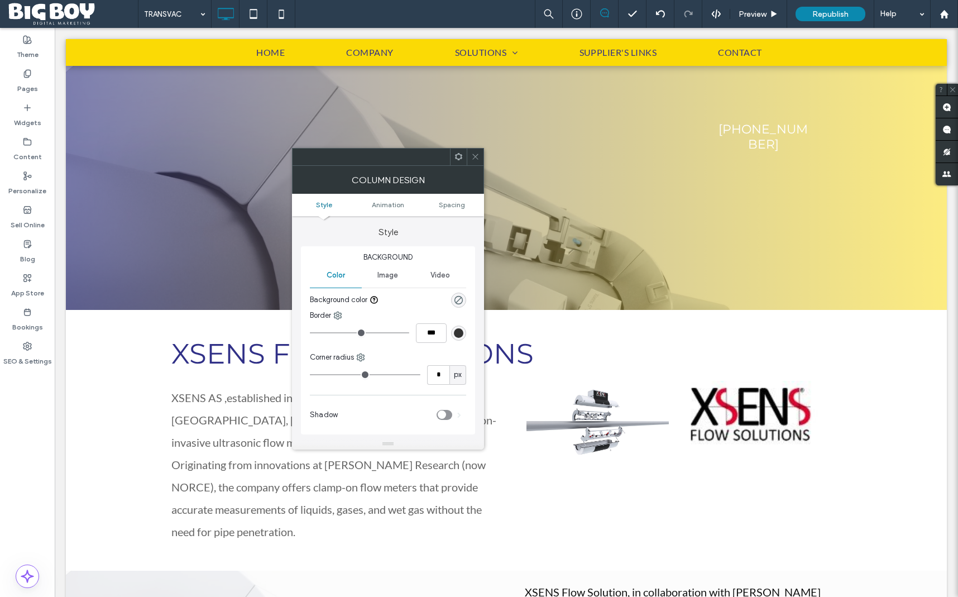
click at [459, 154] on use at bounding box center [458, 156] width 7 height 7
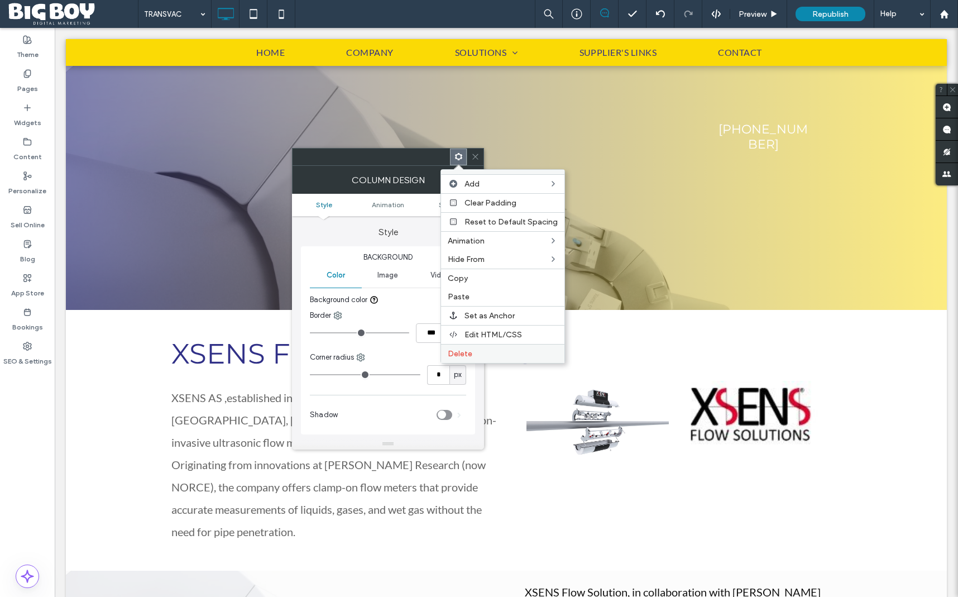
click at [508, 349] on label "Delete" at bounding box center [503, 353] width 110 height 9
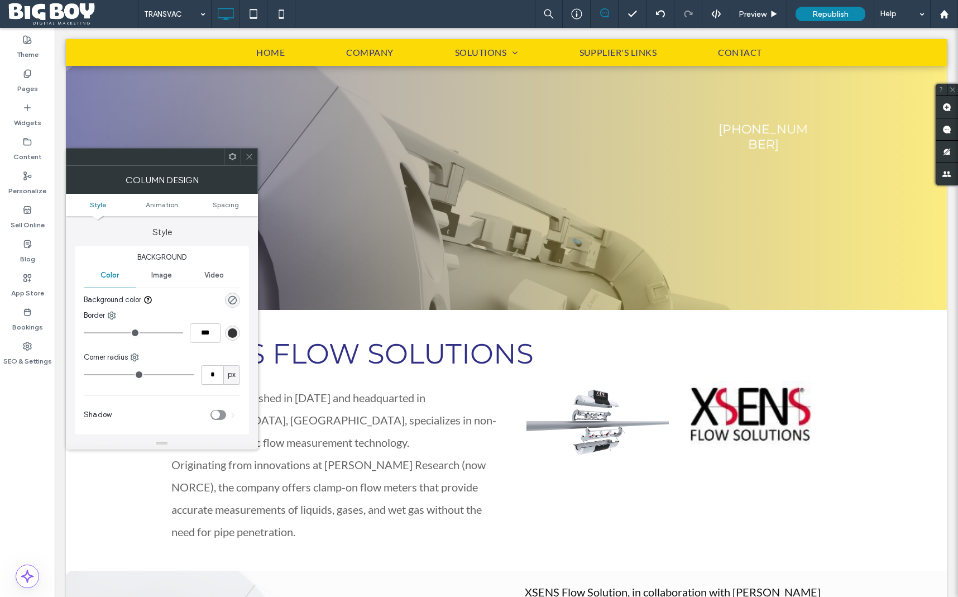
click at [233, 161] on span at bounding box center [232, 157] width 8 height 17
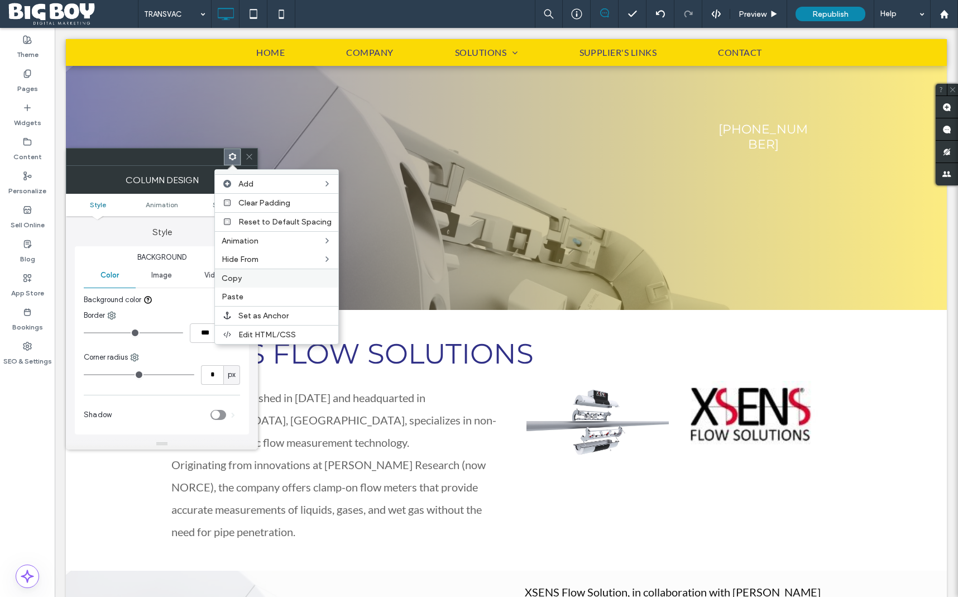
click at [241, 279] on label "Copy" at bounding box center [277, 278] width 110 height 9
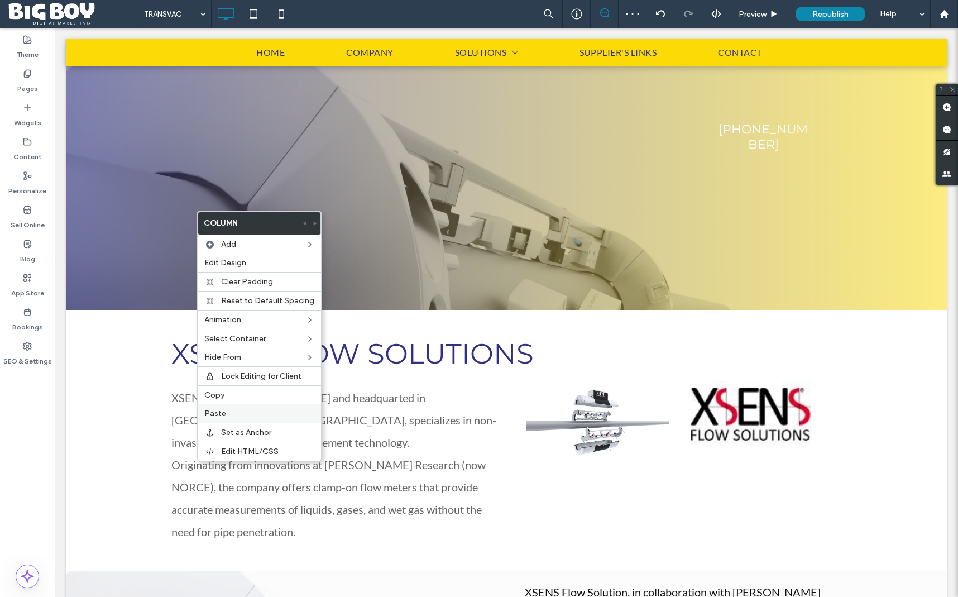
click at [237, 409] on label "Paste" at bounding box center [259, 413] width 110 height 9
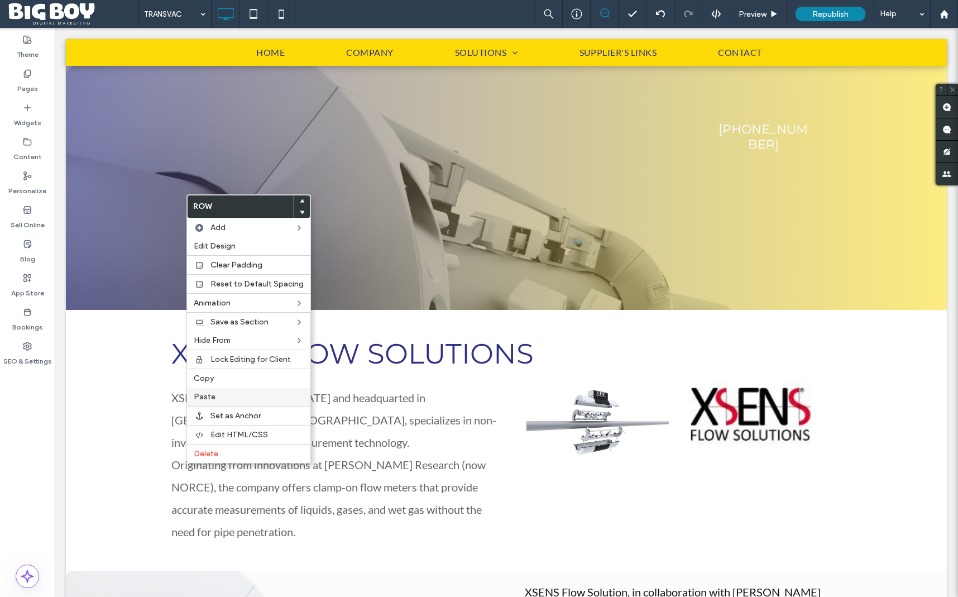
click at [229, 393] on label "Paste" at bounding box center [249, 396] width 110 height 9
click at [223, 391] on div "Paste" at bounding box center [255, 397] width 123 height 18
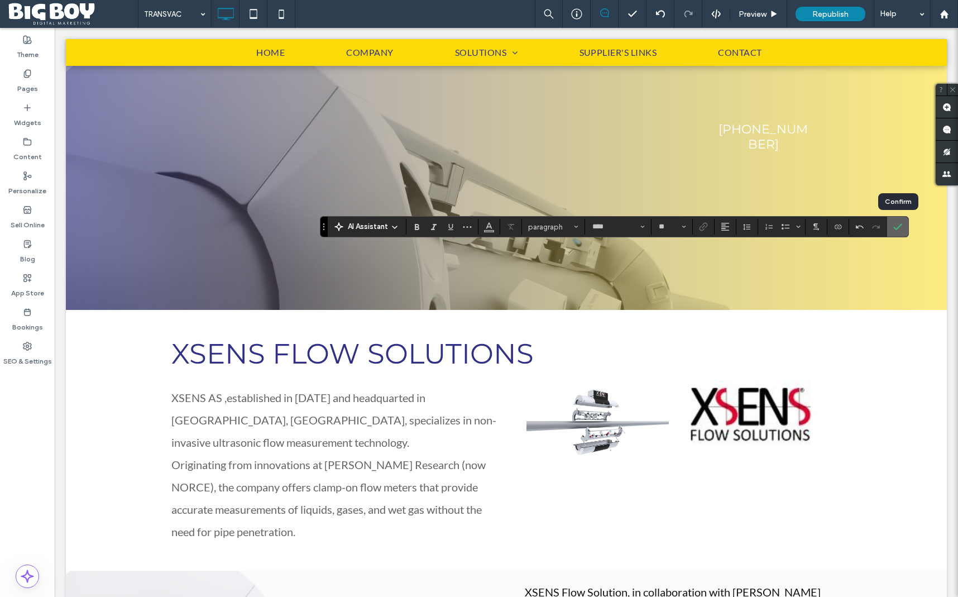
click at [901, 224] on icon "Confirm" at bounding box center [897, 226] width 9 height 9
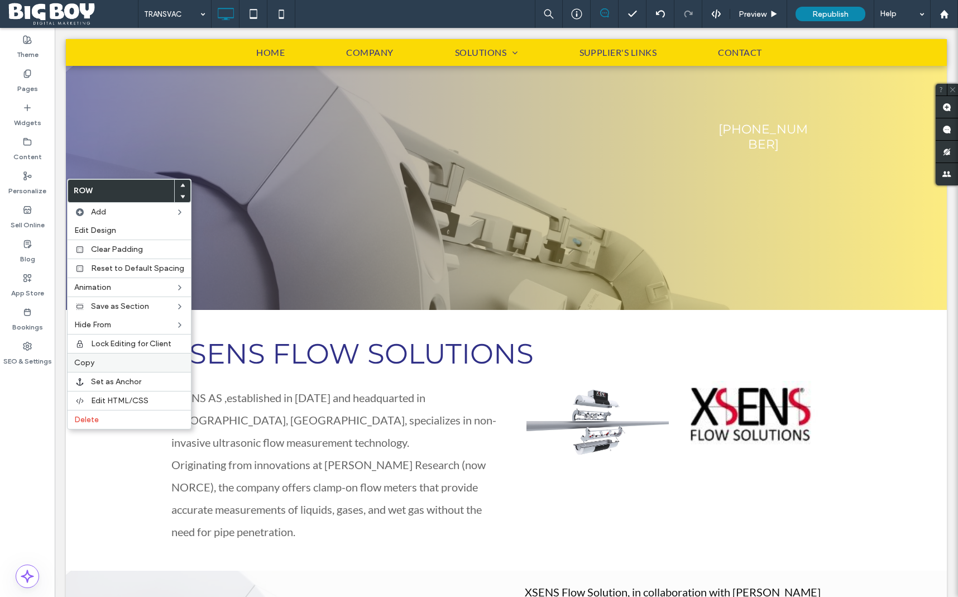
click at [93, 362] on span "Copy" at bounding box center [84, 362] width 20 height 9
click at [97, 382] on label "Paste" at bounding box center [129, 380] width 110 height 9
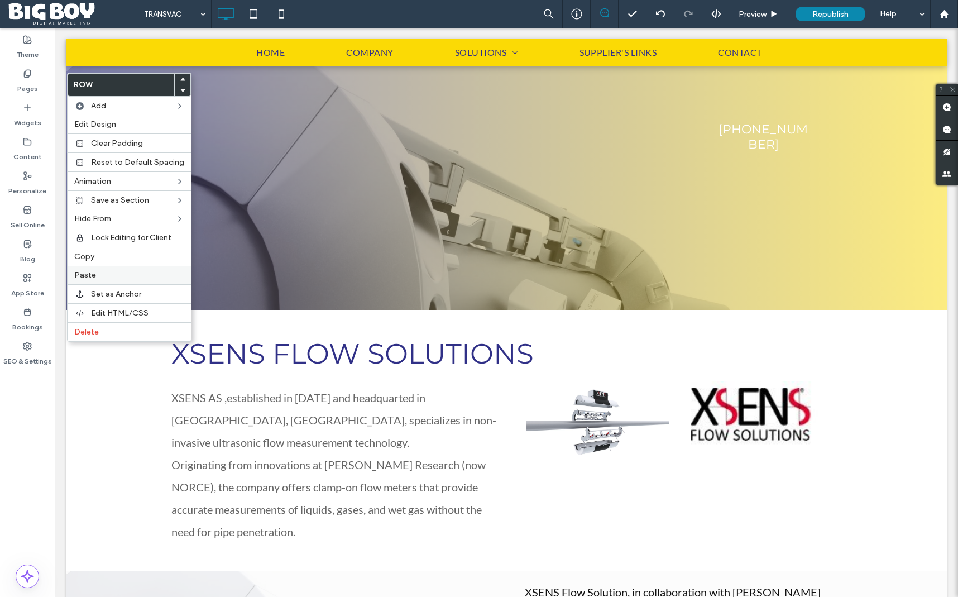
click at [88, 277] on span "Paste" at bounding box center [85, 274] width 22 height 9
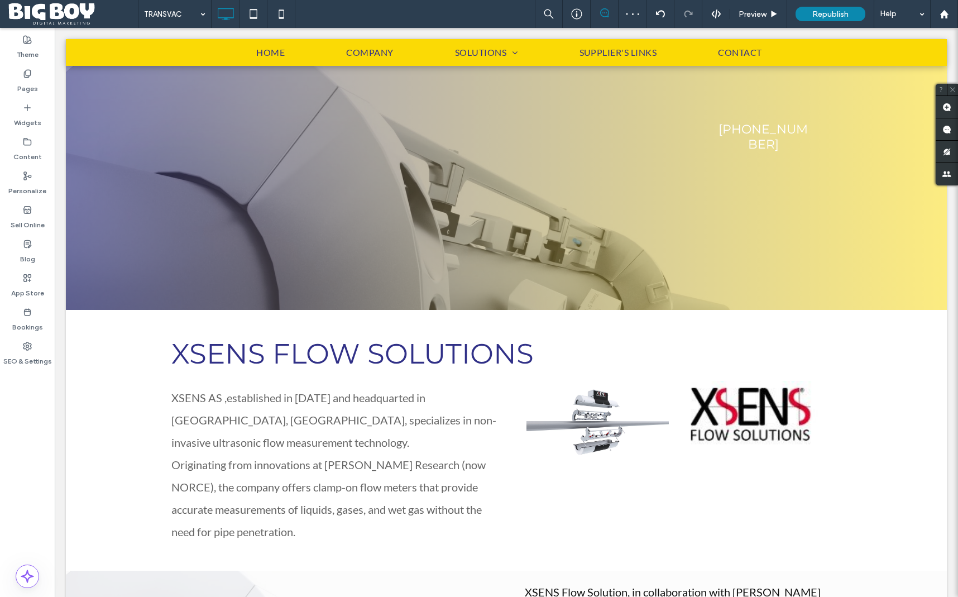
type input "****"
type input "**"
type input "****"
type input "**"
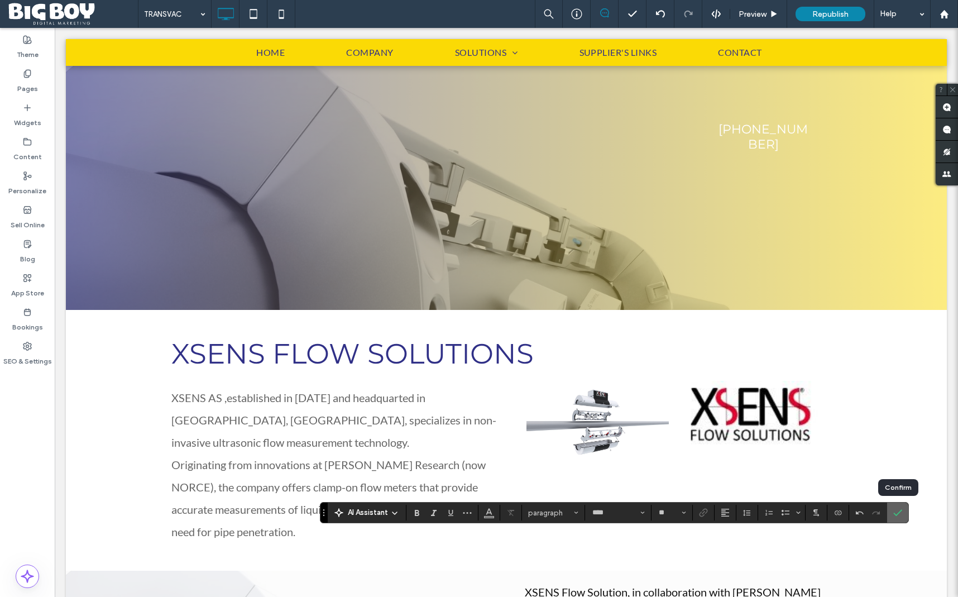
click at [901, 509] on icon "Confirm" at bounding box center [897, 512] width 9 height 9
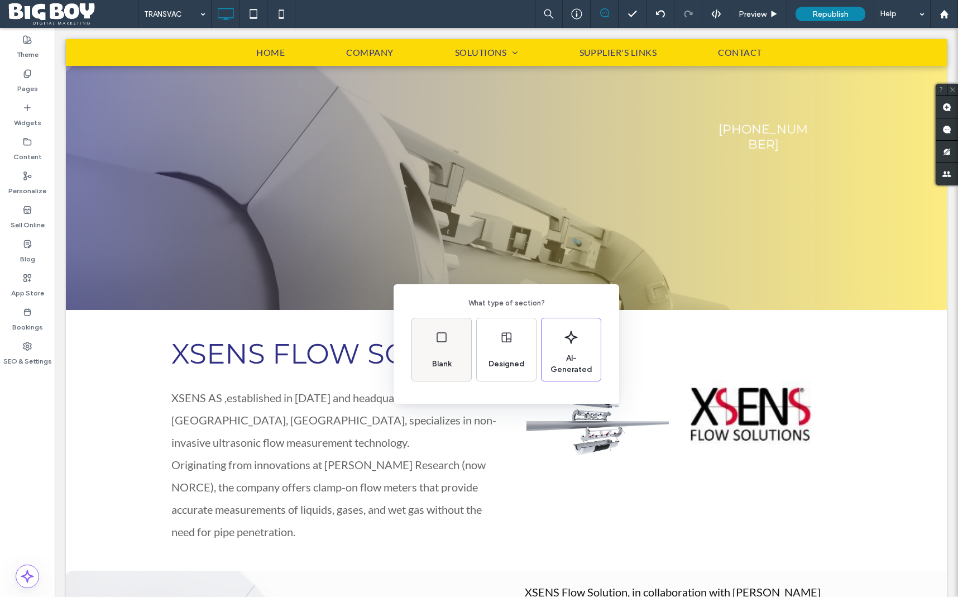
click at [423, 351] on div "Blank" at bounding box center [441, 349] width 59 height 63
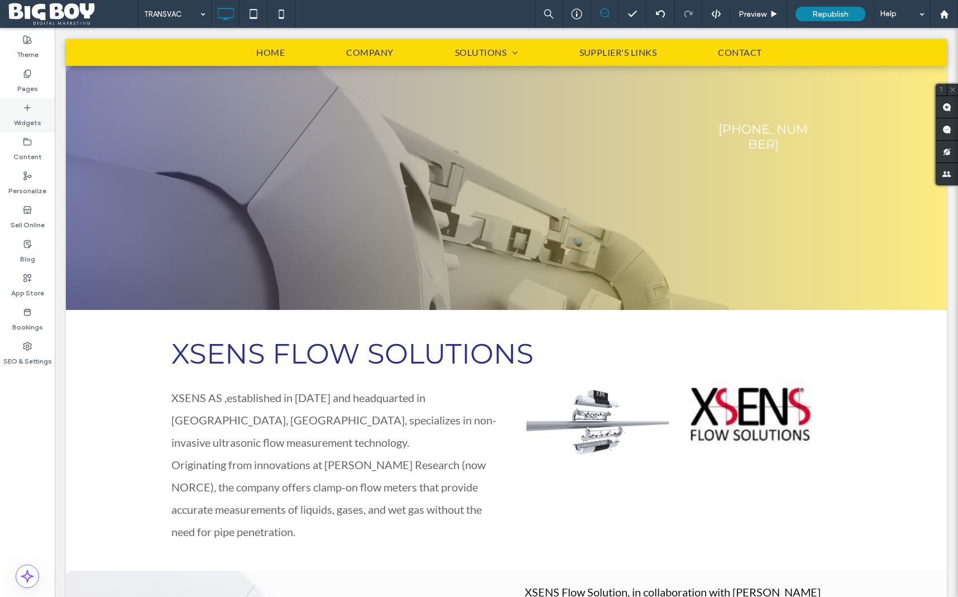
click at [28, 117] on label "Widgets" at bounding box center [27, 120] width 27 height 16
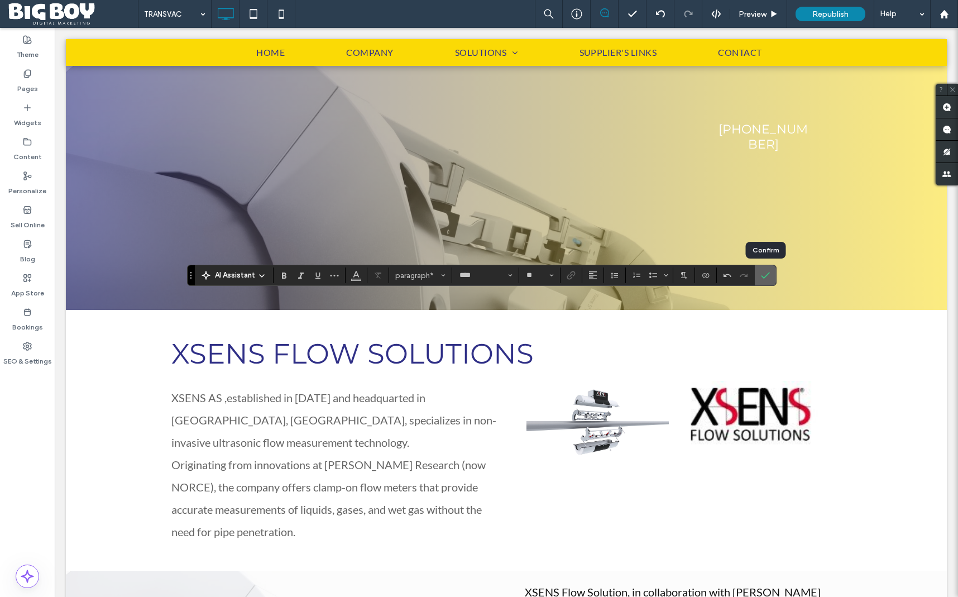
click at [761, 275] on icon "Confirm" at bounding box center [765, 275] width 9 height 9
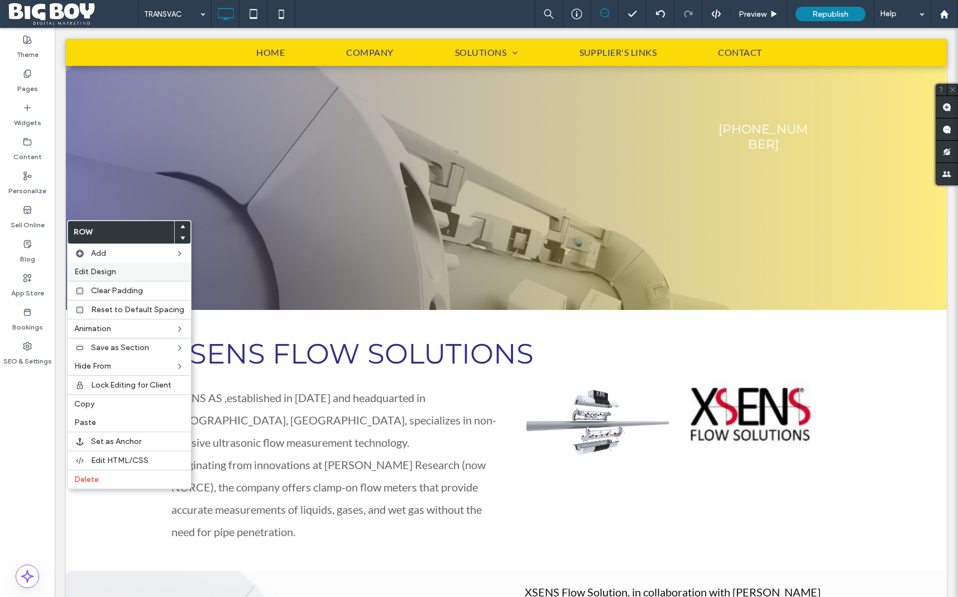
click at [106, 272] on span "Edit Design" at bounding box center [95, 271] width 42 height 9
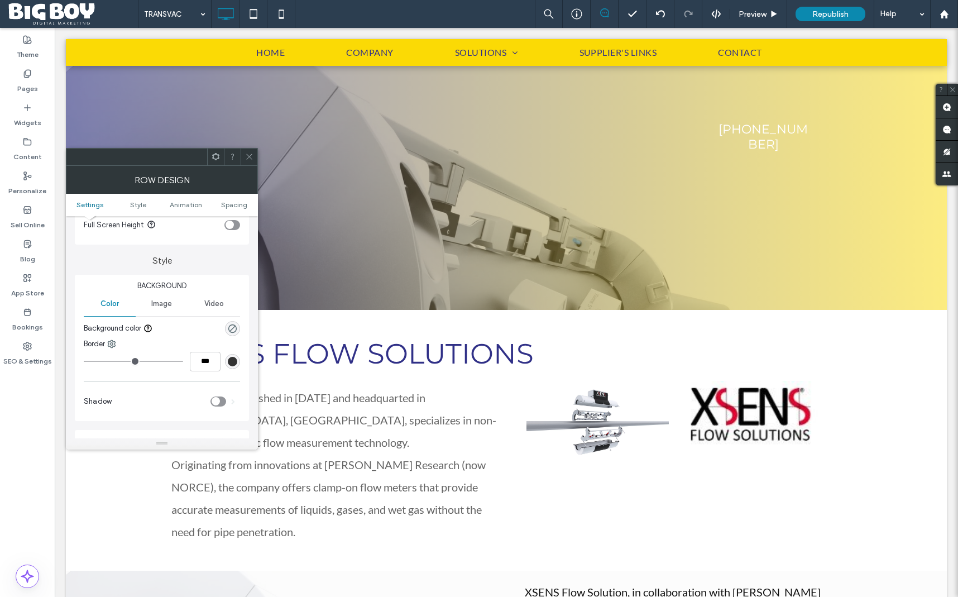
scroll to position [111, 0]
click at [231, 326] on use "rgba(0, 0, 0, 0)" at bounding box center [232, 323] width 8 height 8
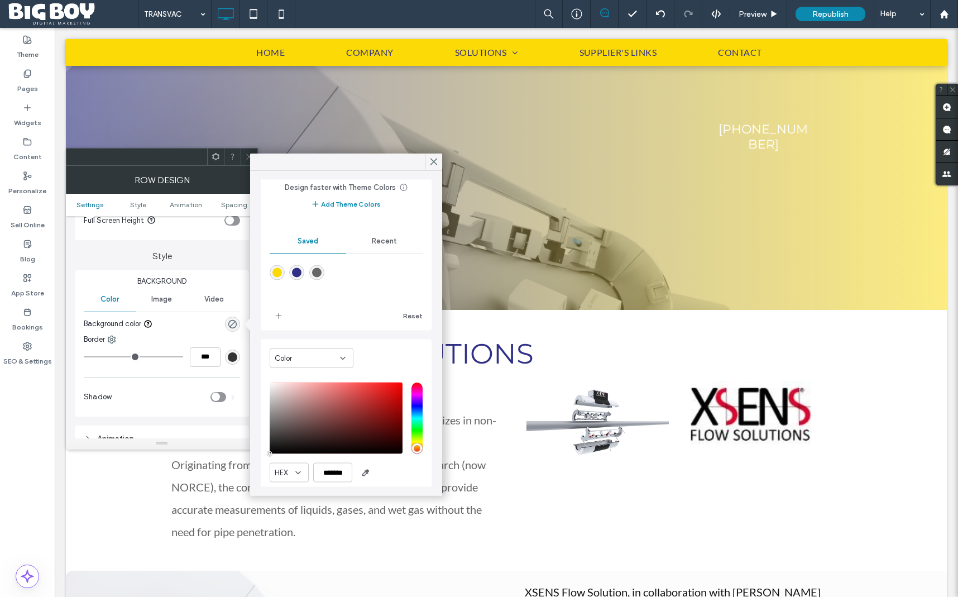
scroll to position [56, 0]
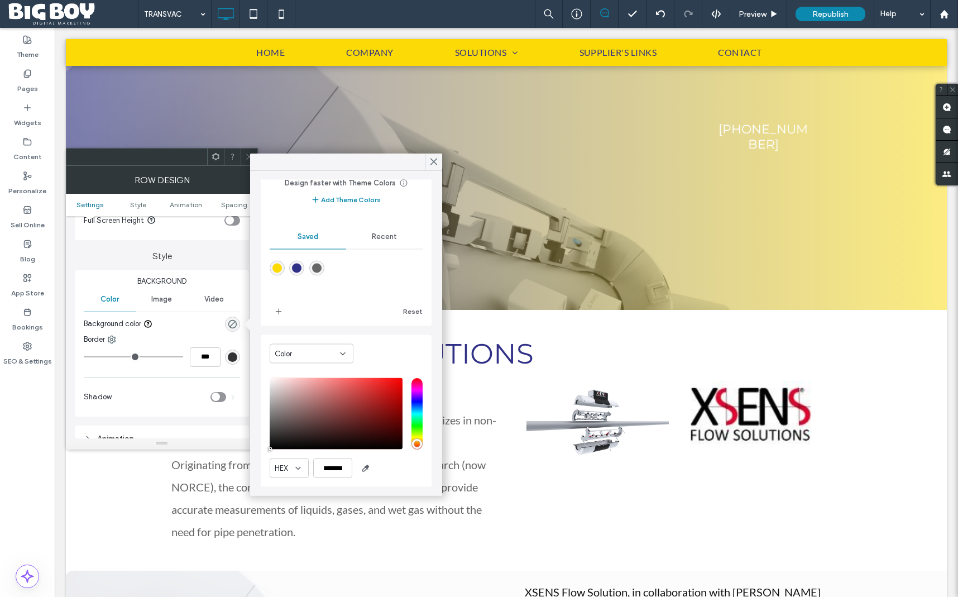
click at [382, 240] on span "Recent" at bounding box center [384, 236] width 25 height 9
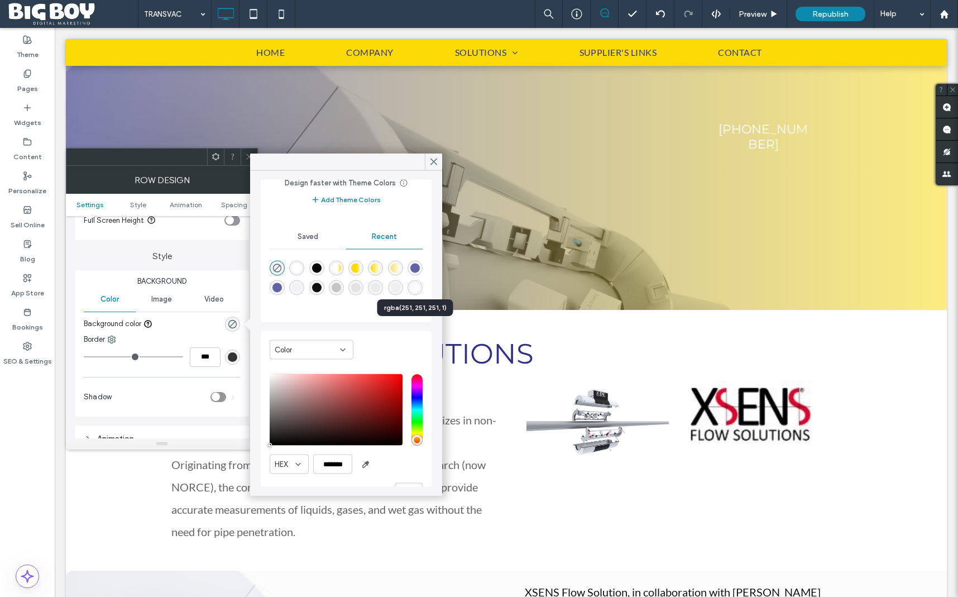
click at [415, 290] on div "rgba(251, 251, 251, 1)" at bounding box center [414, 287] width 9 height 9
type input "*******"
type input "***"
type input "****"
click at [433, 163] on icon at bounding box center [434, 162] width 10 height 10
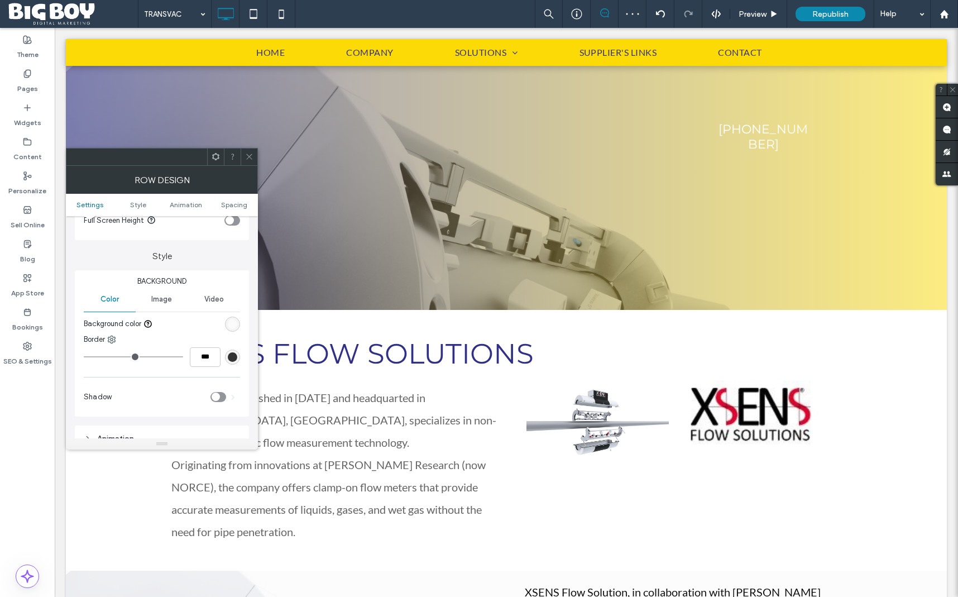
click at [251, 154] on use at bounding box center [249, 157] width 6 height 6
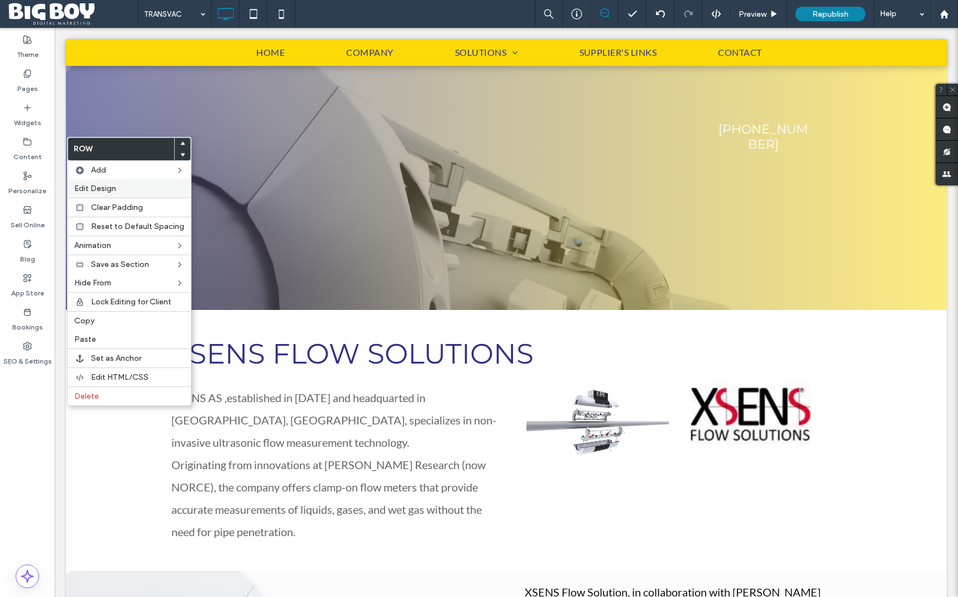
click at [142, 190] on label "Edit Design" at bounding box center [129, 188] width 110 height 9
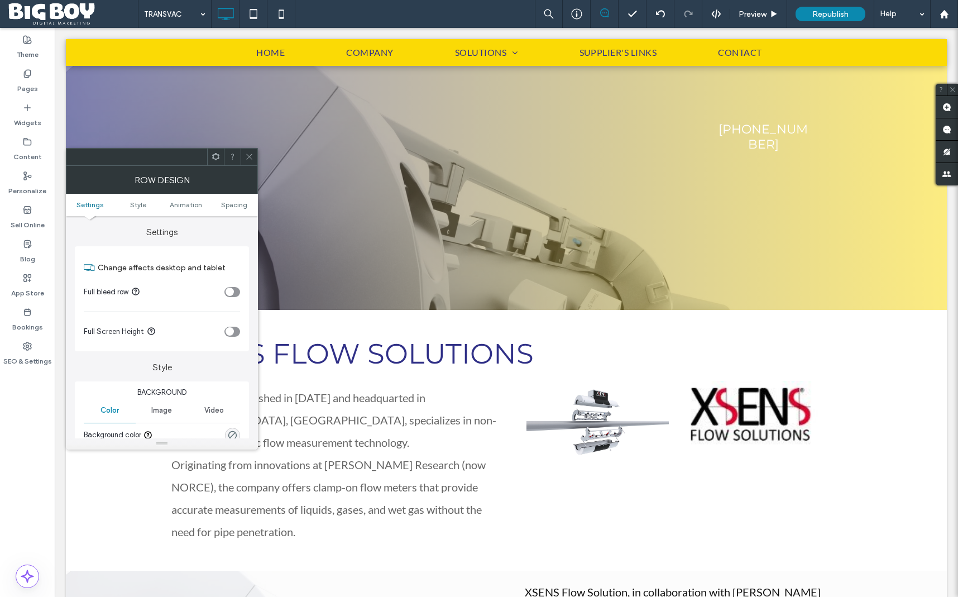
click at [230, 430] on div "rgba(0, 0, 0, 0)" at bounding box center [232, 435] width 15 height 15
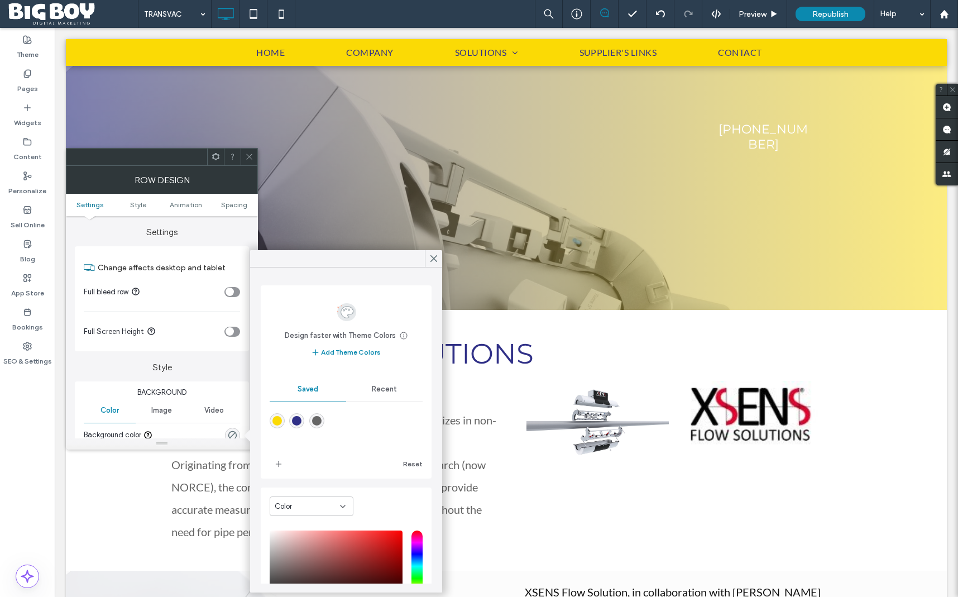
click at [385, 391] on span "Recent" at bounding box center [384, 389] width 25 height 9
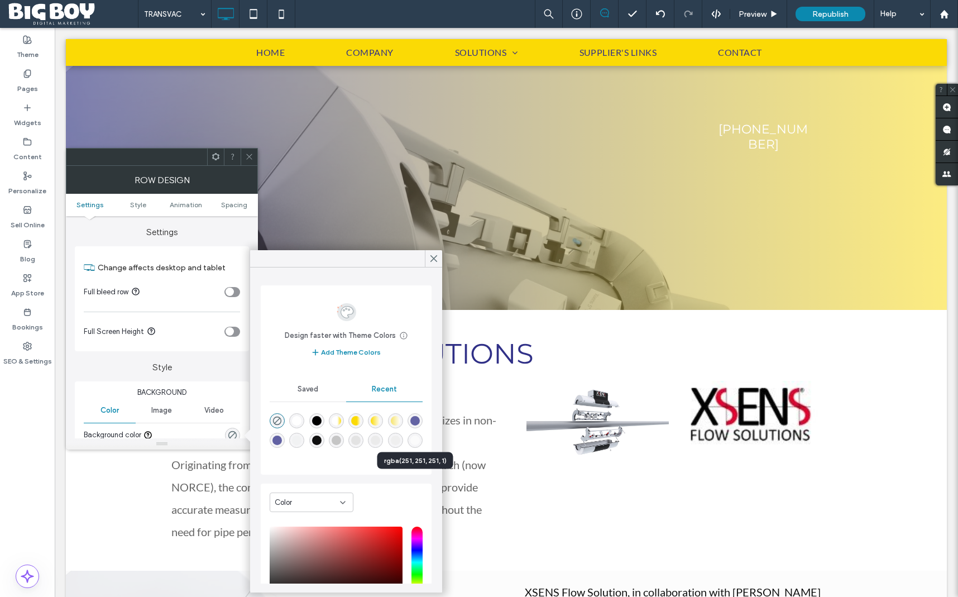
click at [414, 441] on div "rgba(251, 251, 251, 1)" at bounding box center [414, 440] width 9 height 9
type input "*******"
type input "***"
type input "****"
click at [248, 154] on icon at bounding box center [249, 156] width 8 height 8
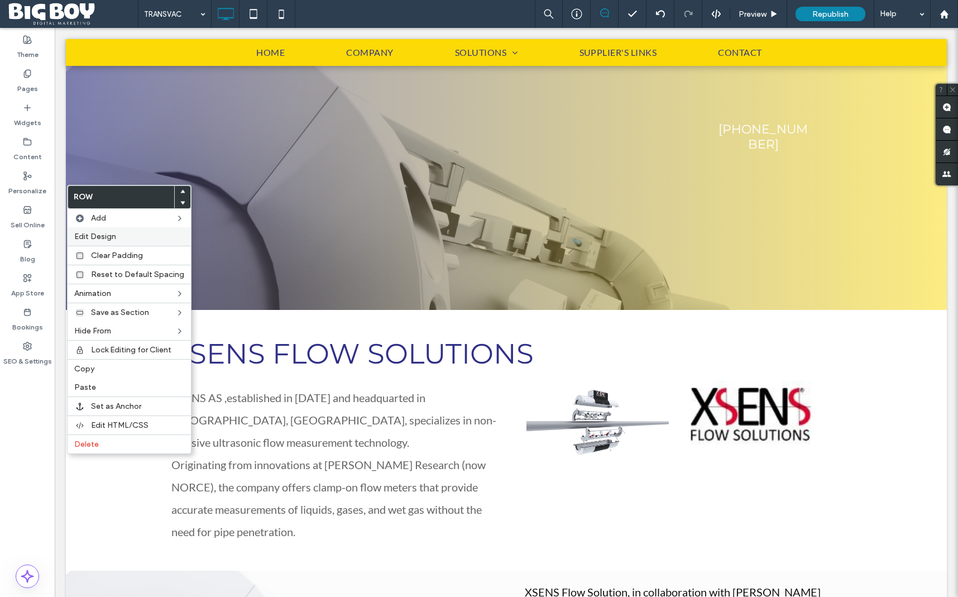
click at [117, 234] on label "Edit Design" at bounding box center [129, 236] width 110 height 9
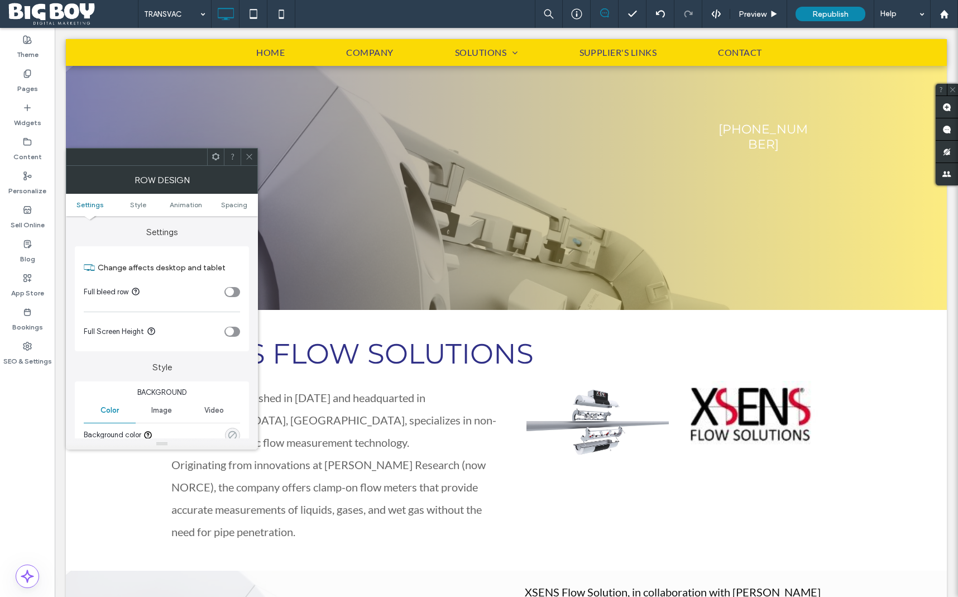
click at [235, 435] on icon "rgba(0, 0, 0, 0)" at bounding box center [232, 435] width 9 height 9
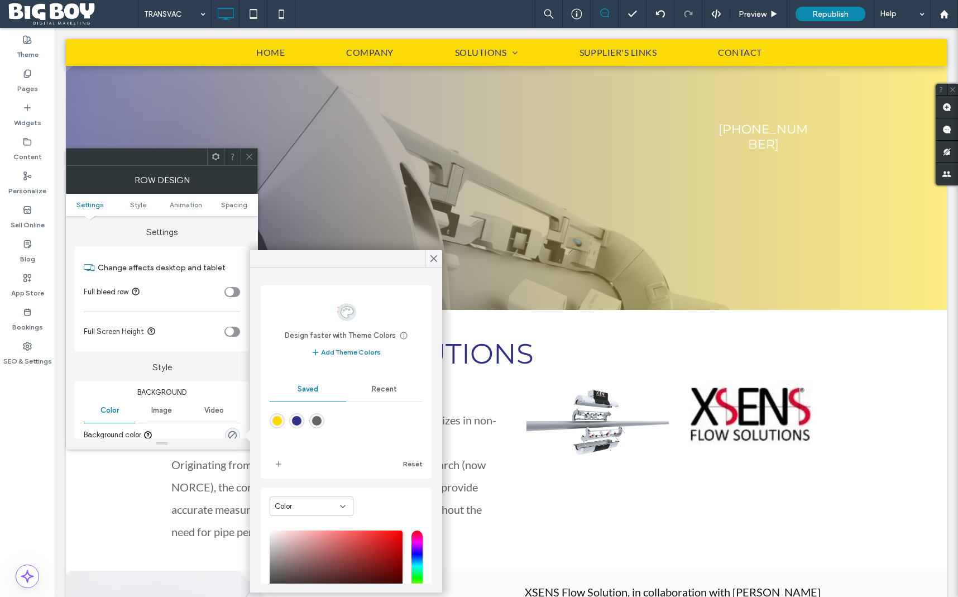
click at [395, 393] on span "Recent" at bounding box center [384, 389] width 25 height 9
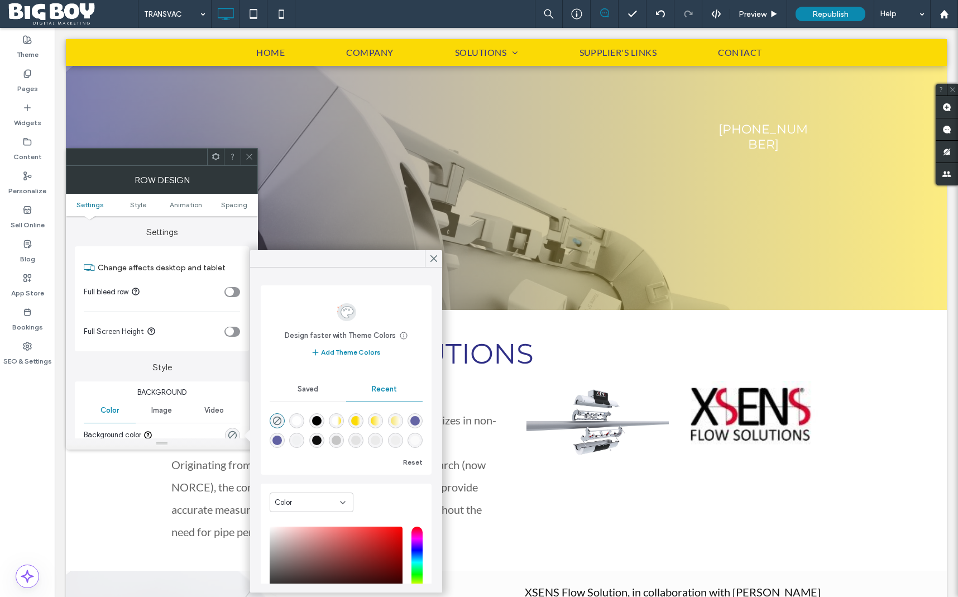
click at [414, 441] on div "rgba(251, 251, 251, 1)" at bounding box center [414, 440] width 9 height 9
type input "*******"
type input "***"
type input "****"
click at [434, 255] on icon at bounding box center [434, 259] width 10 height 10
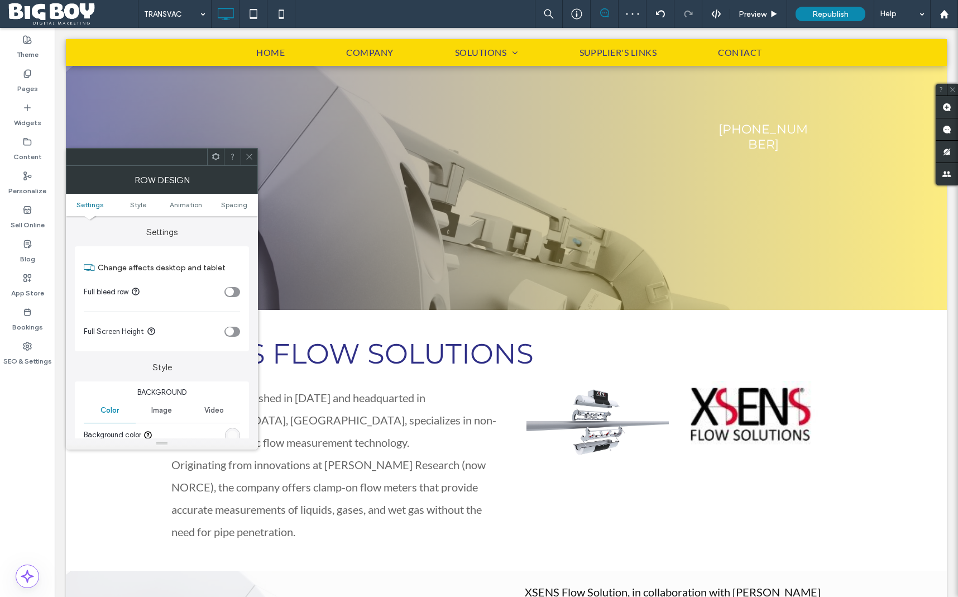
click at [250, 154] on icon at bounding box center [249, 156] width 8 height 8
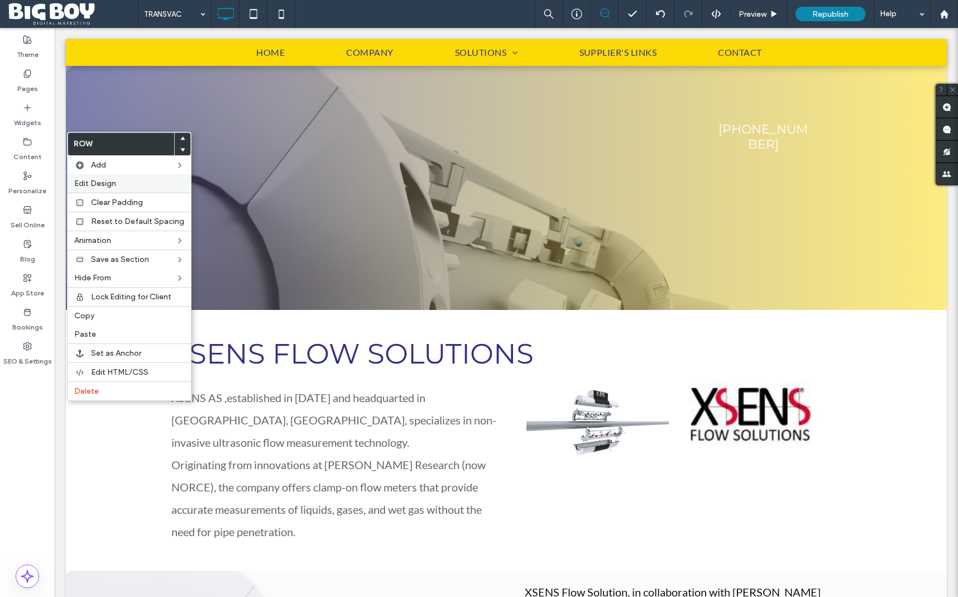
click at [129, 184] on label "Edit Design" at bounding box center [129, 183] width 110 height 9
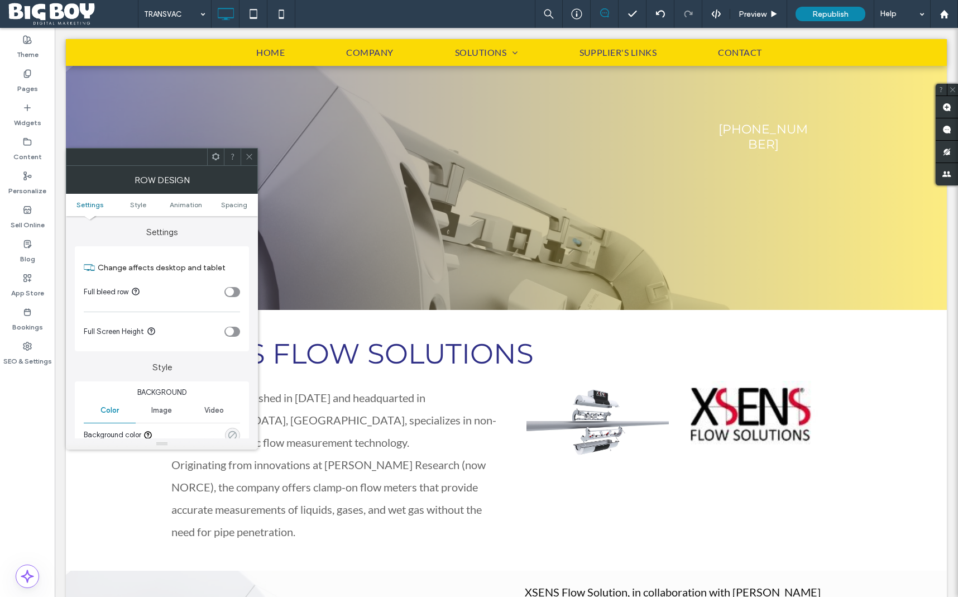
click at [231, 432] on icon "rgba(0, 0, 0, 0)" at bounding box center [232, 435] width 9 height 9
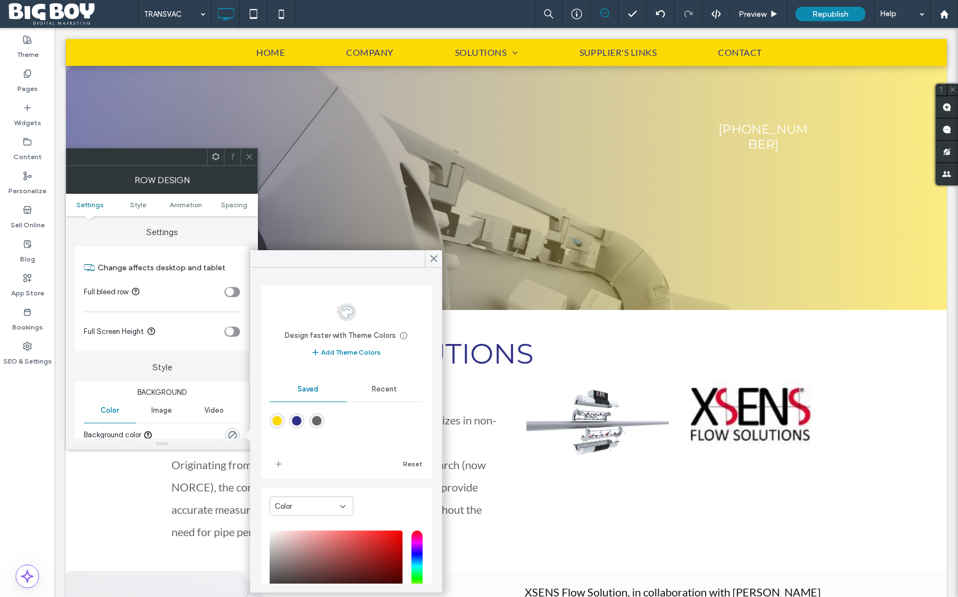
click at [383, 394] on span "Recent" at bounding box center [384, 389] width 25 height 9
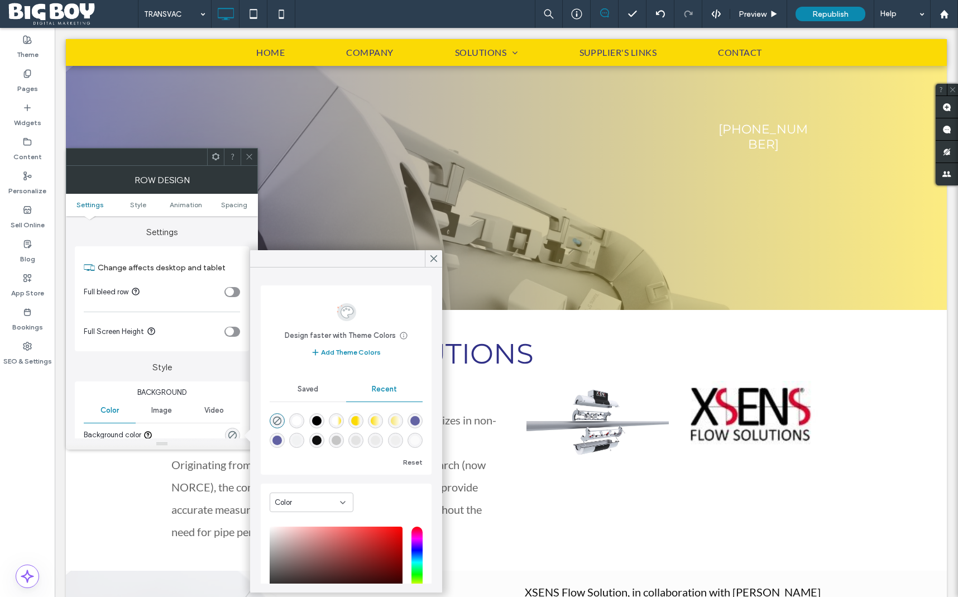
click at [415, 439] on div "rgba(251, 251, 251, 1)" at bounding box center [414, 440] width 9 height 9
type input "*******"
type input "***"
type input "****"
click at [250, 157] on use at bounding box center [249, 157] width 6 height 6
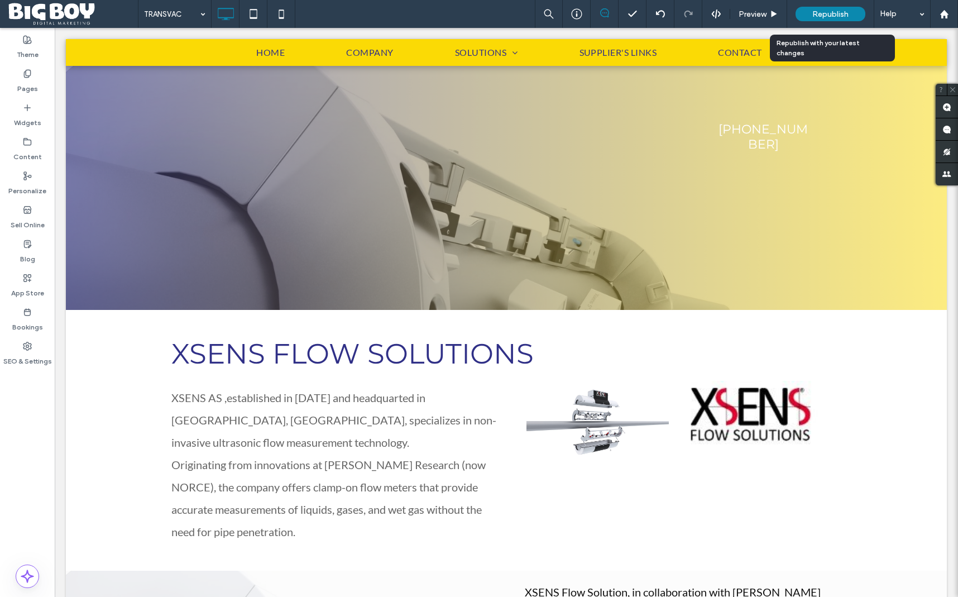
click at [818, 18] on span "Republish" at bounding box center [830, 13] width 36 height 9
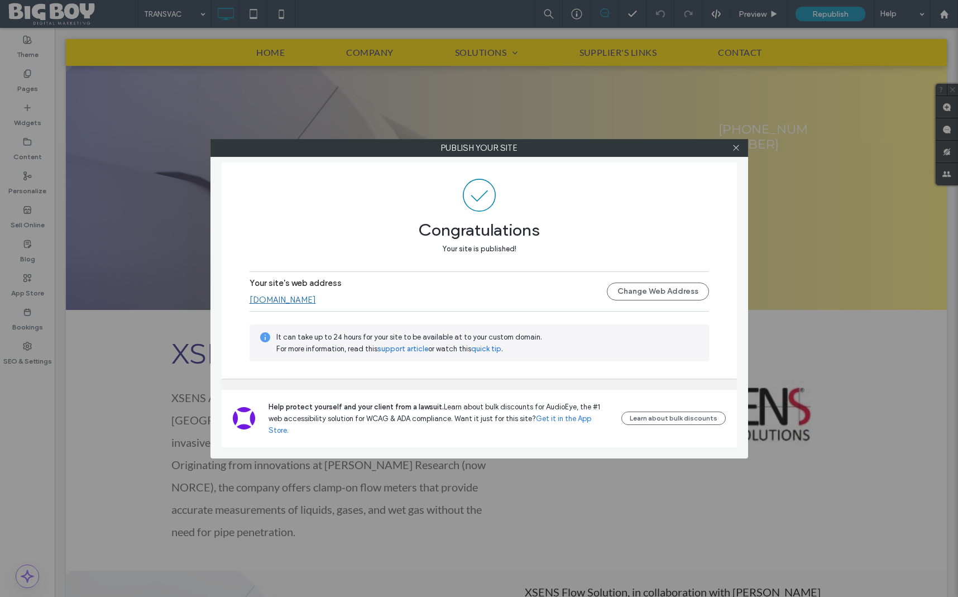
click at [316, 305] on link "[DOMAIN_NAME]" at bounding box center [283, 300] width 66 height 10
